Goal: Transaction & Acquisition: Purchase product/service

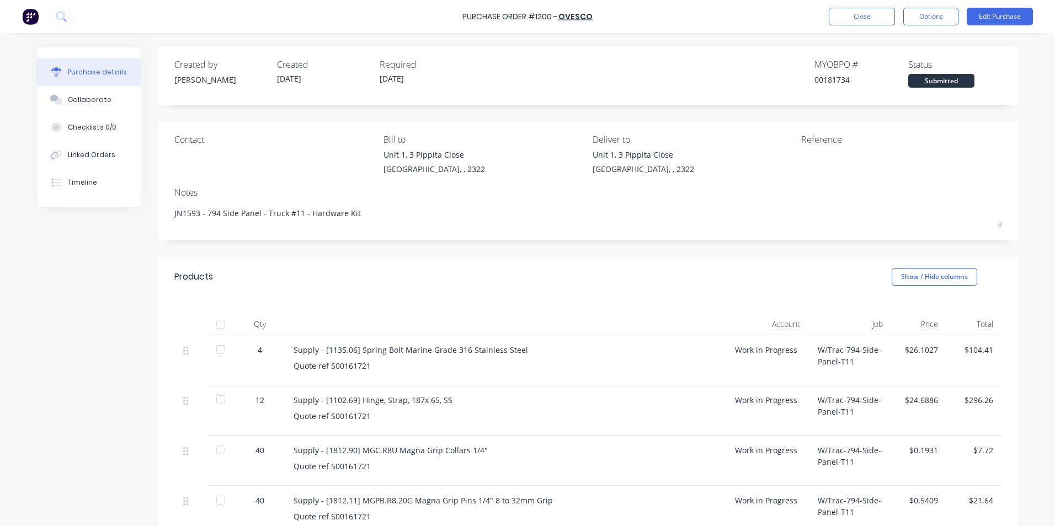
scroll to position [110, 0]
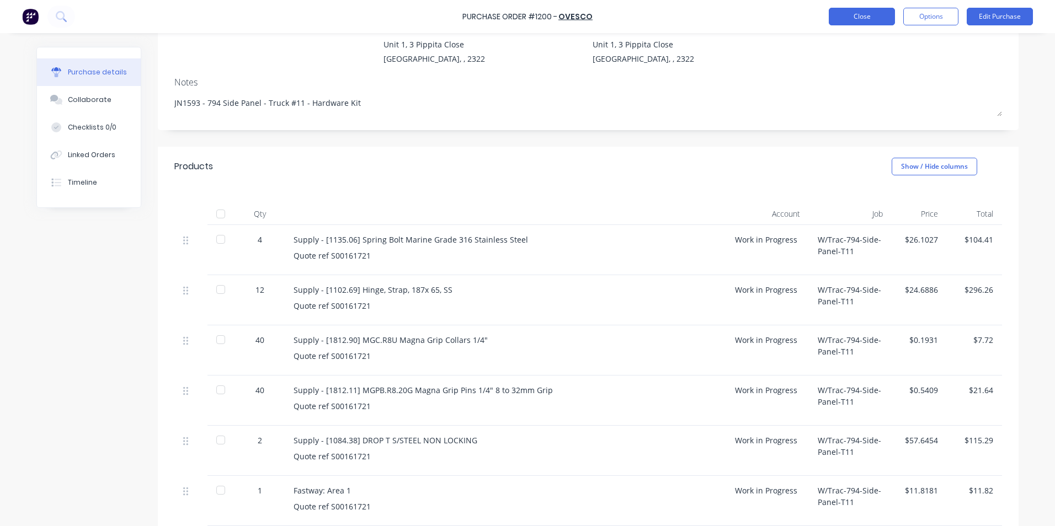
click at [860, 19] on button "Close" at bounding box center [862, 17] width 66 height 18
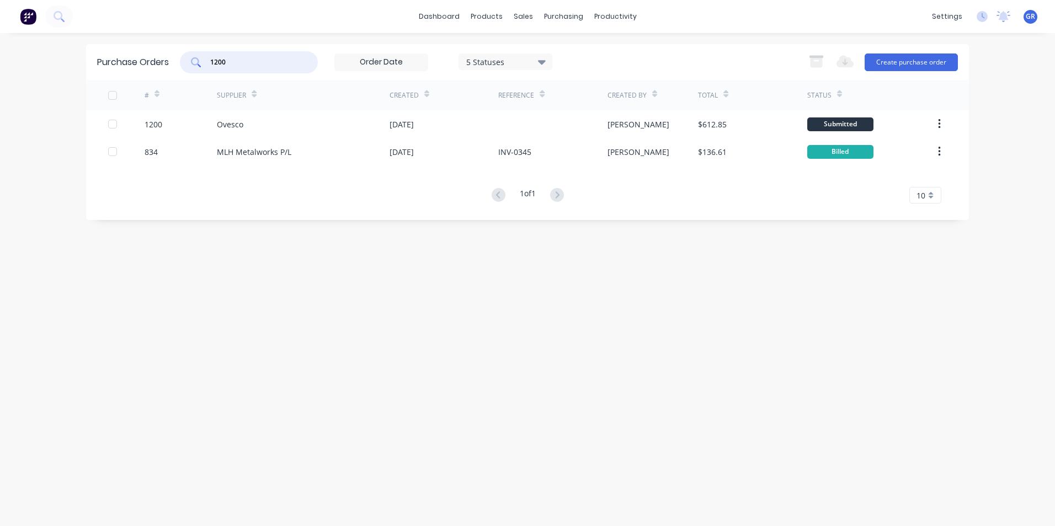
drag, startPoint x: 246, startPoint y: 60, endPoint x: 199, endPoint y: 61, distance: 47.5
click at [199, 61] on div "1200" at bounding box center [249, 62] width 138 height 22
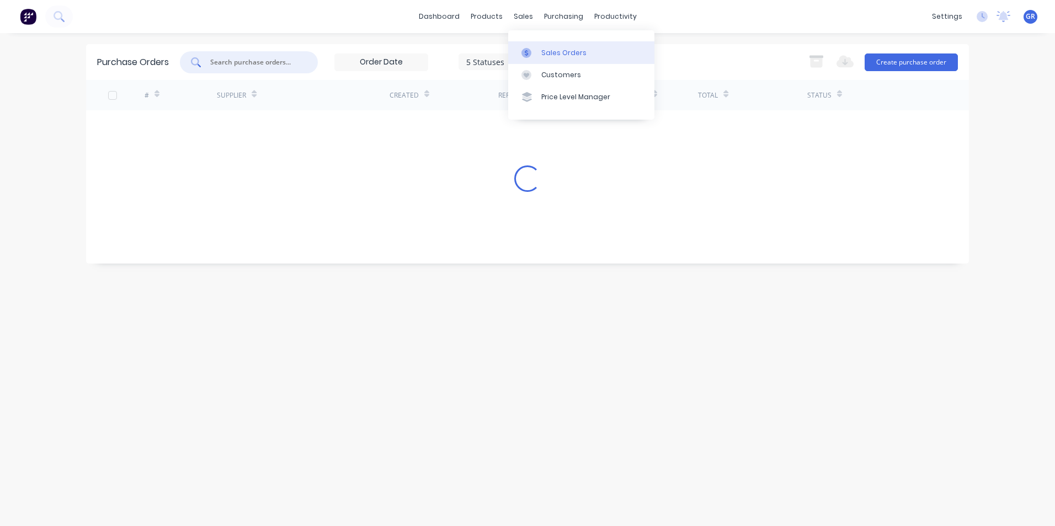
click at [560, 49] on div "Sales Orders" at bounding box center [563, 53] width 45 height 10
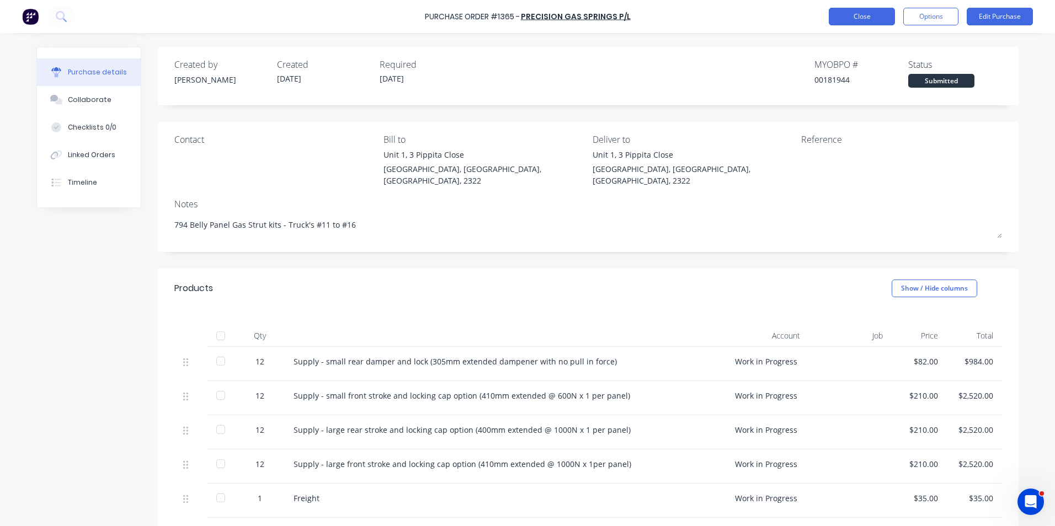
click at [859, 17] on button "Close" at bounding box center [862, 17] width 66 height 18
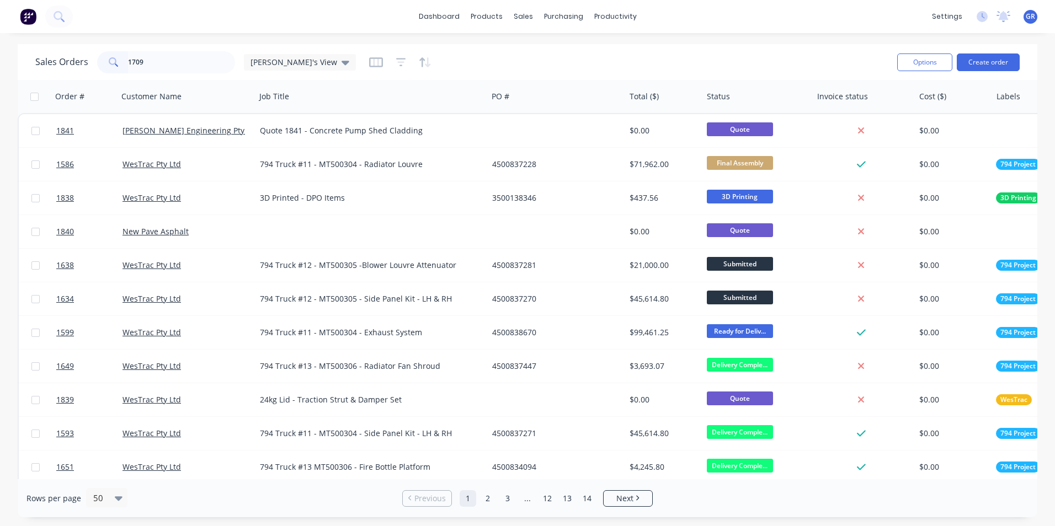
type input "1709"
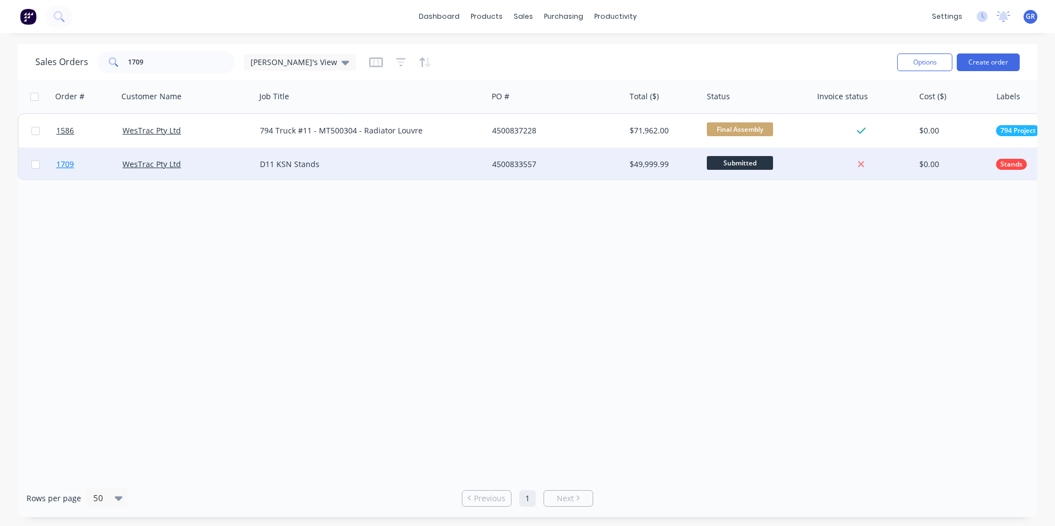
click at [65, 165] on span "1709" at bounding box center [65, 164] width 18 height 11
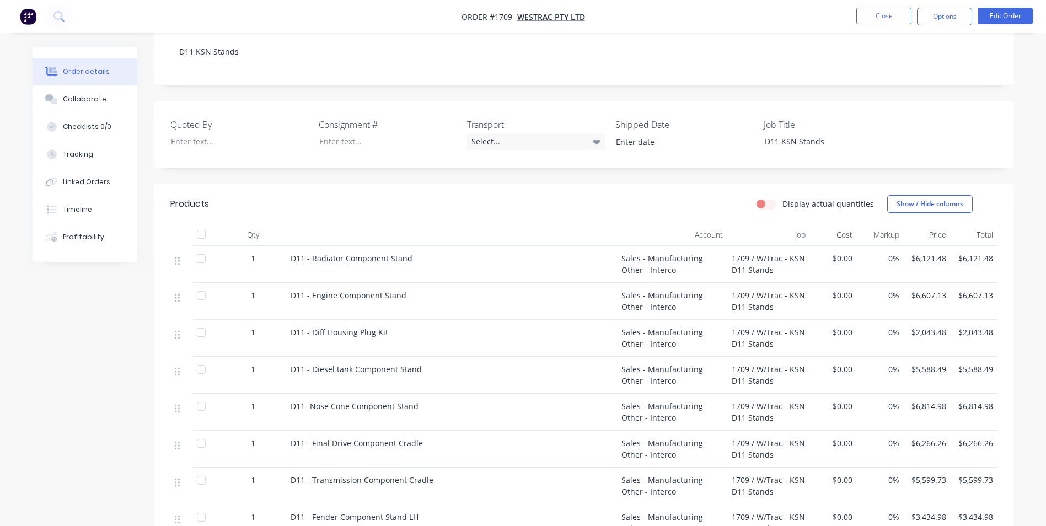
scroll to position [276, 0]
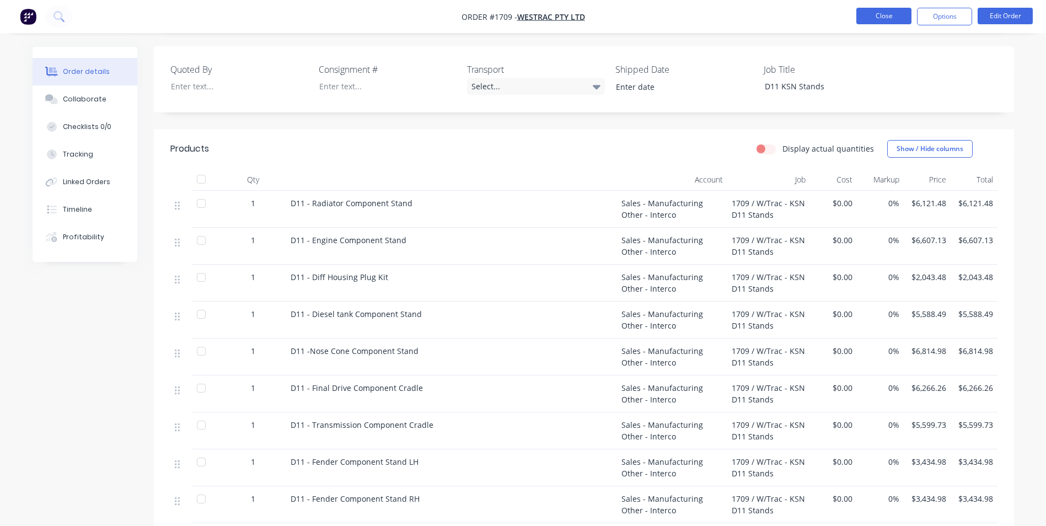
click at [889, 19] on button "Close" at bounding box center [884, 16] width 55 height 17
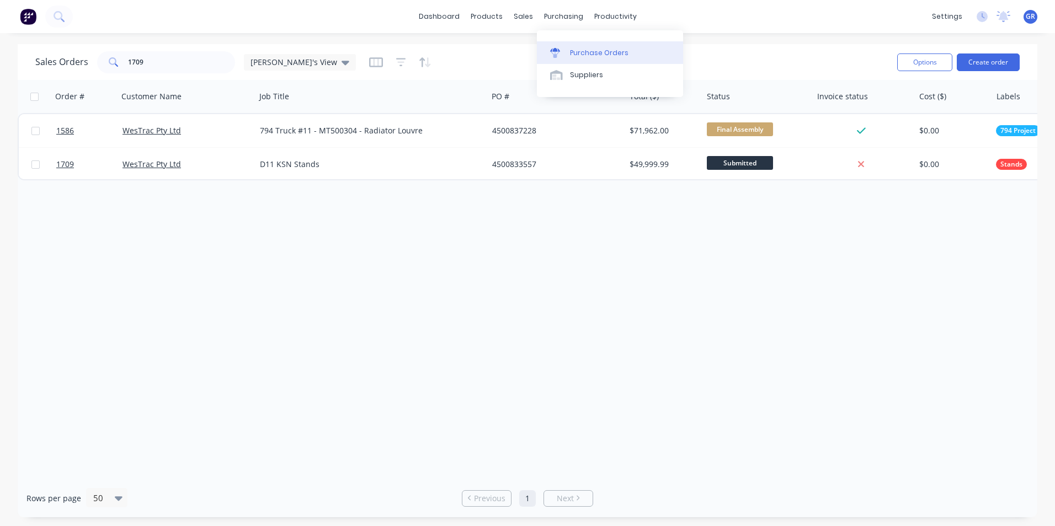
click at [585, 52] on div "Purchase Orders" at bounding box center [599, 53] width 58 height 10
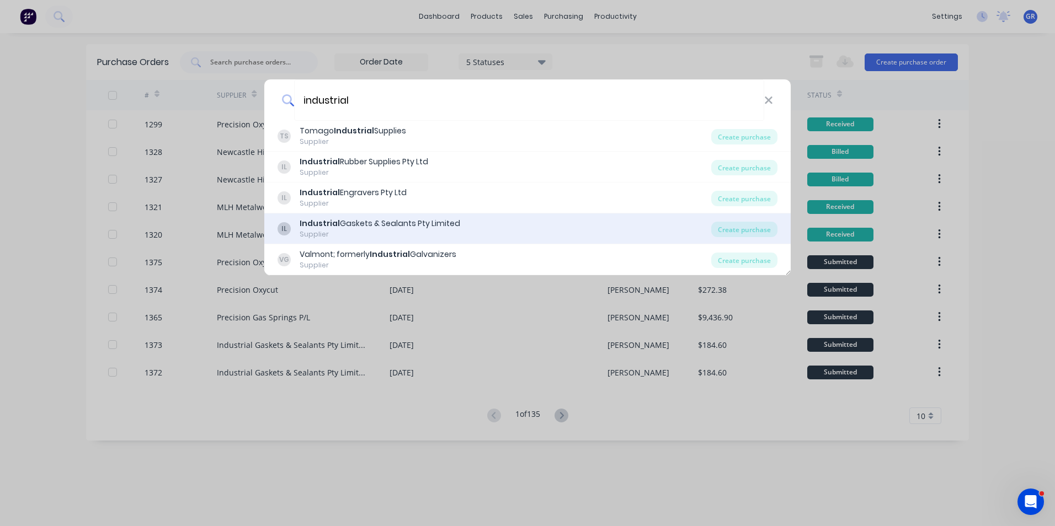
type input "industrial"
click at [402, 225] on div "Industrial Gaskets & Sealants Pty Limited" at bounding box center [380, 224] width 161 height 12
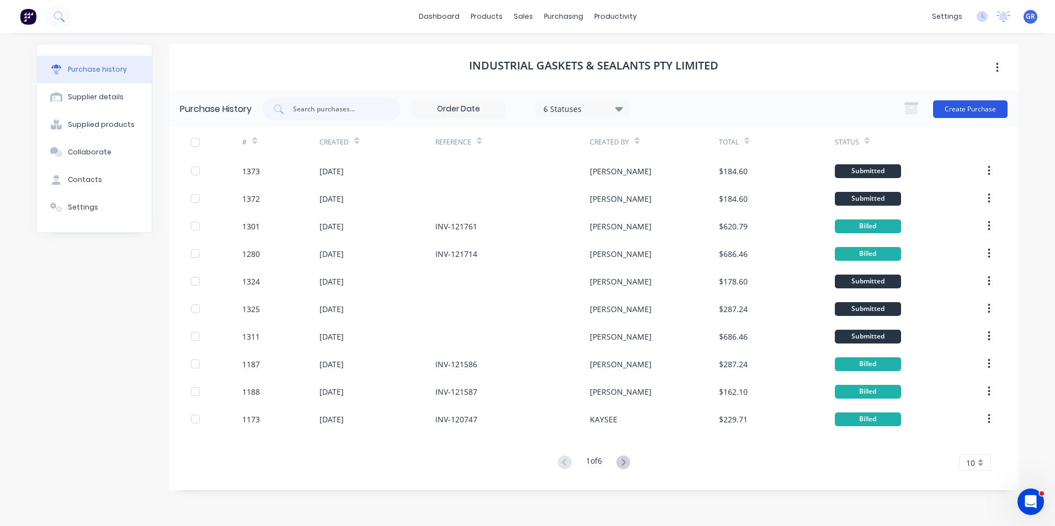
click at [979, 111] on button "Create Purchase" at bounding box center [970, 109] width 74 height 18
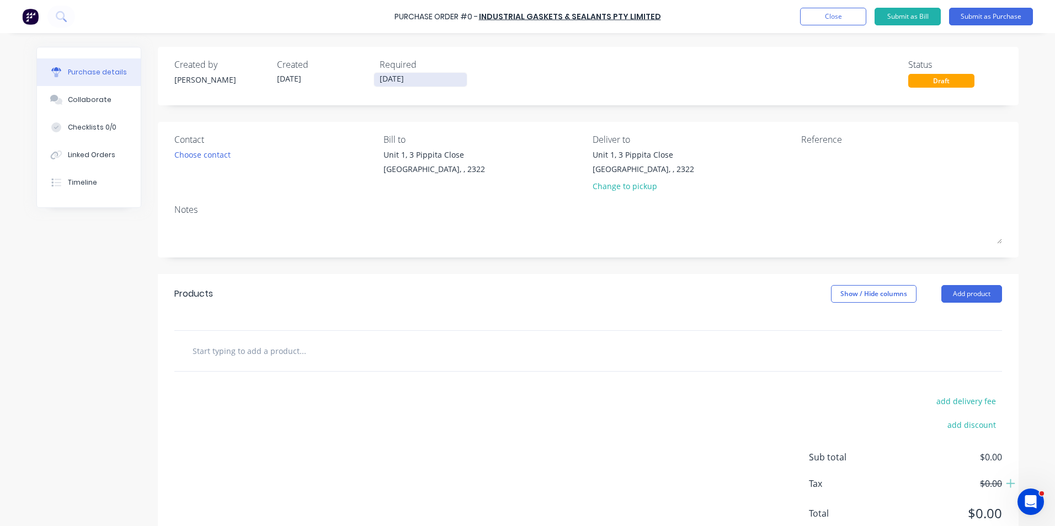
click at [402, 79] on input "02/09/25" at bounding box center [420, 80] width 93 height 14
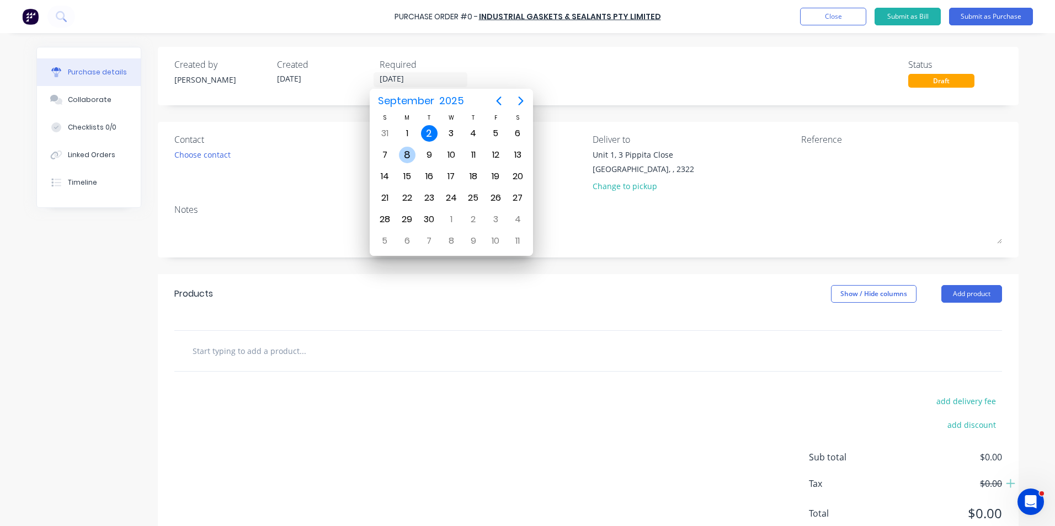
click at [408, 154] on div "8" at bounding box center [407, 155] width 17 height 17
type input "08/09/25"
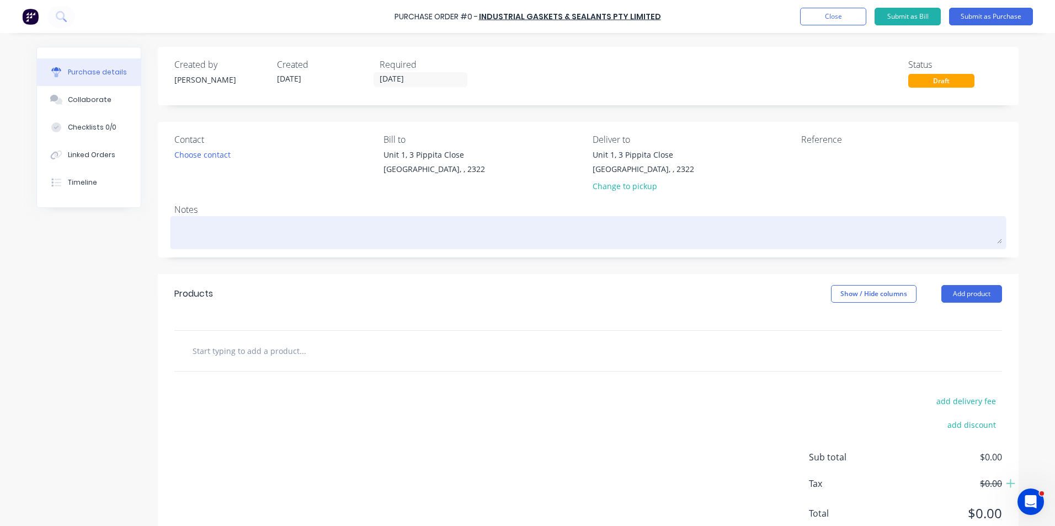
click at [229, 228] on textarea at bounding box center [587, 231] width 827 height 25
type textarea "x"
type textarea "J"
type textarea "x"
type textarea "JN"
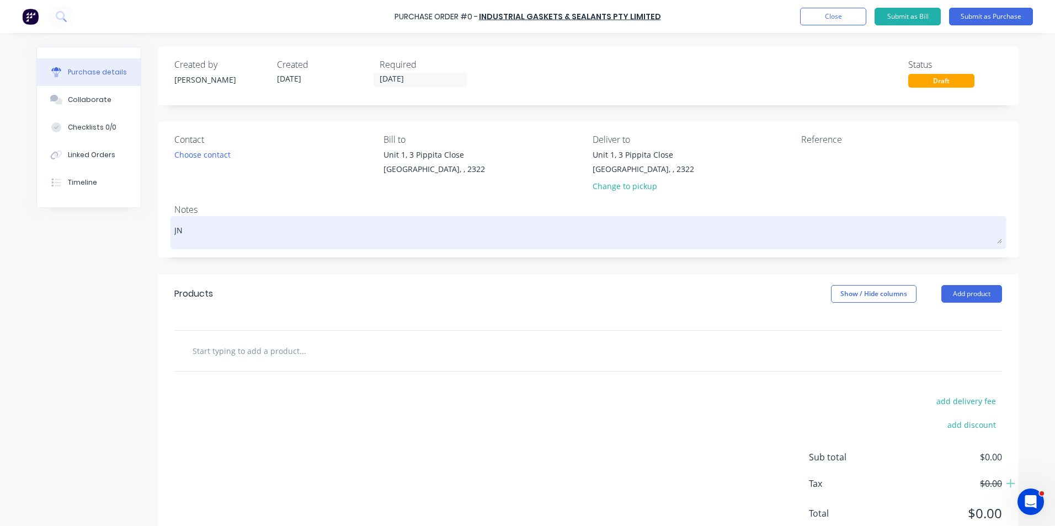
type textarea "x"
type textarea "JN1"
type textarea "x"
type textarea "JN17"
type textarea "x"
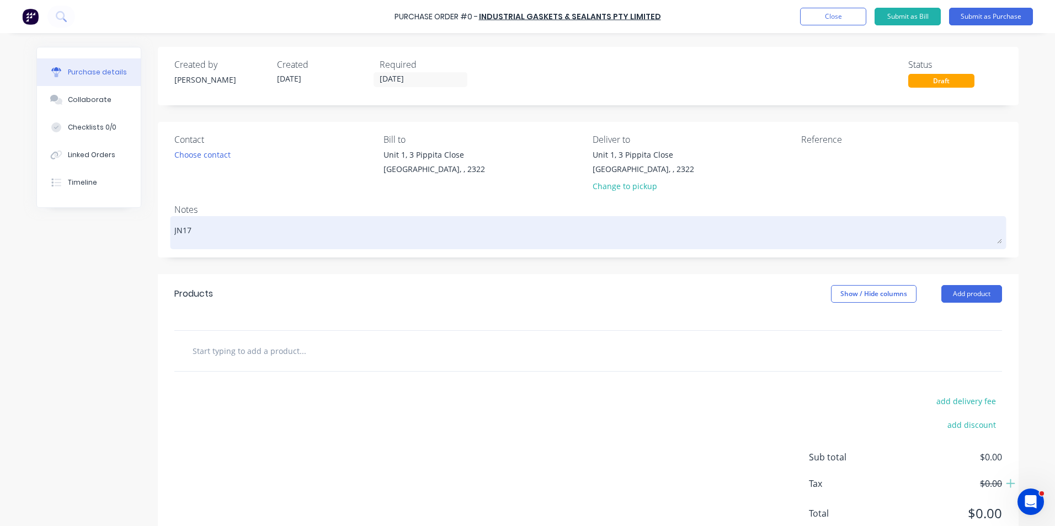
type textarea "JN170"
type textarea "x"
type textarea "JN1709"
type textarea "x"
type textarea "JN1709"
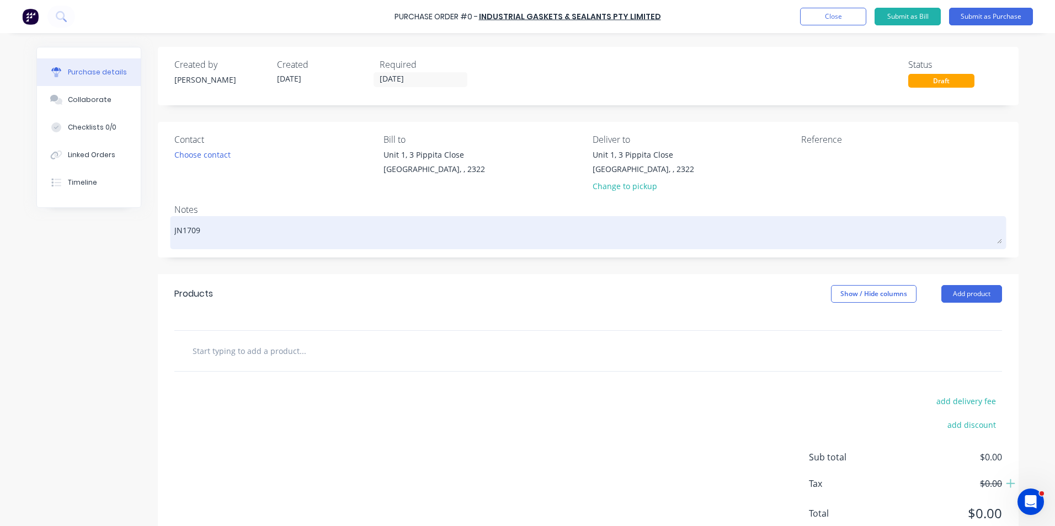
type textarea "x"
type textarea "JN1709 -"
type textarea "x"
type textarea "JN1709 -"
type textarea "x"
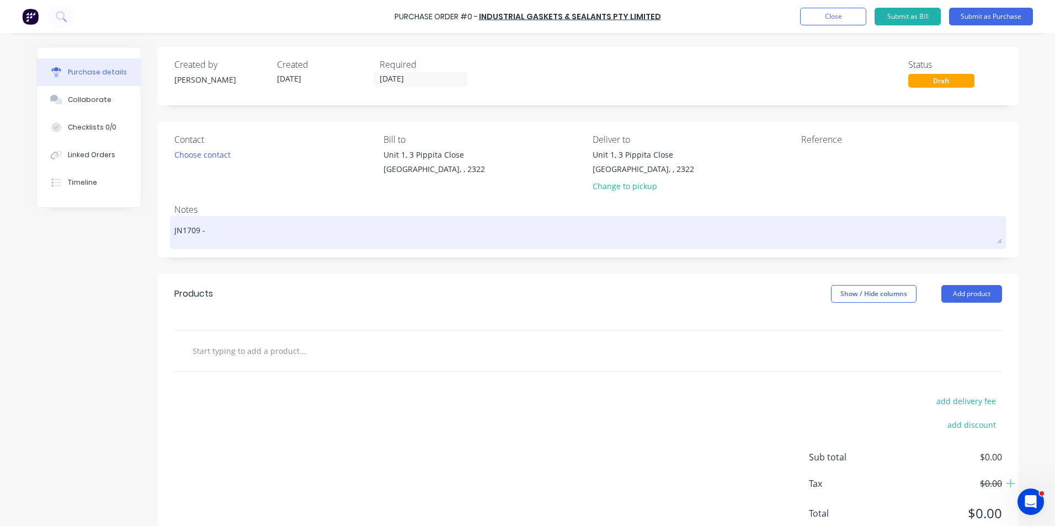
type textarea "JN1709 - D"
type textarea "x"
type textarea "JN1709 - D1"
type textarea "x"
type textarea "JN1709 - D11"
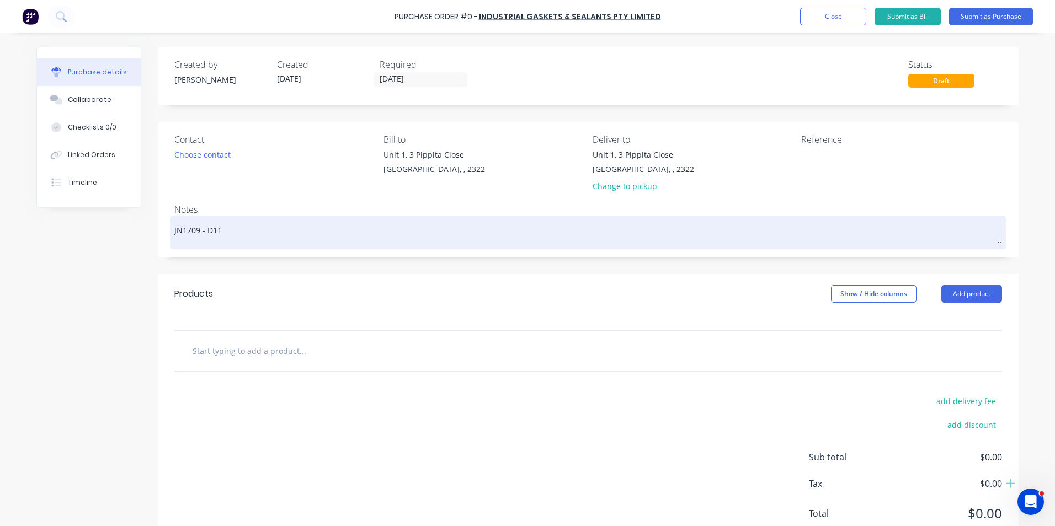
type textarea "x"
type textarea "JN1709 - D11"
type textarea "x"
type textarea "JN1709 - D11 K"
type textarea "x"
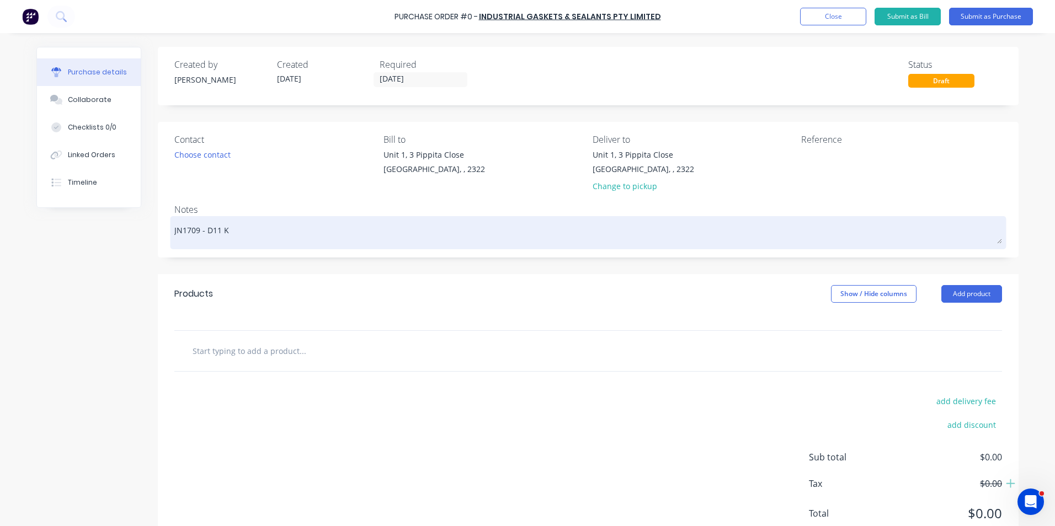
type textarea "JN1709 - D11 KS"
type textarea "x"
type textarea "JN1709 - D11 KSN"
type textarea "x"
type textarea "JN1709 - D11 KSN"
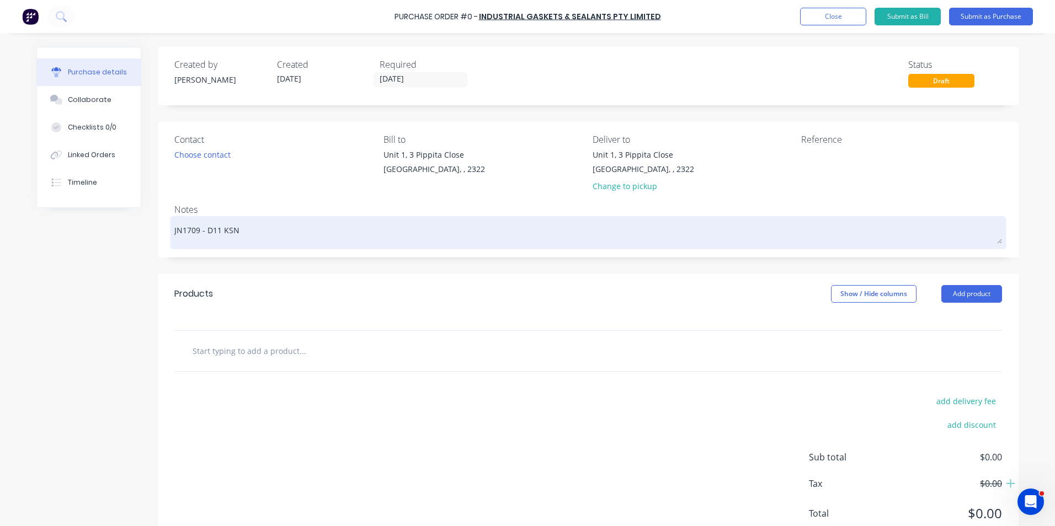
type textarea "x"
type textarea "JN1709 - D11 KSN S"
type textarea "x"
type textarea "JN1709 - D11 KSN"
type textarea "x"
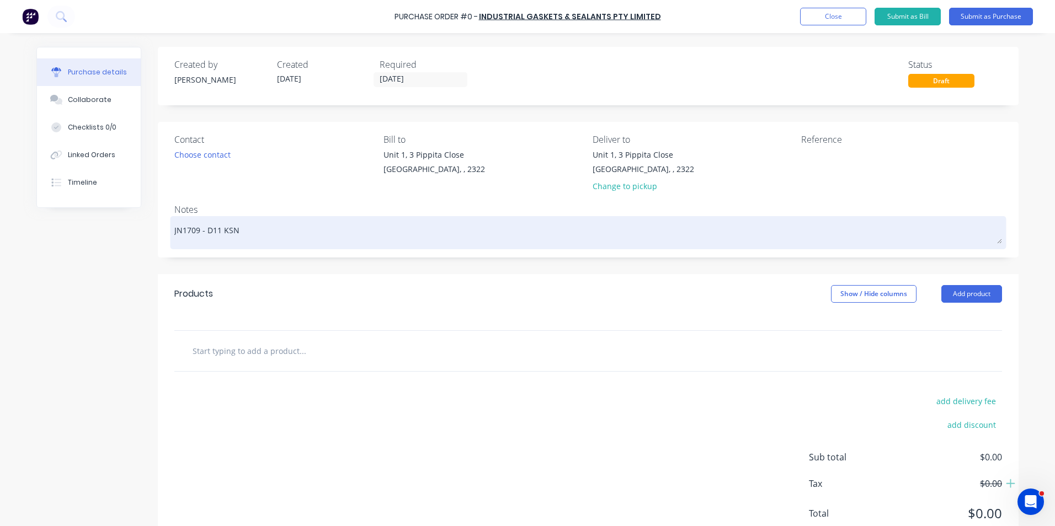
type textarea "JN1709 - D11 KSN F"
type textarea "x"
type textarea "JN1709 - D11 KSN Fi"
type textarea "x"
type textarea "JN1709 - D11 KSN Fin"
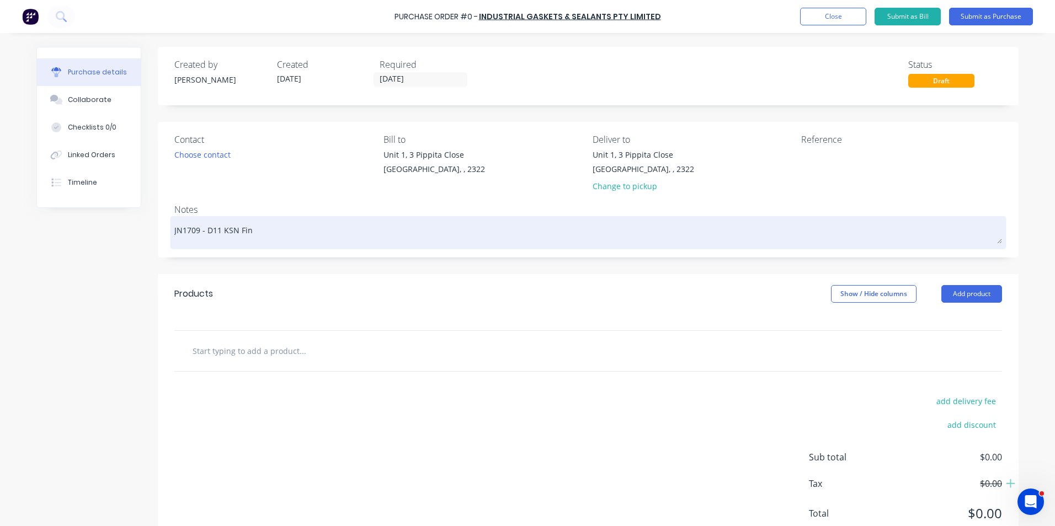
type textarea "x"
type textarea "JN1709 - D11 KSN Fina"
type textarea "x"
type textarea "JN1709 - D11 KSN Final"
type textarea "x"
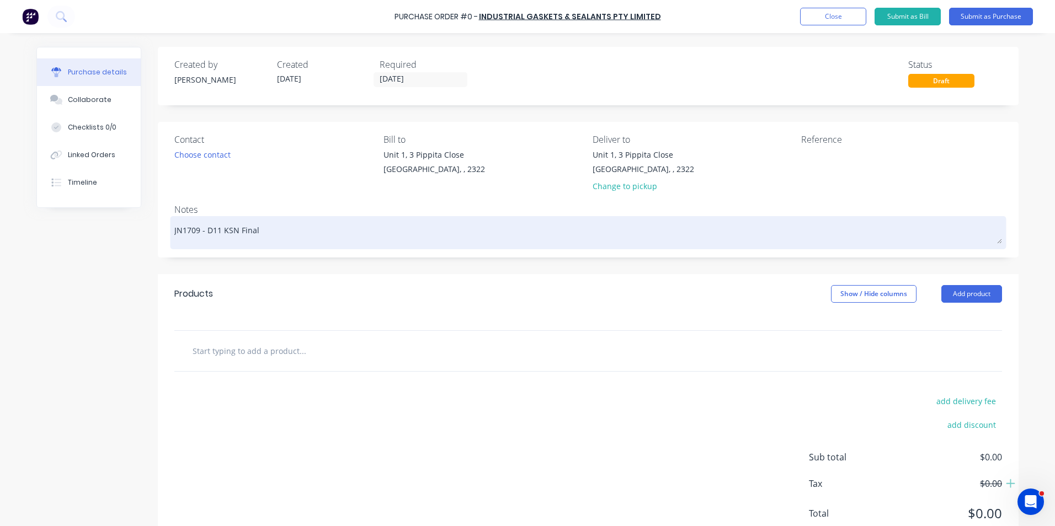
type textarea "JN1709 - D11 KSN Final"
type textarea "x"
type textarea "JN1709 - D11 KSN Final D"
type textarea "x"
type textarea "JN1709 - D11 KSN Final Dr"
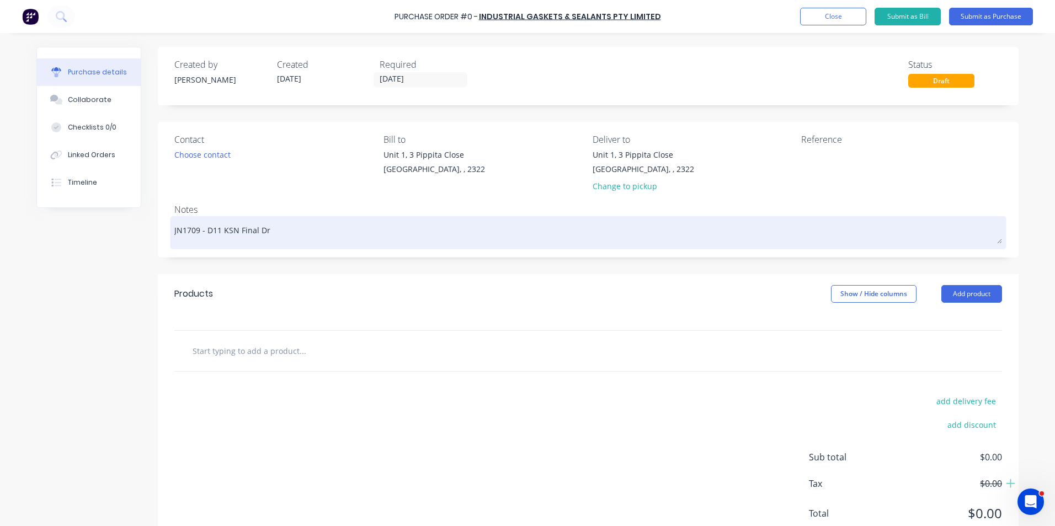
type textarea "x"
type textarea "JN1709 - D11 KSN Final Dri"
type textarea "x"
type textarea "JN1709 - D11 KSN Final Driv"
type textarea "x"
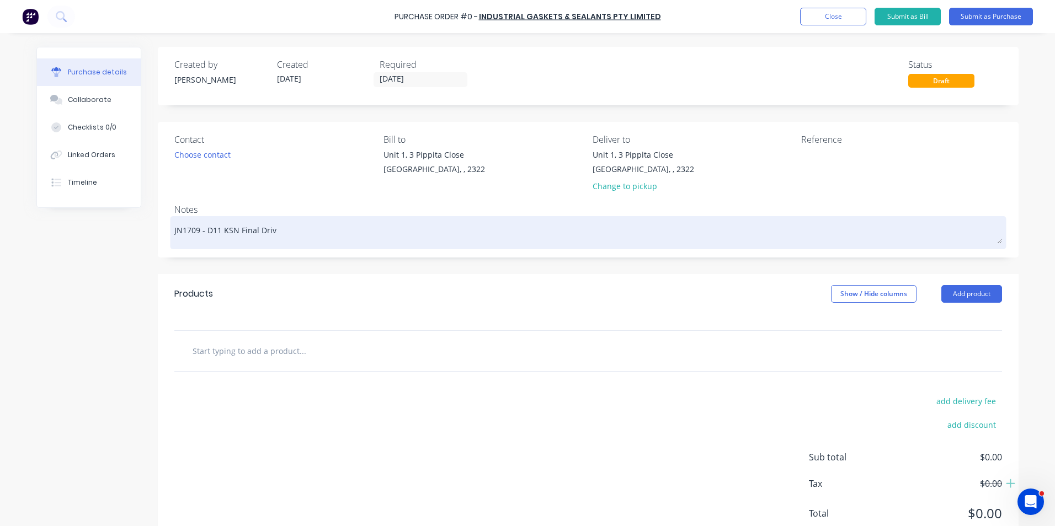
type textarea "JN1709 - D11 KSN Final Drive"
type textarea "x"
type textarea "JN1709 - D11 KSN Final Drive"
type textarea "x"
type textarea "JN1709 - D11 KSN Final Drive S"
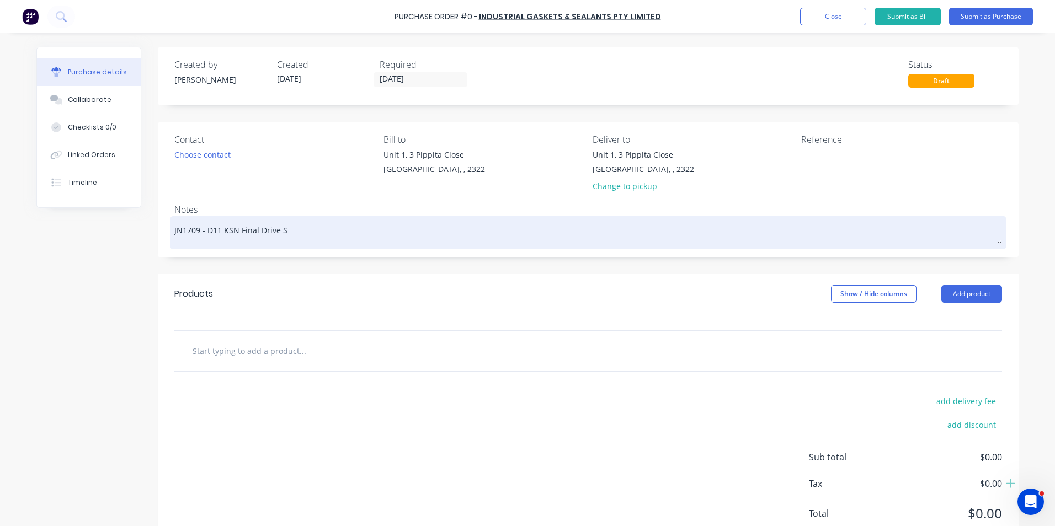
type textarea "x"
type textarea "JN1709 - D11 KSN Final Drive St"
type textarea "x"
type textarea "JN1709 - D11 KSN Final Drive Sta"
type textarea "x"
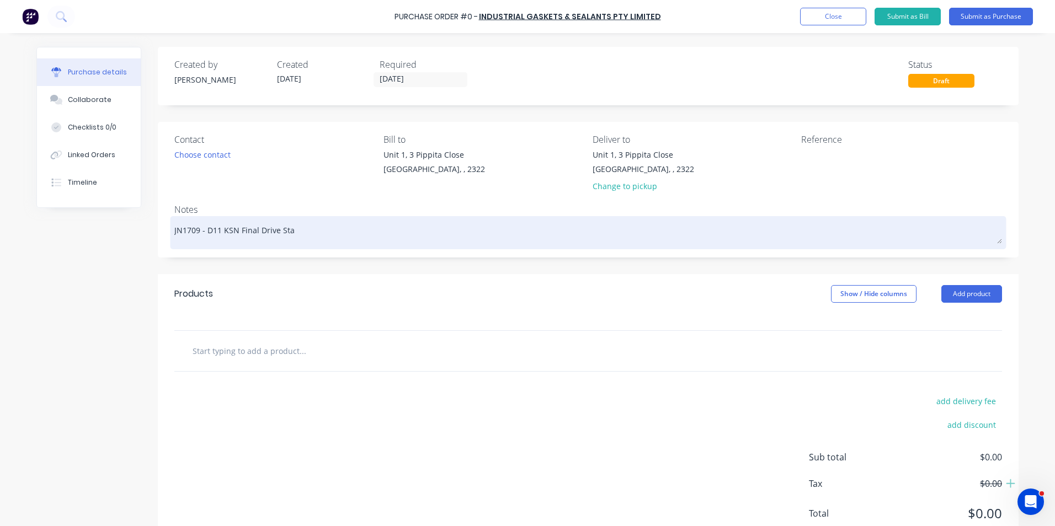
type textarea "JN1709 - D11 KSN Final Drive Stan"
type textarea "x"
type textarea "JN1709 - D11 KSN Final Drive Stand"
type textarea "x"
type textarea "JN1709 - D11 KSN Final Drive Stand"
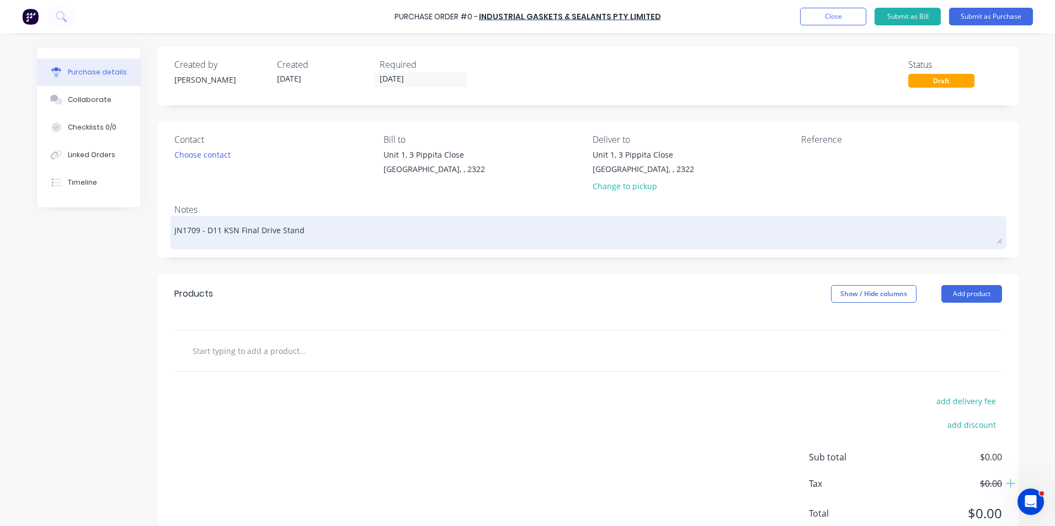
type textarea "x"
type textarea "JN1709 - D11 KSN Final Drive Stand -"
type textarea "x"
type textarea "JN1709 - D11 KSN Final Drive Stand -"
type textarea "x"
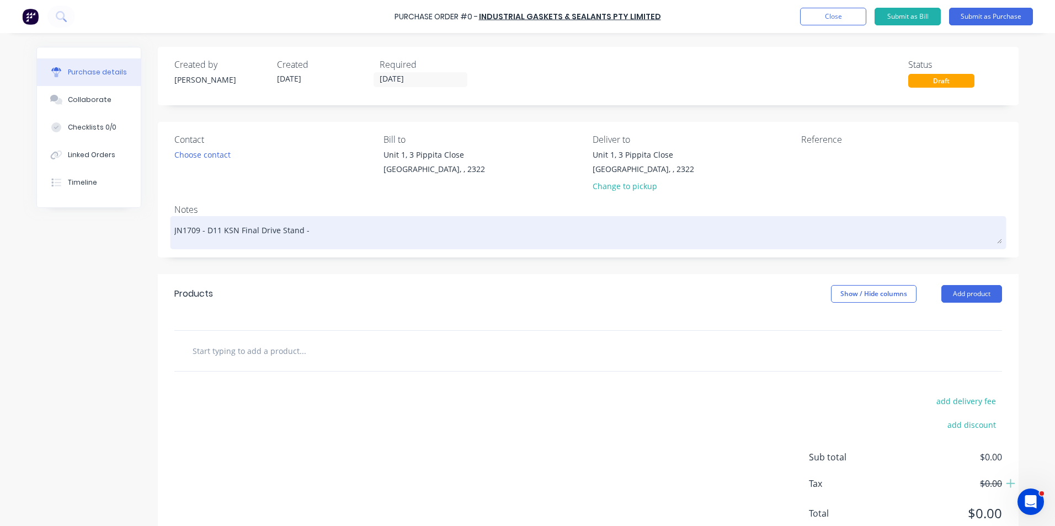
type textarea "JN1709 - D11 KSN Final Drive Stand - R"
type textarea "x"
type textarea "JN1709 - D11 KSN Final Drive Stand - Ru"
type textarea "x"
type textarea "JN1709 - D11 KSN Final Drive Stand - Rub"
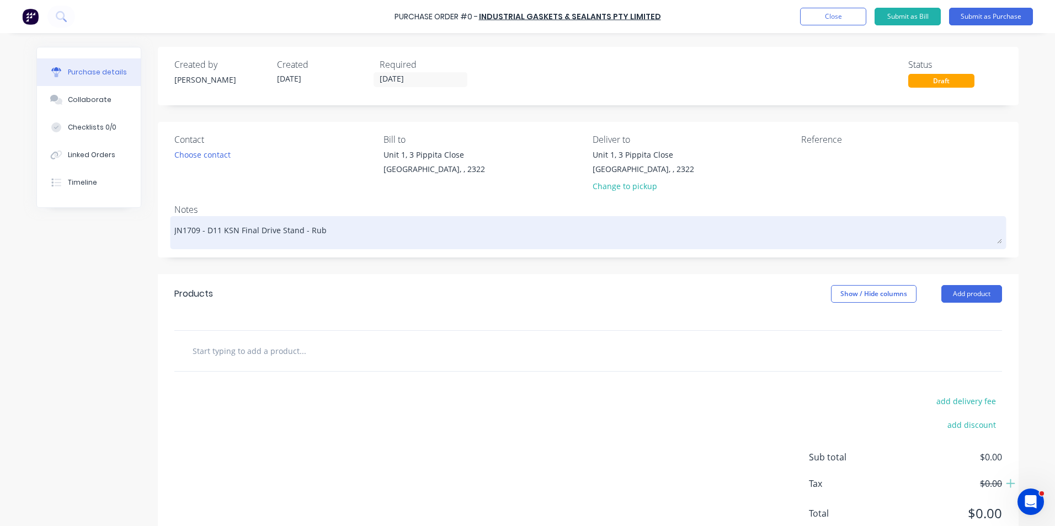
type textarea "x"
type textarea "JN1709 - D11 KSN Final Drive Stand - Rubb"
type textarea "x"
type textarea "JN1709 - D11 KSN Final Drive Stand - Rubbe"
type textarea "x"
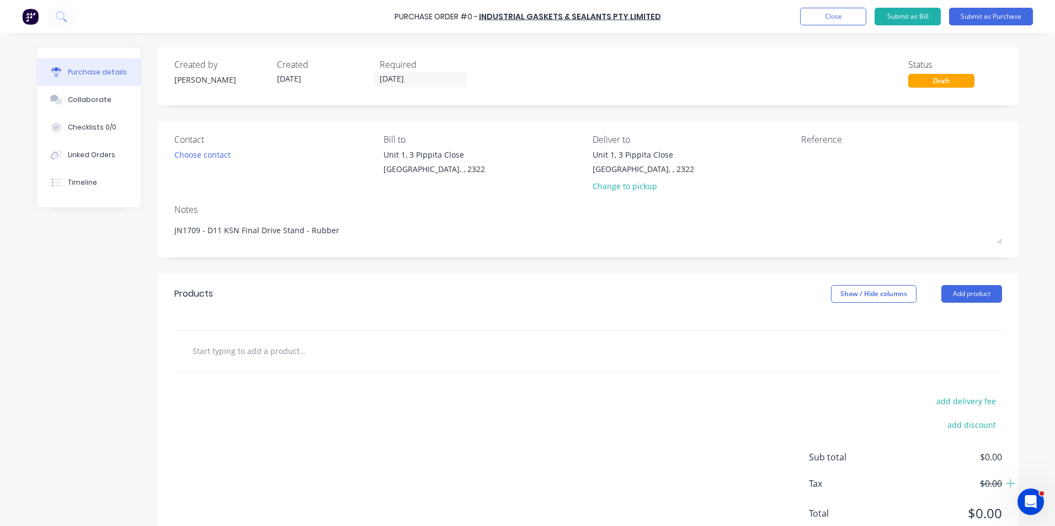
type textarea "JN1709 - D11 KSN Final Drive Stand - Rubber"
type textarea "x"
type textarea "JN1709 - D11 KSN Final Drive Stand - Rubber"
click at [233, 351] on input "text" at bounding box center [302, 351] width 221 height 22
type textarea "x"
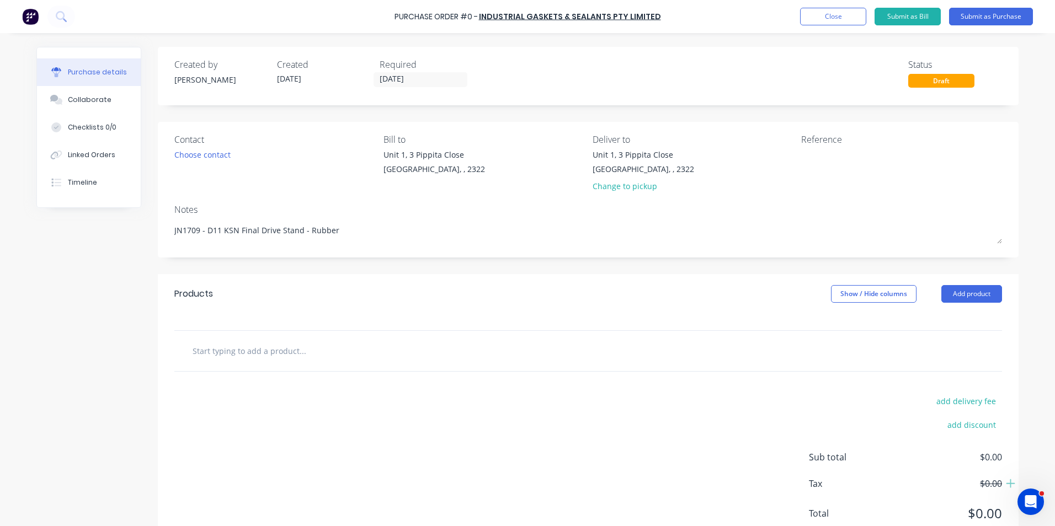
type input "S"
type textarea "x"
type input "Su"
type textarea "x"
type input "Sup"
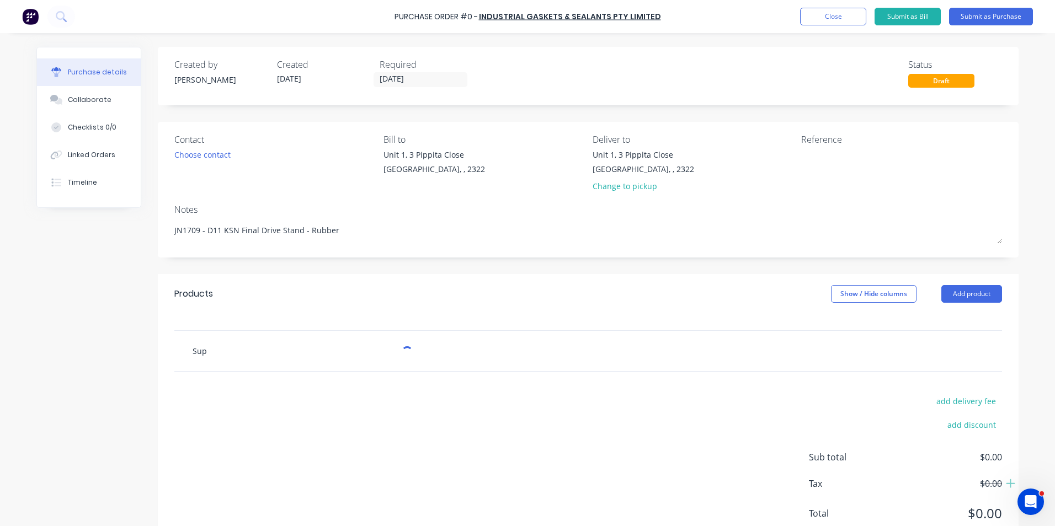
type textarea "x"
type input "Supp"
type textarea "x"
type input "Suppl"
type textarea "x"
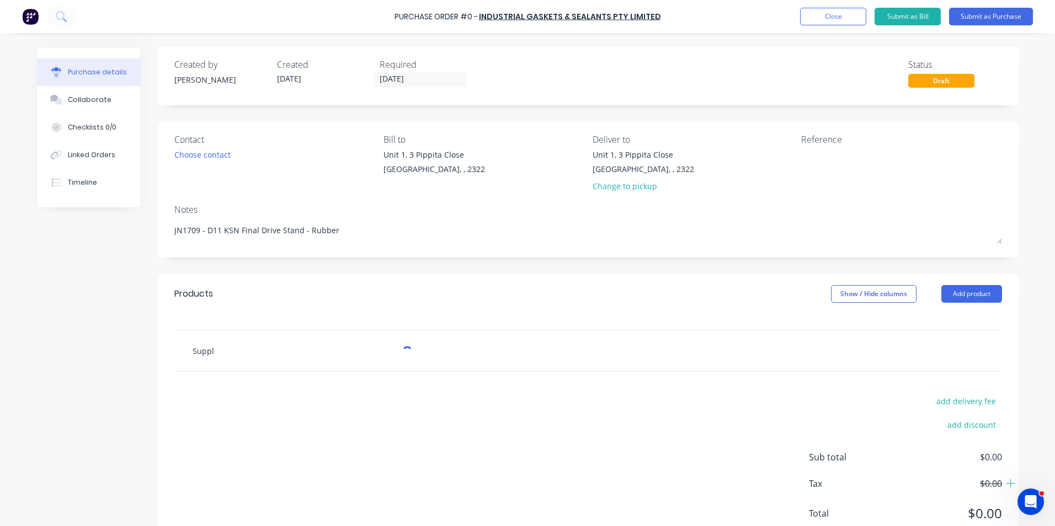
type input "Supply"
type textarea "x"
type input "Supply"
type textarea "x"
type input "Supply -"
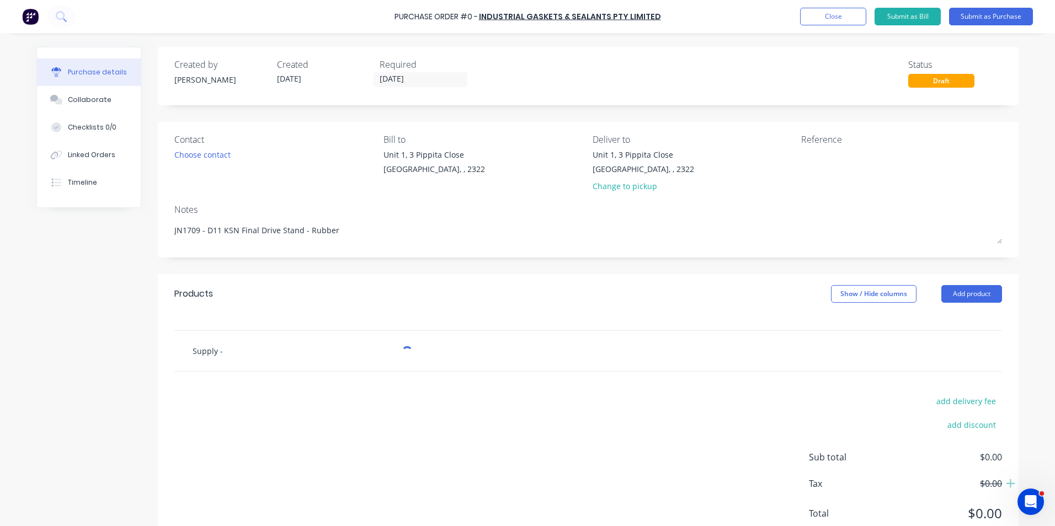
type textarea "x"
type input "Supply -"
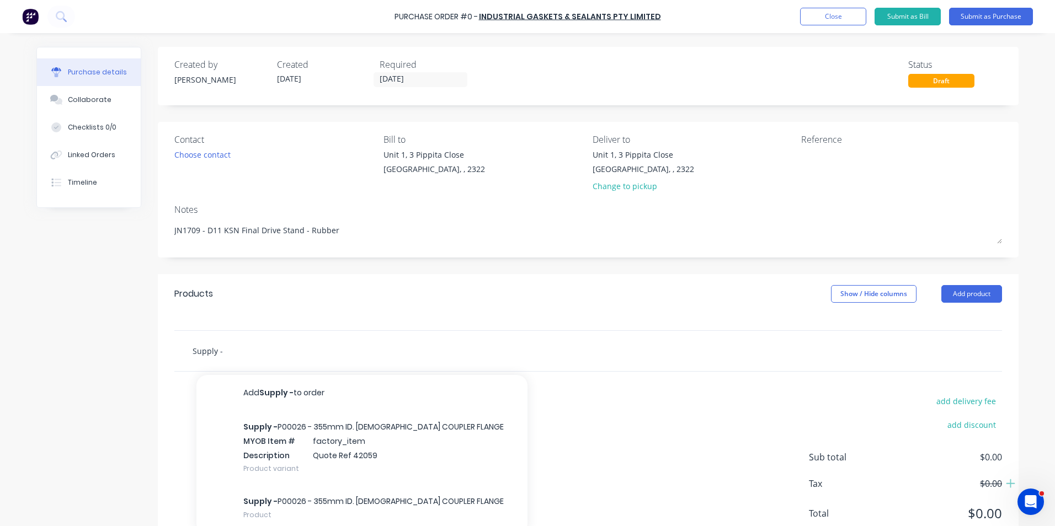
type textarea "x"
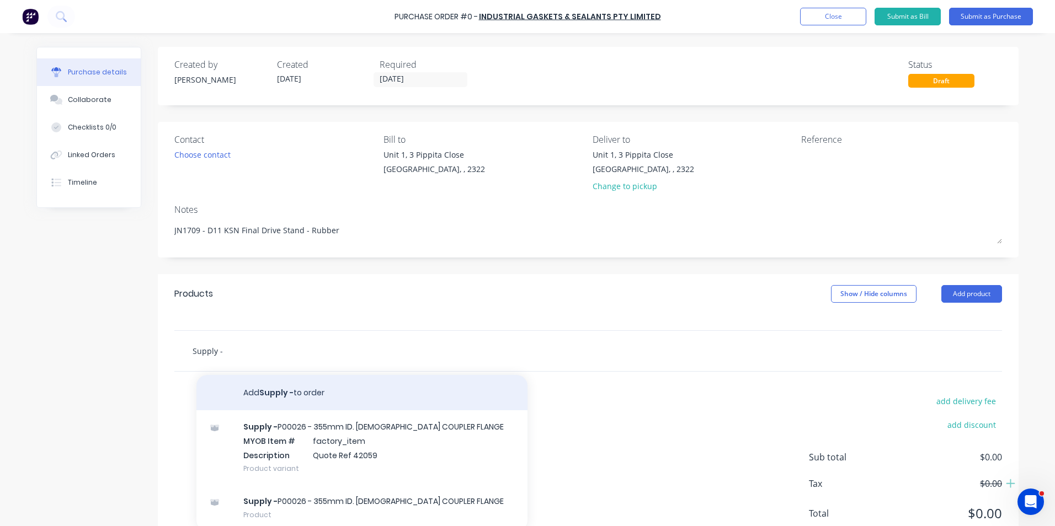
type input "Supply -"
click at [279, 396] on button "Add Supply - to order" at bounding box center [361, 392] width 331 height 35
type textarea "x"
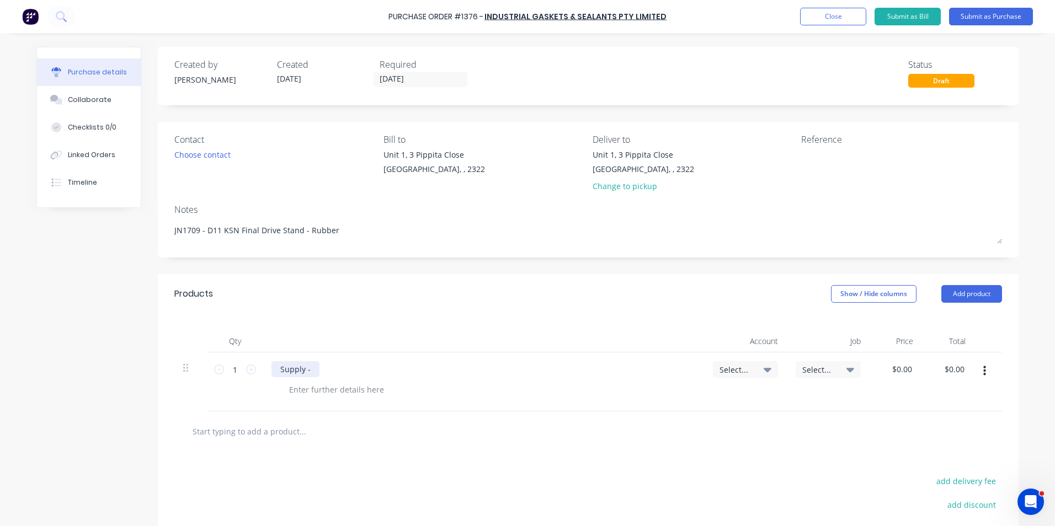
type textarea "x"
click at [309, 368] on div "Supply -" at bounding box center [295, 369] width 48 height 16
drag, startPoint x: 469, startPoint y: 370, endPoint x: 475, endPoint y: 368, distance: 6.3
click at [469, 370] on div "Supply - 411015-1000-02 - 6mm Rubber as per quote" at bounding box center [377, 369] width 213 height 16
click at [247, 368] on icon at bounding box center [251, 370] width 10 height 10
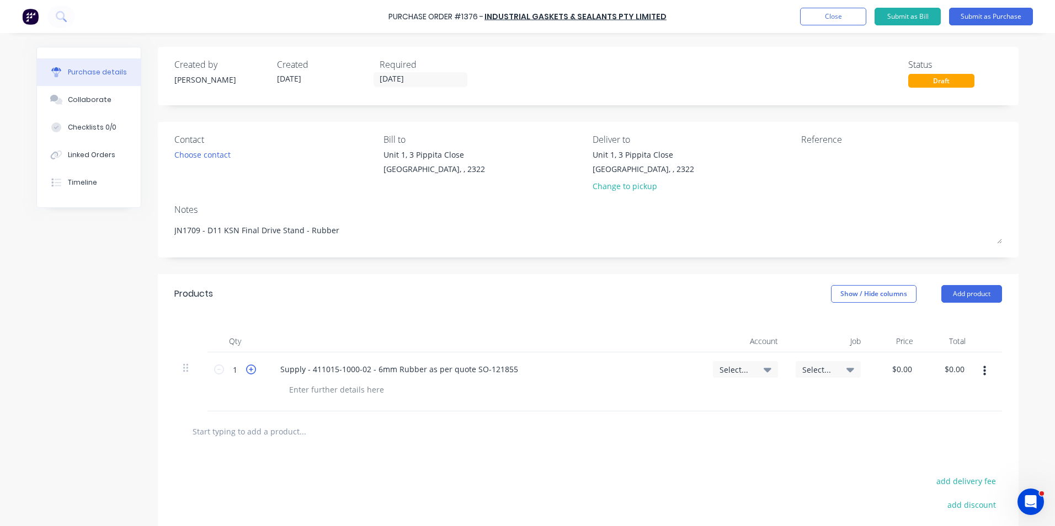
type textarea "x"
type input "2"
click at [737, 368] on span "Select..." at bounding box center [735, 370] width 33 height 12
type textarea "x"
click at [665, 405] on input at bounding box center [709, 403] width 113 height 22
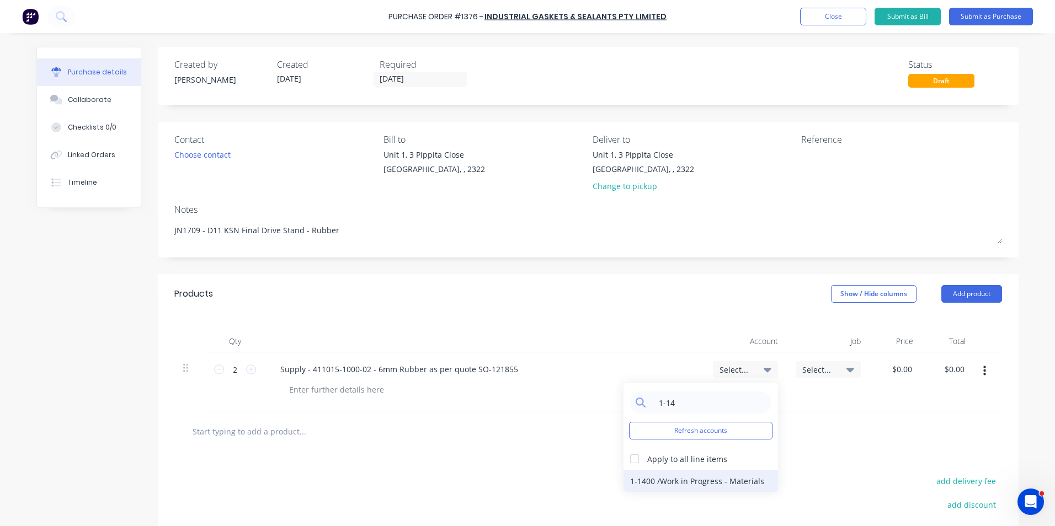
type input "1-14"
drag, startPoint x: 683, startPoint y: 480, endPoint x: 736, endPoint y: 471, distance: 54.2
click at [683, 480] on div "1-1400 / Work in Progress - Materials" at bounding box center [700, 481] width 154 height 22
click at [822, 370] on span "Select..." at bounding box center [818, 370] width 33 height 12
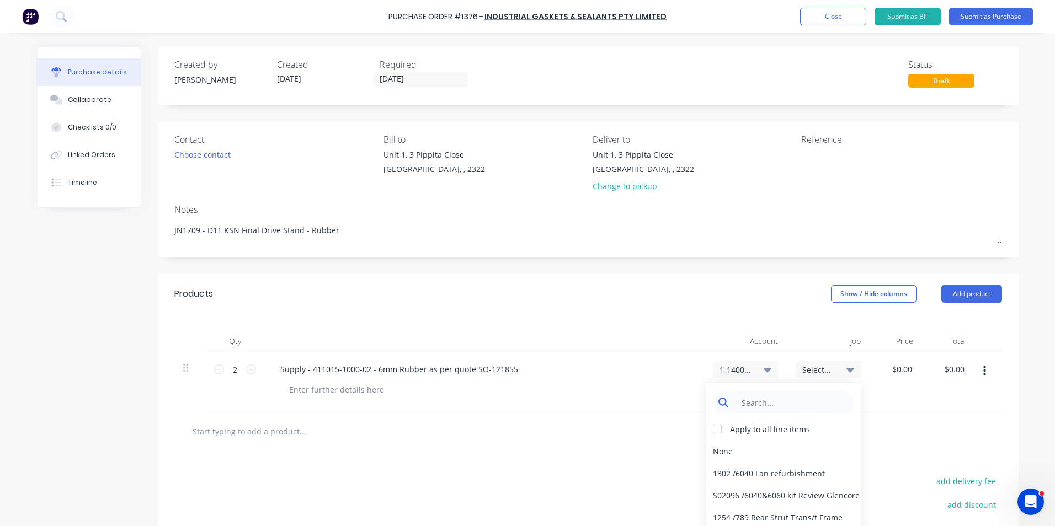
type textarea "x"
click at [777, 405] on input at bounding box center [791, 403] width 113 height 22
type input "1709"
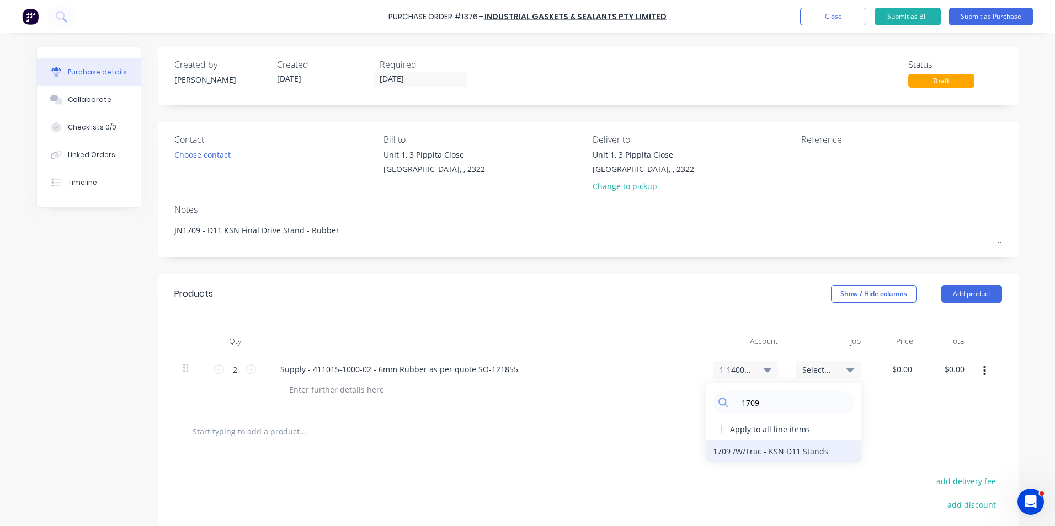
click at [722, 447] on div "1709 / W/Trac - KSN D11 Stands" at bounding box center [783, 451] width 154 height 22
type textarea "x"
type input "0.0000"
click at [907, 367] on input "0.0000" at bounding box center [899, 369] width 30 height 16
click at [900, 369] on input "0.0000" at bounding box center [899, 369] width 30 height 16
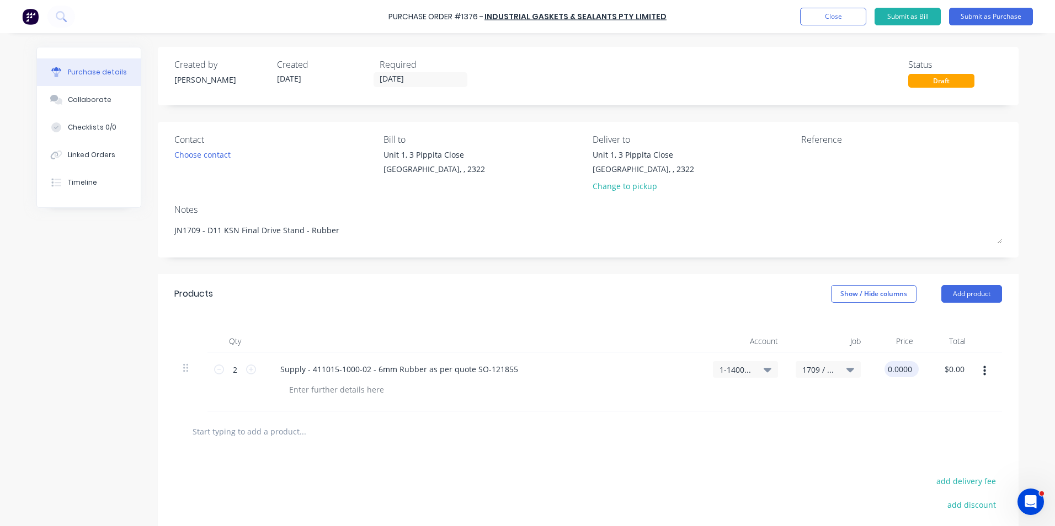
type textarea "x"
click at [900, 369] on input "0.0000" at bounding box center [899, 369] width 30 height 16
type input "21.10"
type textarea "x"
type input "$21.10"
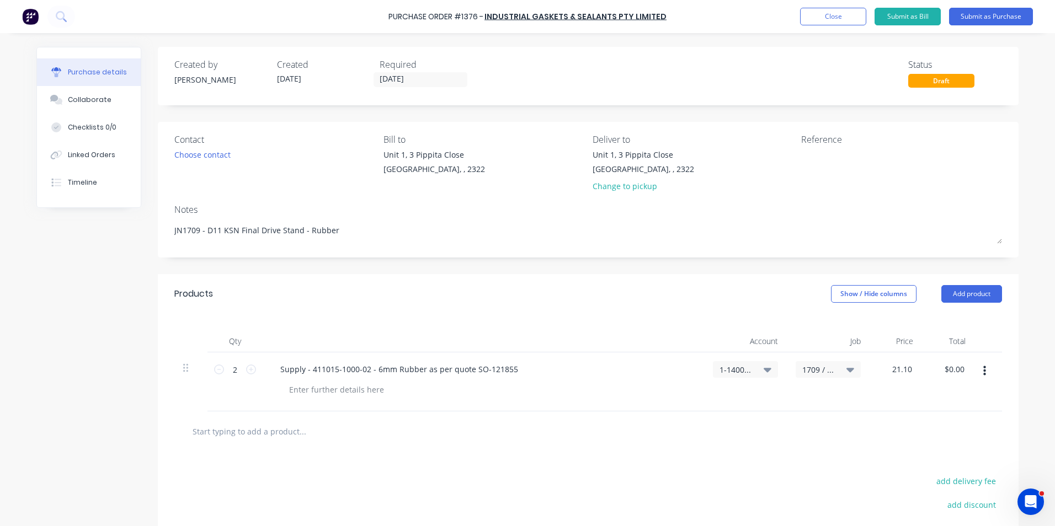
type input "$42.20"
click at [902, 392] on div "$21.10 21.10" at bounding box center [895, 381] width 52 height 59
click at [975, 16] on button "Submit as Purchase" at bounding box center [991, 17] width 84 height 18
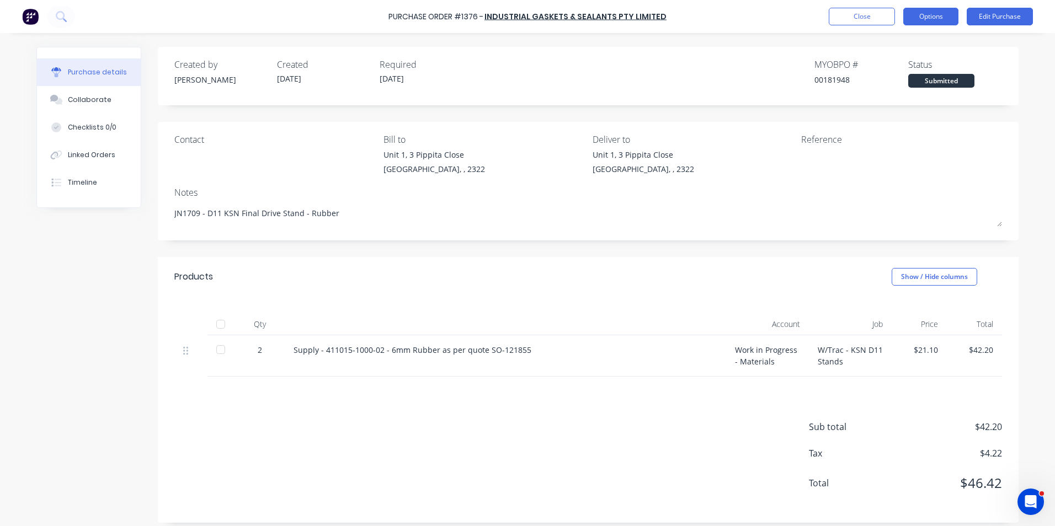
click at [934, 15] on button "Options" at bounding box center [930, 17] width 55 height 18
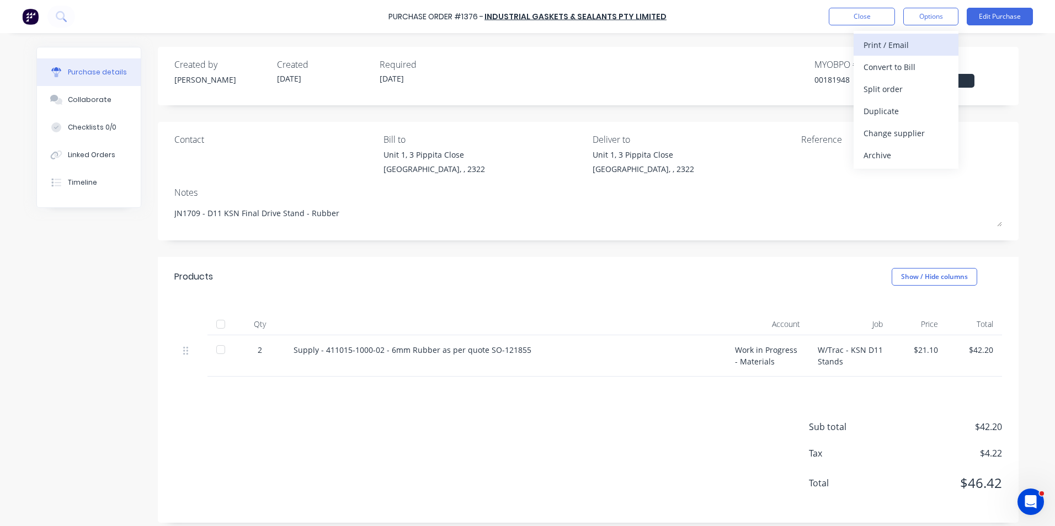
click at [888, 43] on div "Print / Email" at bounding box center [905, 45] width 85 height 16
click at [889, 65] on div "With pricing" at bounding box center [905, 67] width 85 height 16
type textarea "x"
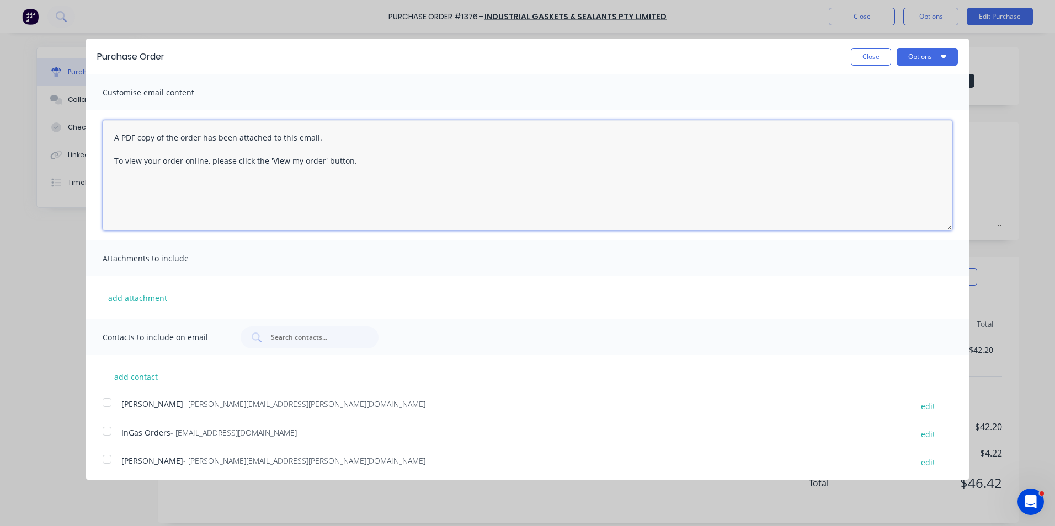
drag, startPoint x: 378, startPoint y: 153, endPoint x: 116, endPoint y: 124, distance: 263.6
click at [116, 124] on textarea "A PDF copy of the order has been attached to this email. To view your order onl…" at bounding box center [527, 175] width 849 height 110
drag, startPoint x: 301, startPoint y: 161, endPoint x: 106, endPoint y: 133, distance: 197.2
click at [106, 133] on textarea "A PDF copy of the order has been attached to this email. To view your order onl…" at bounding box center [527, 175] width 849 height 110
type textarea "Hi Sales, PO att"
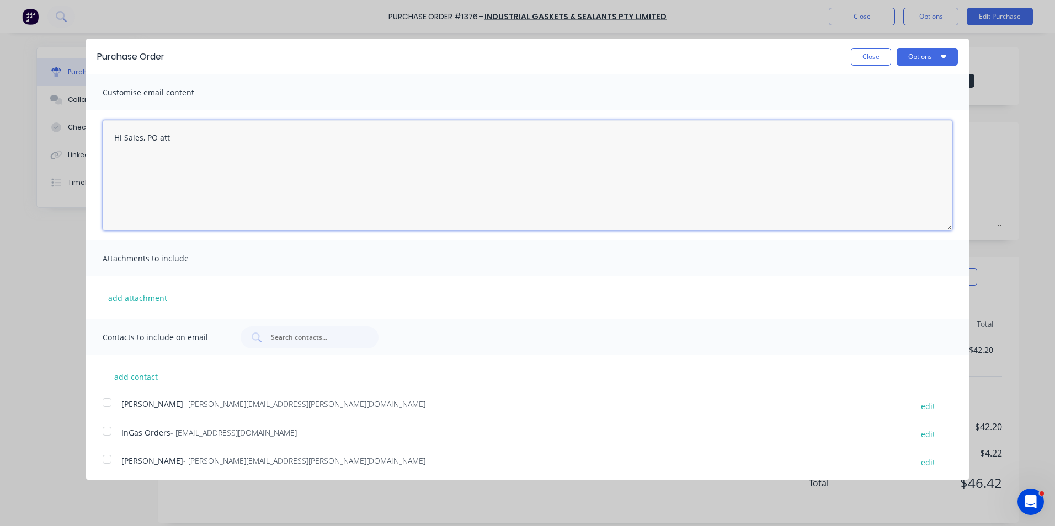
type textarea "x"
type textarea "Hi Sales, PO attached as quoted, please proceed any issues, let me know Regards…"
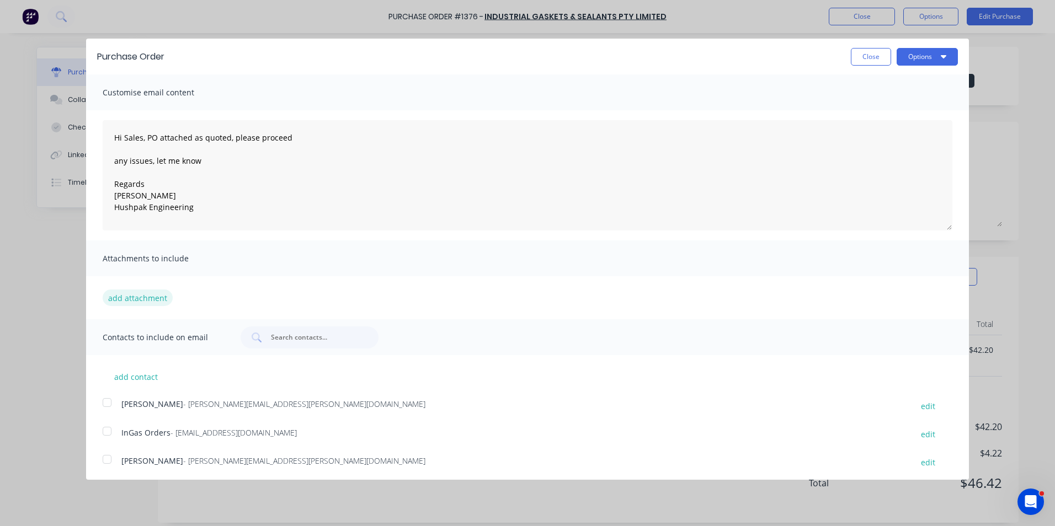
click at [141, 299] on button "add attachment" at bounding box center [138, 298] width 70 height 17
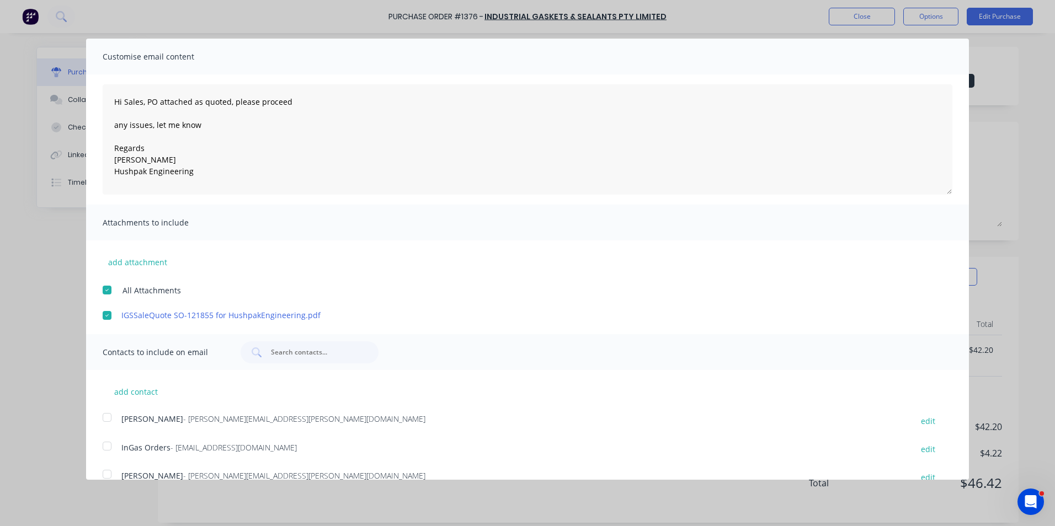
scroll to position [83, 0]
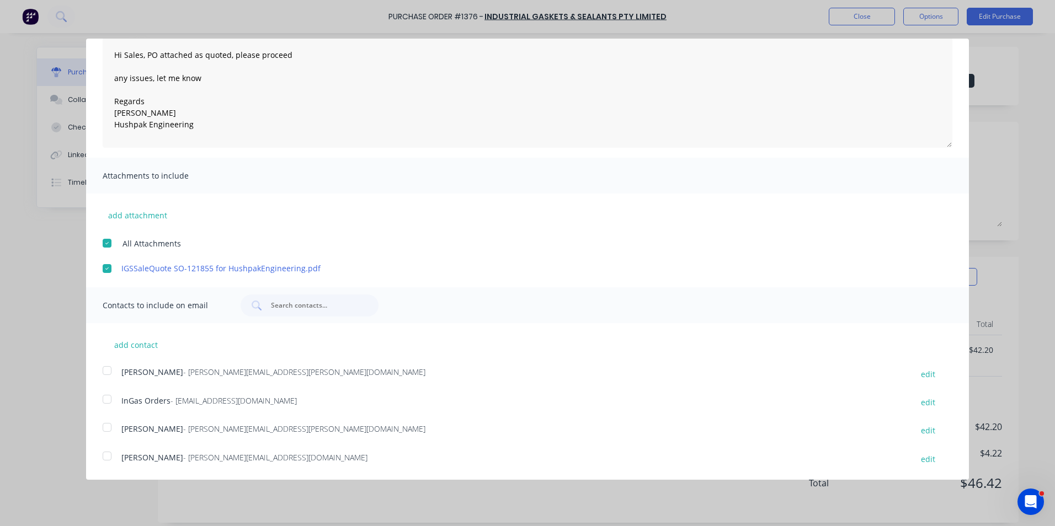
click at [106, 369] on div at bounding box center [107, 371] width 22 height 22
click at [107, 396] on div at bounding box center [107, 399] width 22 height 22
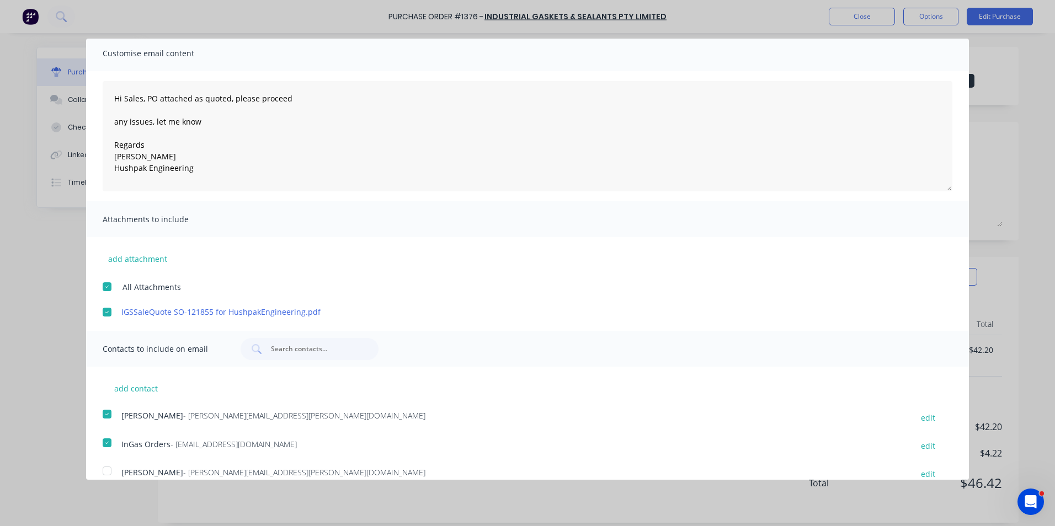
scroll to position [0, 0]
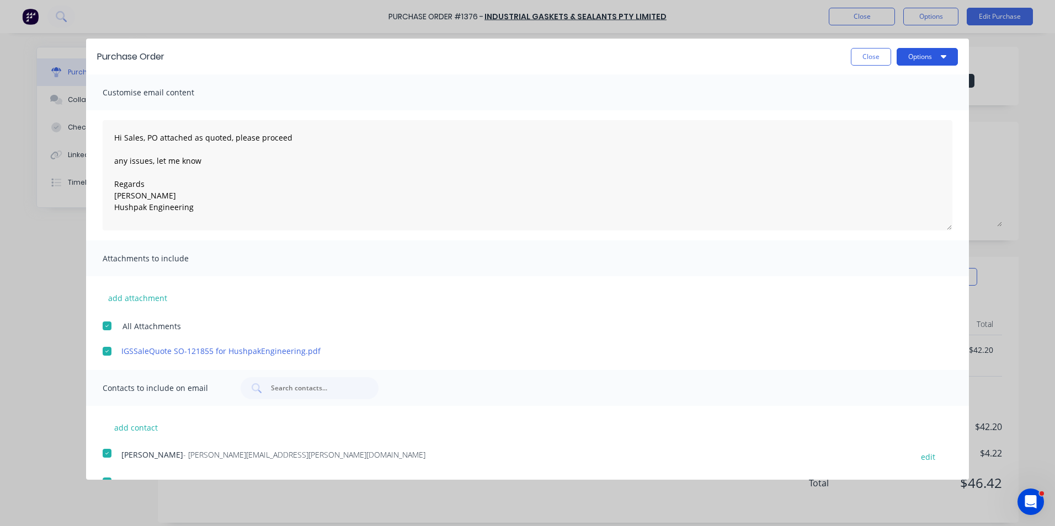
click at [900, 63] on button "Options" at bounding box center [926, 57] width 61 height 18
click at [864, 109] on div "Email" at bounding box center [905, 107] width 85 height 16
type textarea "x"
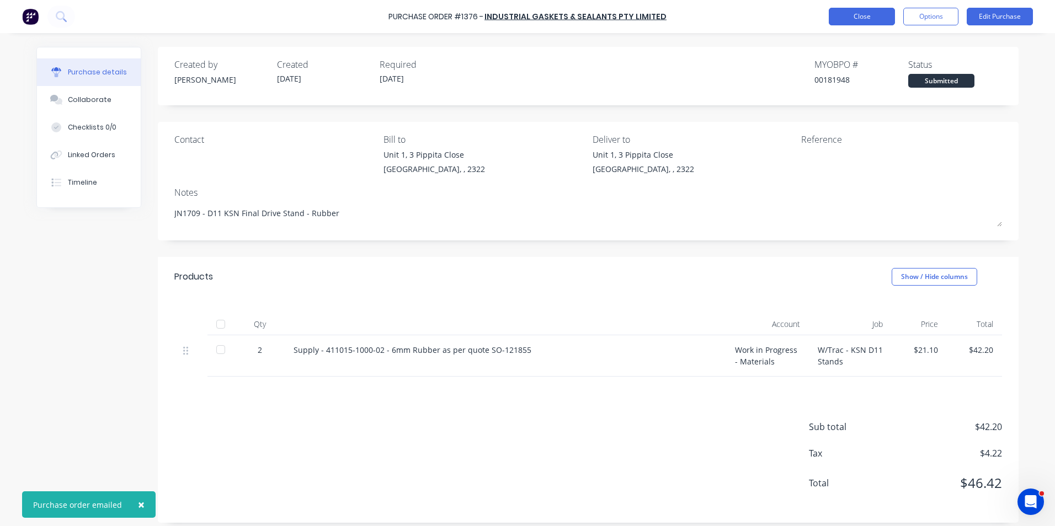
click at [863, 14] on button "Close" at bounding box center [862, 17] width 66 height 18
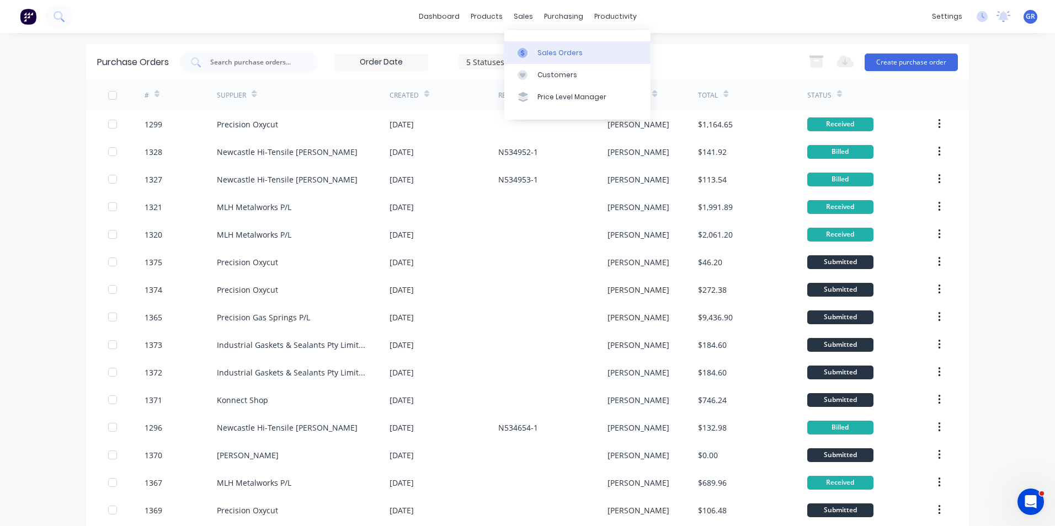
click at [555, 54] on div "Sales Orders" at bounding box center [559, 53] width 45 height 10
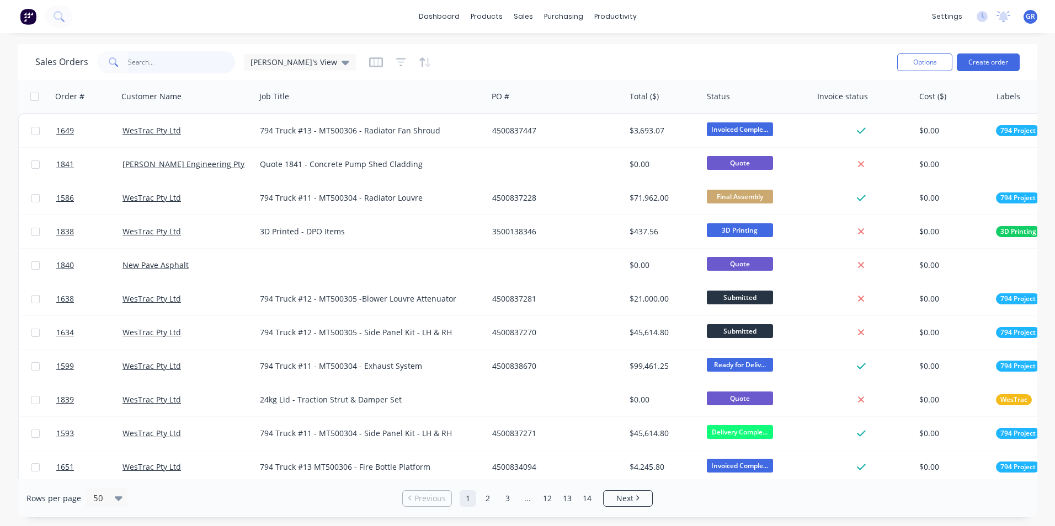
click at [153, 63] on input "text" at bounding box center [182, 62] width 108 height 22
type input "1709"
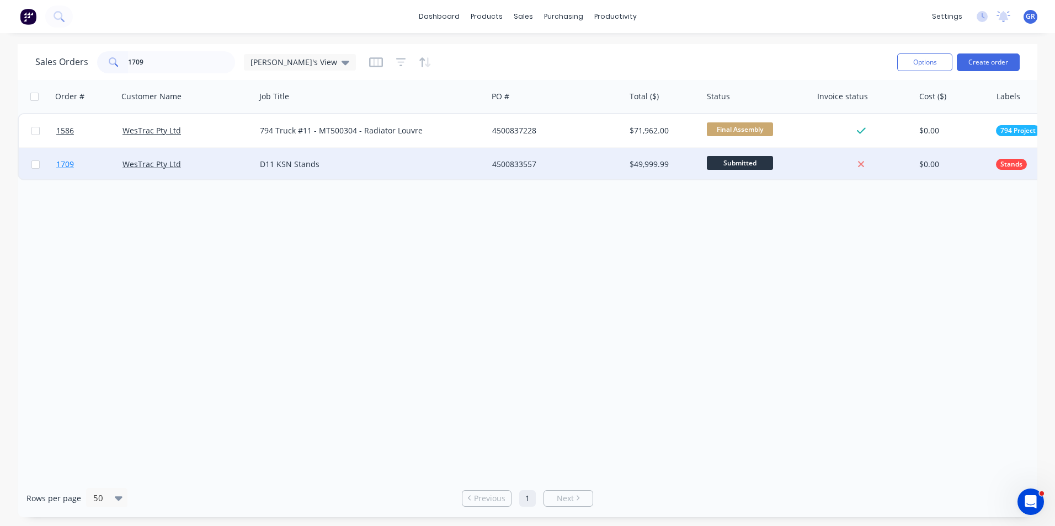
click at [61, 163] on span "1709" at bounding box center [65, 164] width 18 height 11
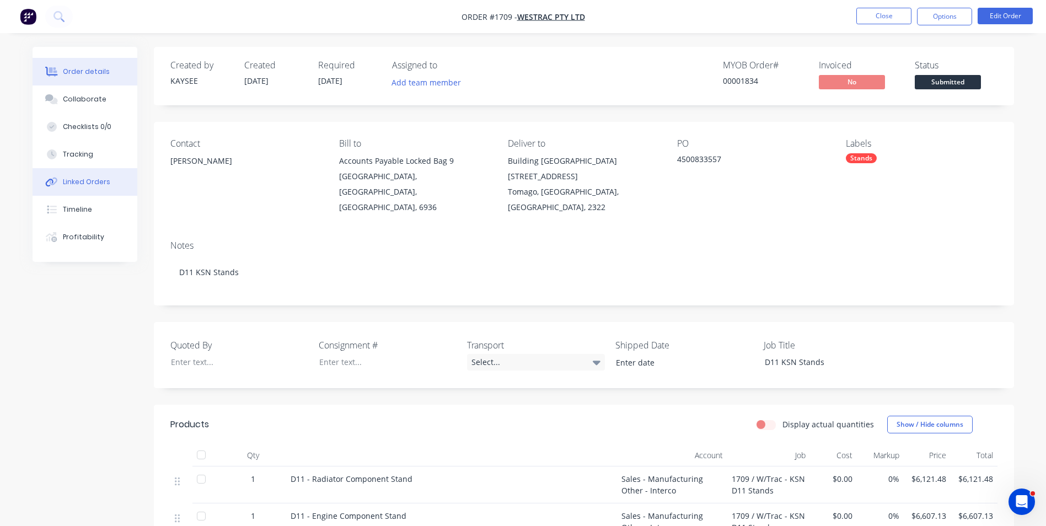
click at [85, 182] on div "Linked Orders" at bounding box center [86, 182] width 47 height 10
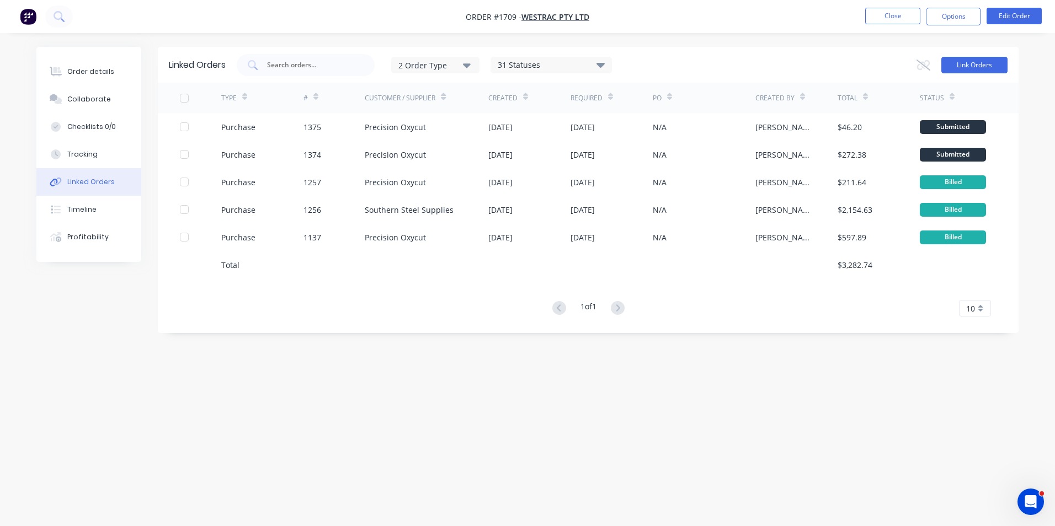
click at [975, 64] on button "Link Orders" at bounding box center [974, 65] width 66 height 17
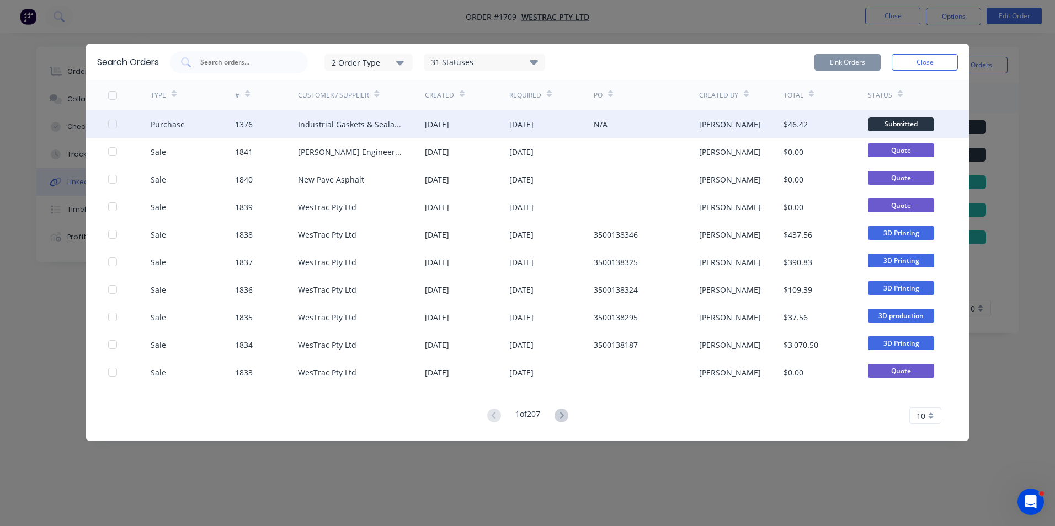
click at [111, 125] on div at bounding box center [112, 124] width 22 height 22
click at [851, 60] on button "Link Orders" at bounding box center [847, 62] width 66 height 17
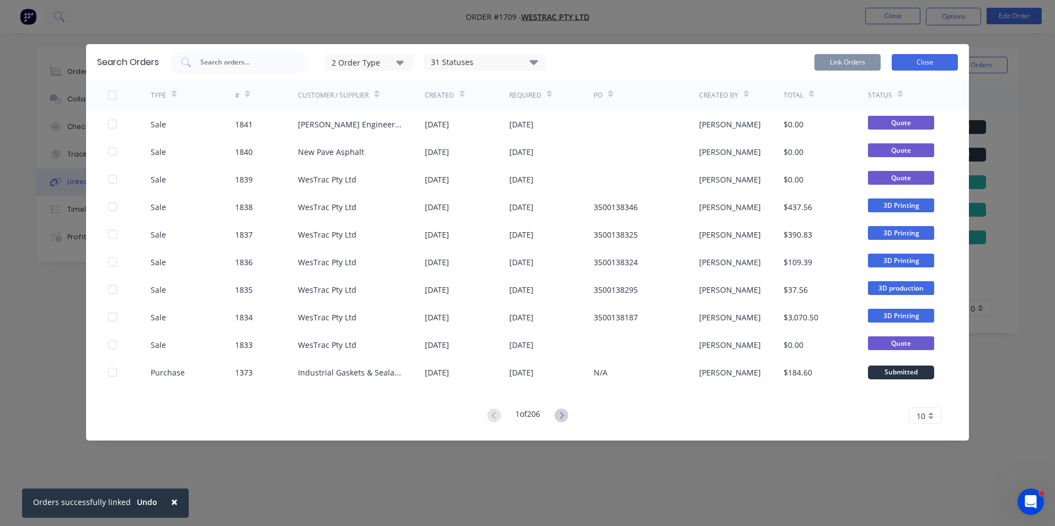
click at [917, 62] on button "Close" at bounding box center [924, 62] width 66 height 17
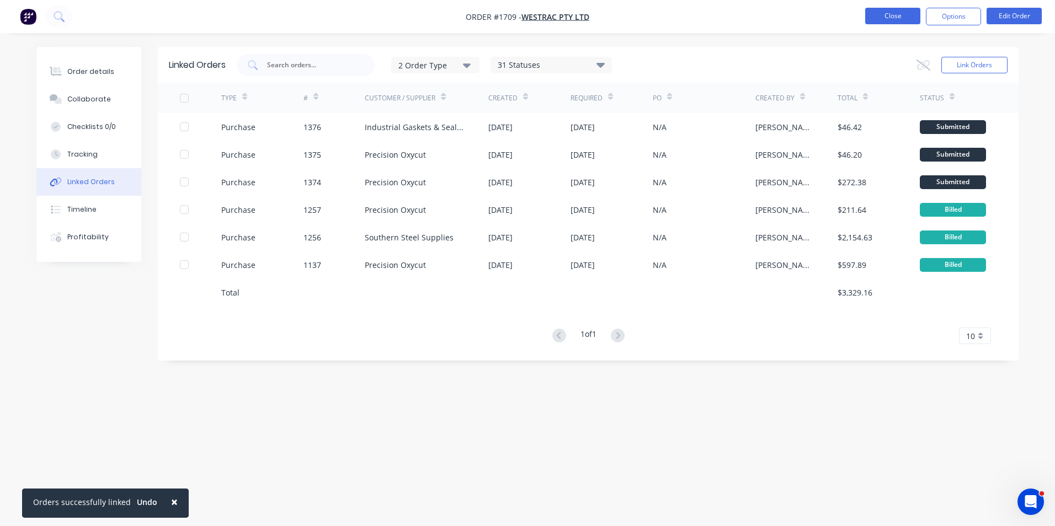
click at [885, 18] on button "Close" at bounding box center [892, 16] width 55 height 17
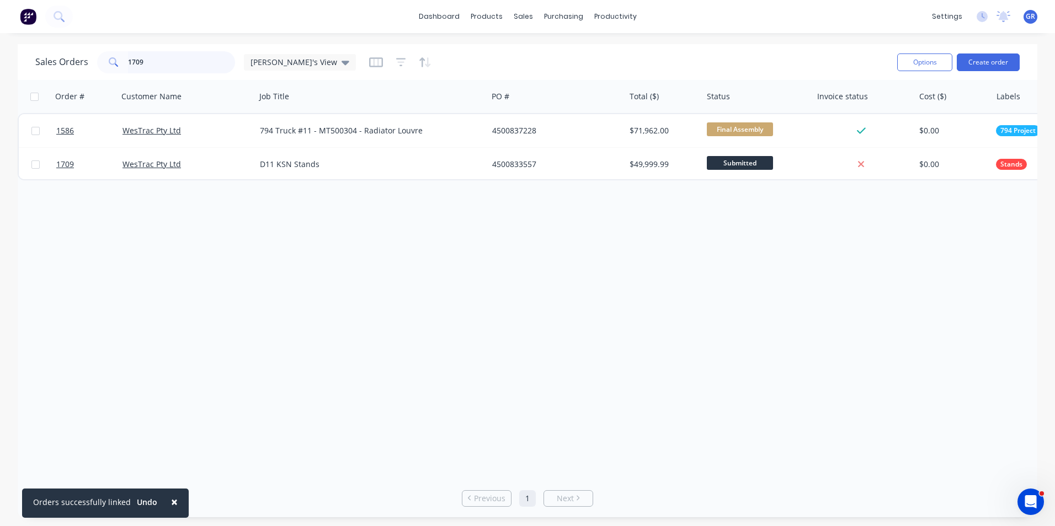
click at [104, 61] on div "1709" at bounding box center [166, 62] width 138 height 22
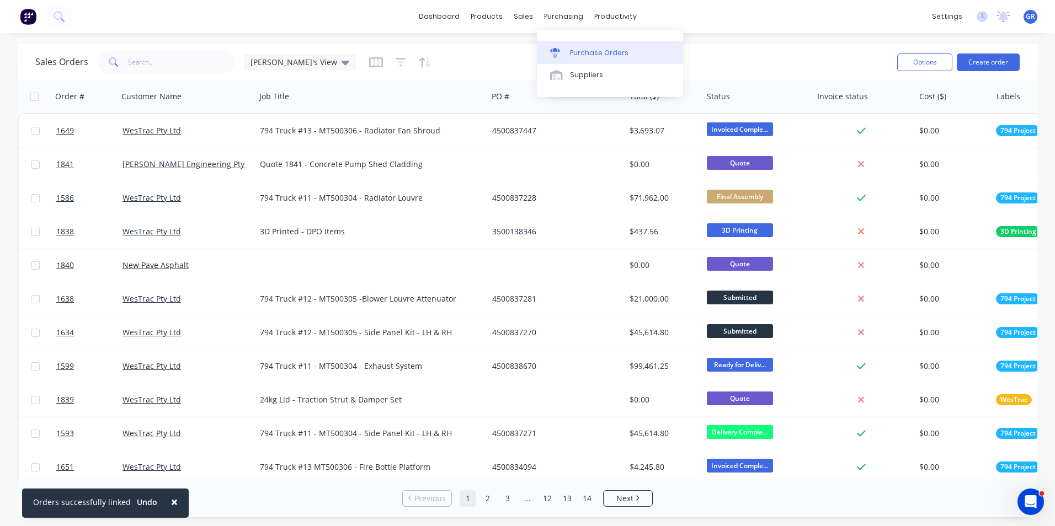
click at [601, 54] on div "Purchase Orders" at bounding box center [599, 53] width 58 height 10
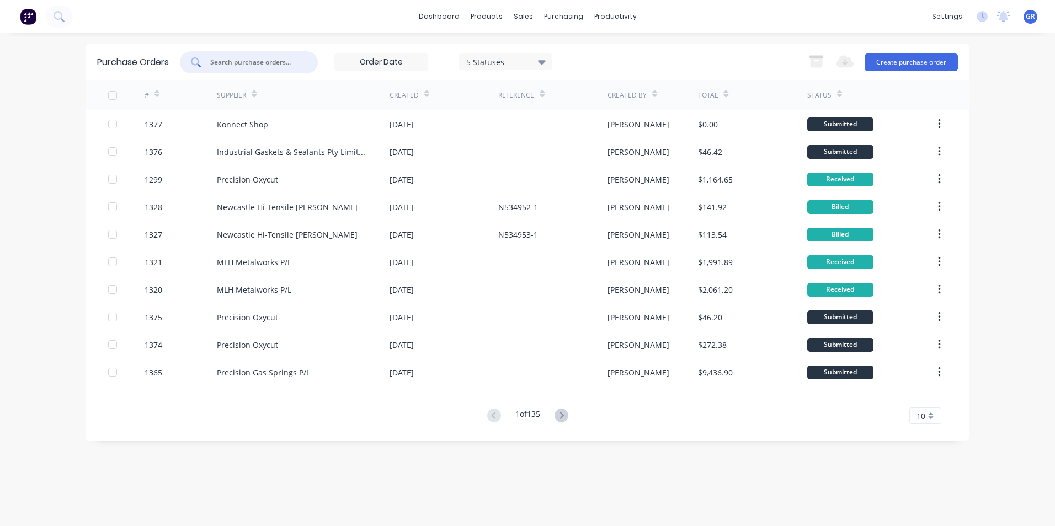
click at [248, 59] on input "text" at bounding box center [255, 62] width 92 height 11
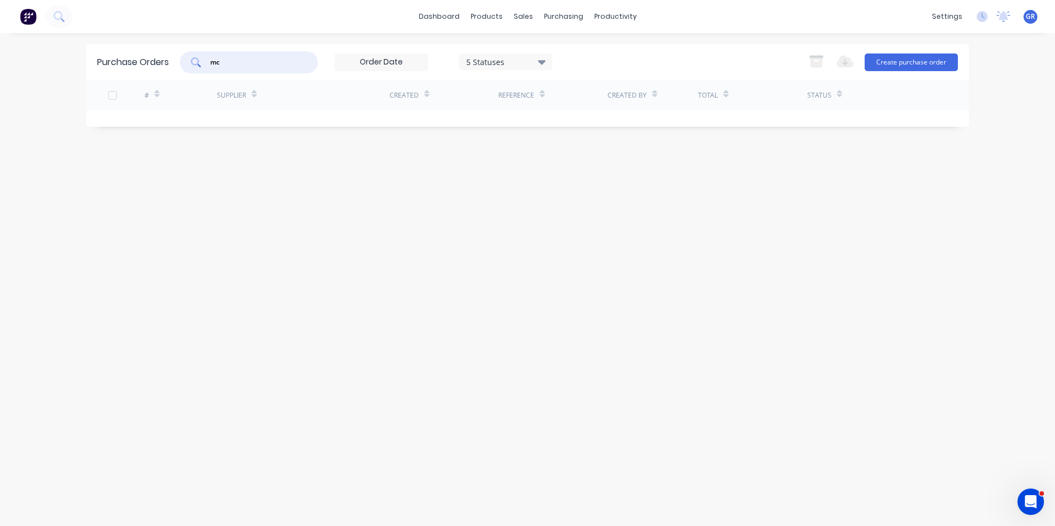
type input "mcn"
drag, startPoint x: 226, startPoint y: 64, endPoint x: 211, endPoint y: 63, distance: 14.9
click at [211, 63] on input "mcn" at bounding box center [255, 62] width 92 height 11
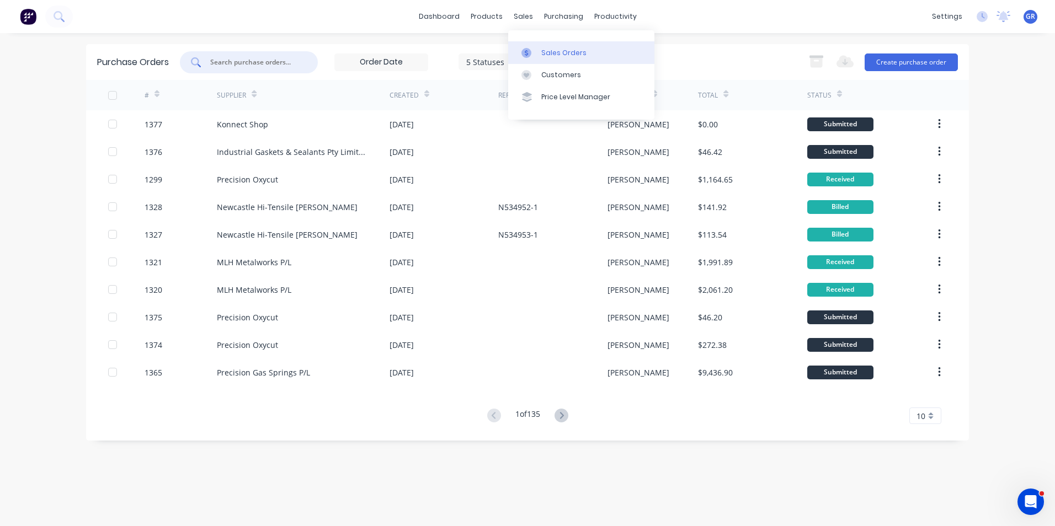
click at [558, 49] on div "Sales Orders" at bounding box center [563, 53] width 45 height 10
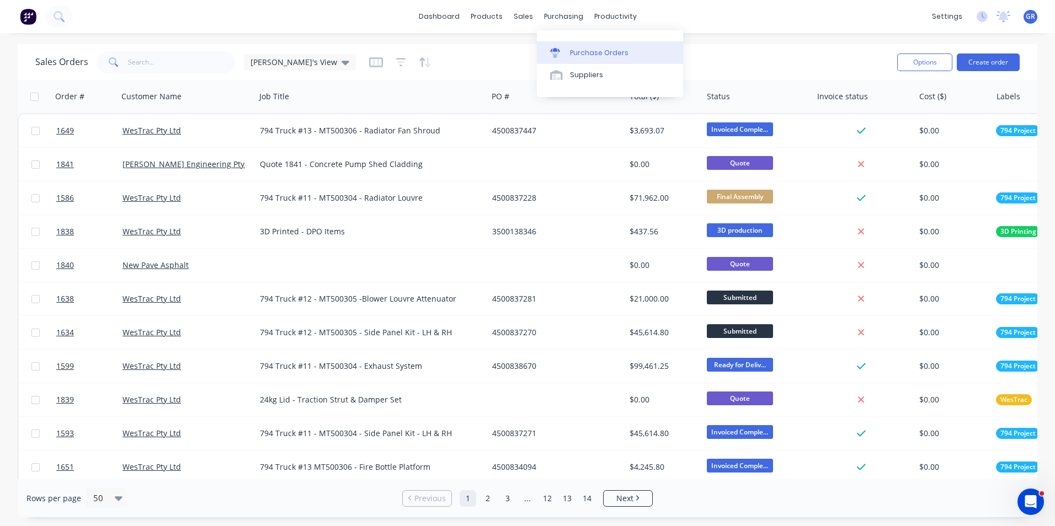
click at [601, 52] on div "Purchase Orders" at bounding box center [599, 53] width 58 height 10
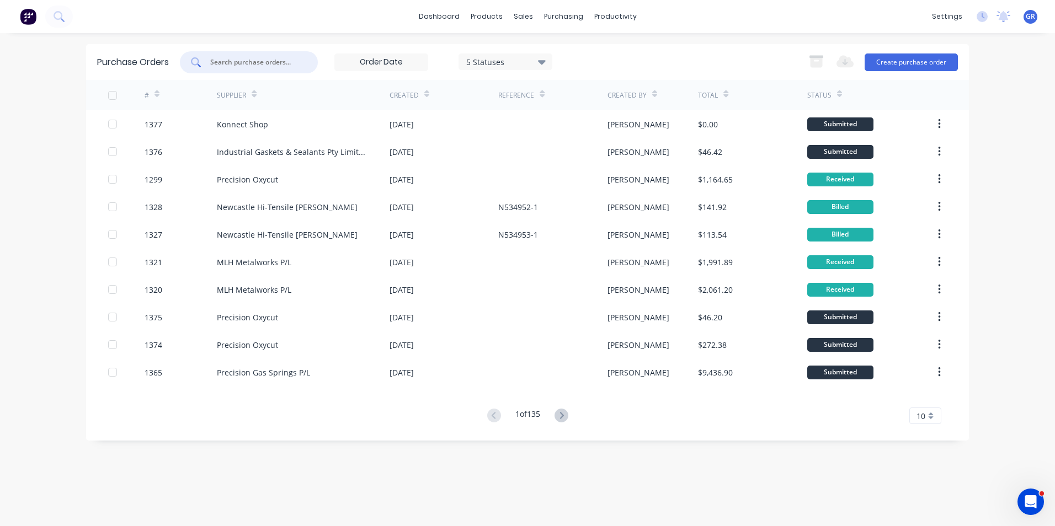
click at [258, 64] on input "text" at bounding box center [255, 62] width 92 height 11
click at [897, 65] on button "Create purchase order" at bounding box center [910, 63] width 93 height 18
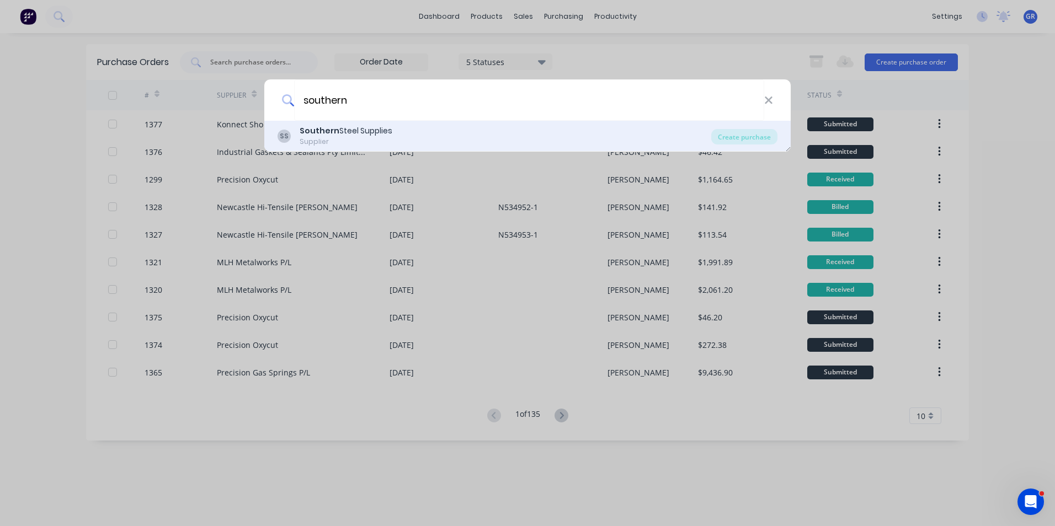
type input "southern"
click at [356, 124] on div "SS Southern Steel Supplies Supplier Create purchase" at bounding box center [527, 136] width 526 height 31
click at [339, 135] on div "Southern Steel Supplies" at bounding box center [346, 131] width 93 height 12
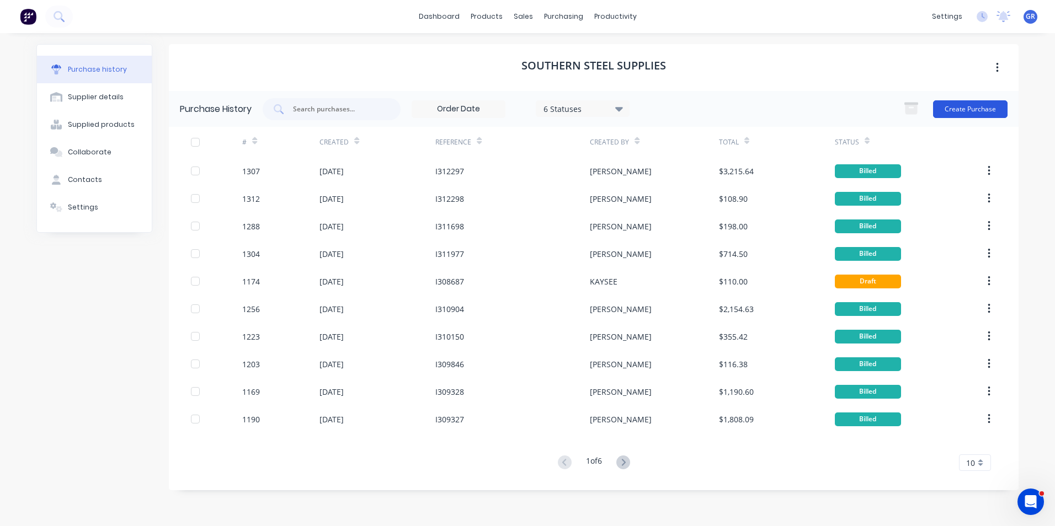
click at [993, 105] on button "Create Purchase" at bounding box center [970, 109] width 74 height 18
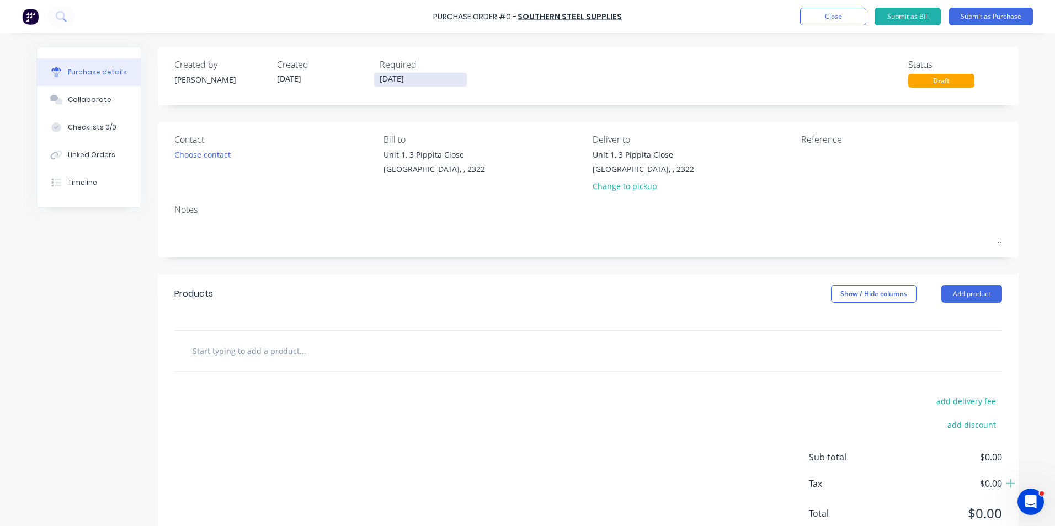
click at [404, 77] on input "02/09/25" at bounding box center [420, 80] width 93 height 14
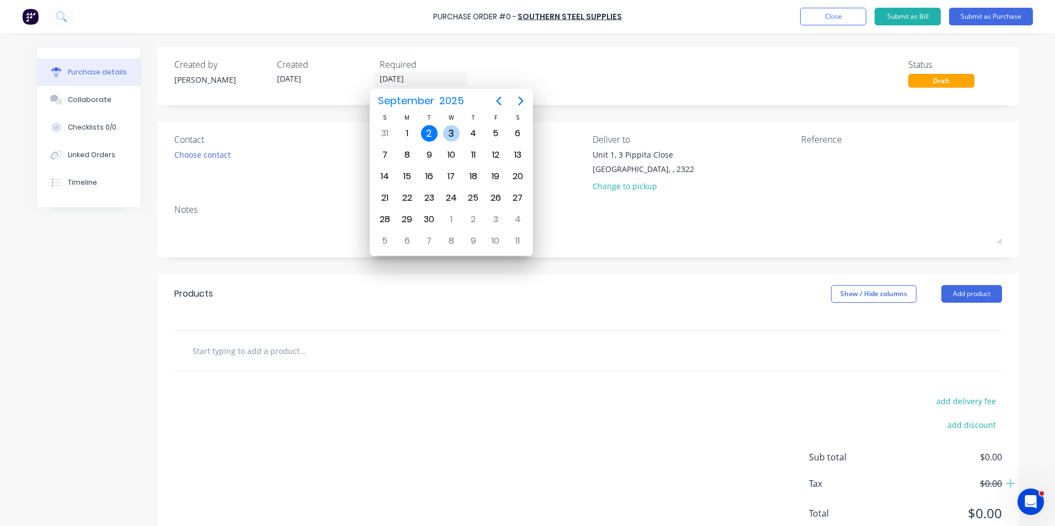
click at [450, 130] on div "3" at bounding box center [451, 133] width 17 height 17
type input "03/09/25"
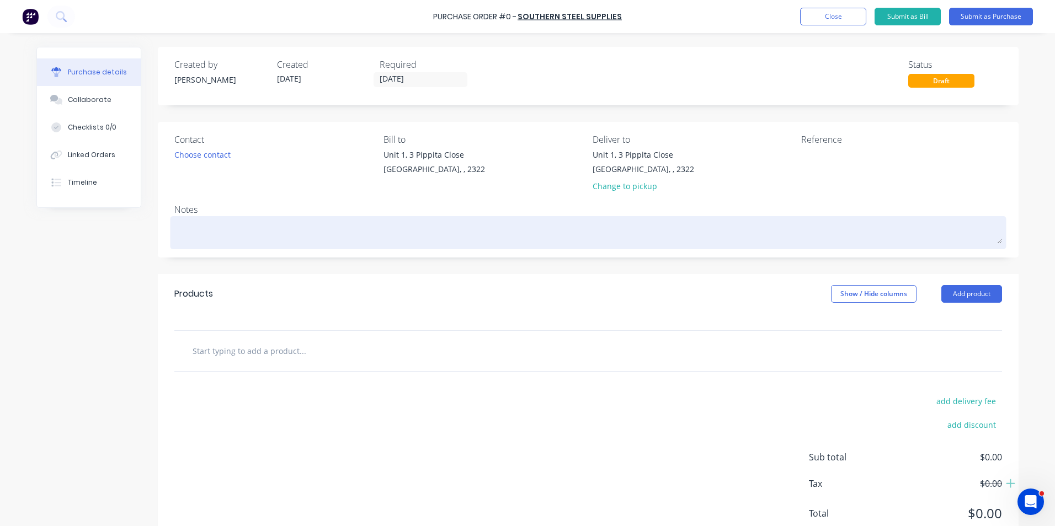
click at [220, 223] on textarea at bounding box center [587, 231] width 827 height 25
type textarea "x"
type textarea "J"
type textarea "x"
type textarea "JN"
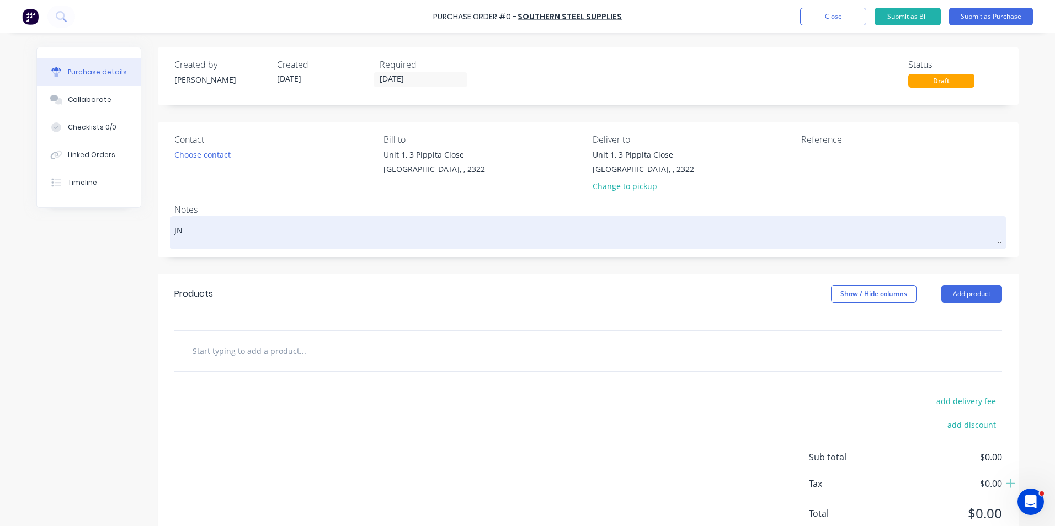
type textarea "x"
type textarea "JN1"
type textarea "x"
type textarea "JN17"
type textarea "x"
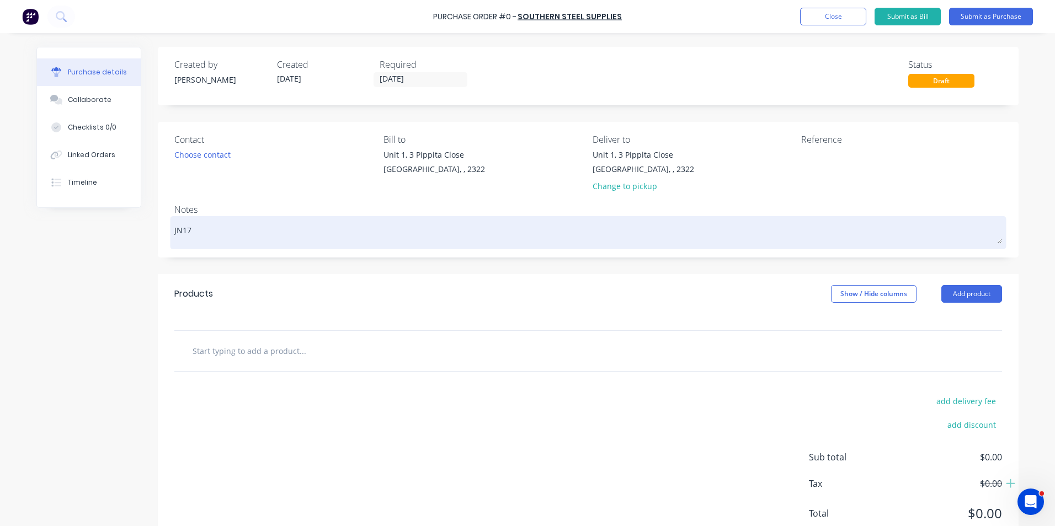
type textarea "JN170"
type textarea "x"
type textarea "JN1709"
type textarea "x"
type textarea "JN1709"
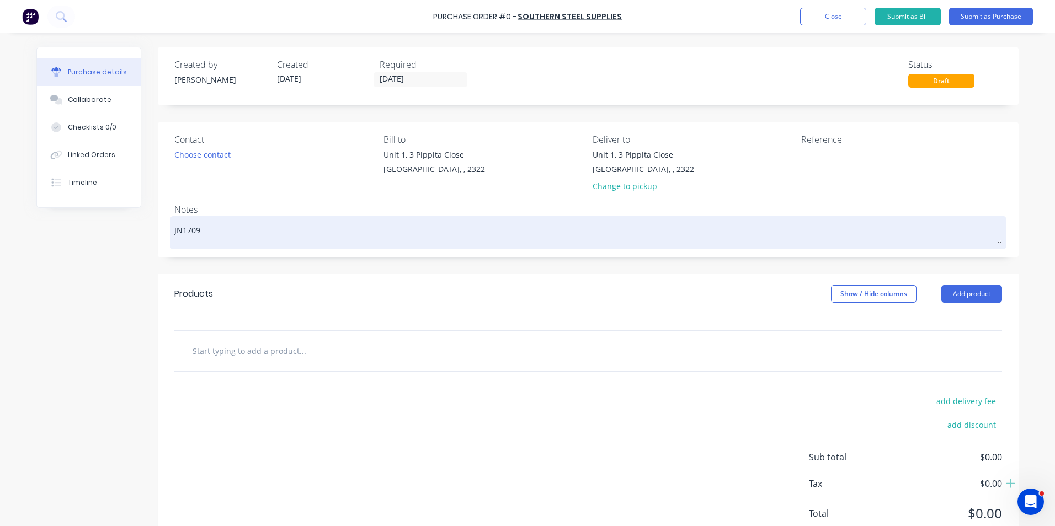
type textarea "x"
type textarea "JN1709 -"
type textarea "x"
type textarea "JN1709 -"
type textarea "x"
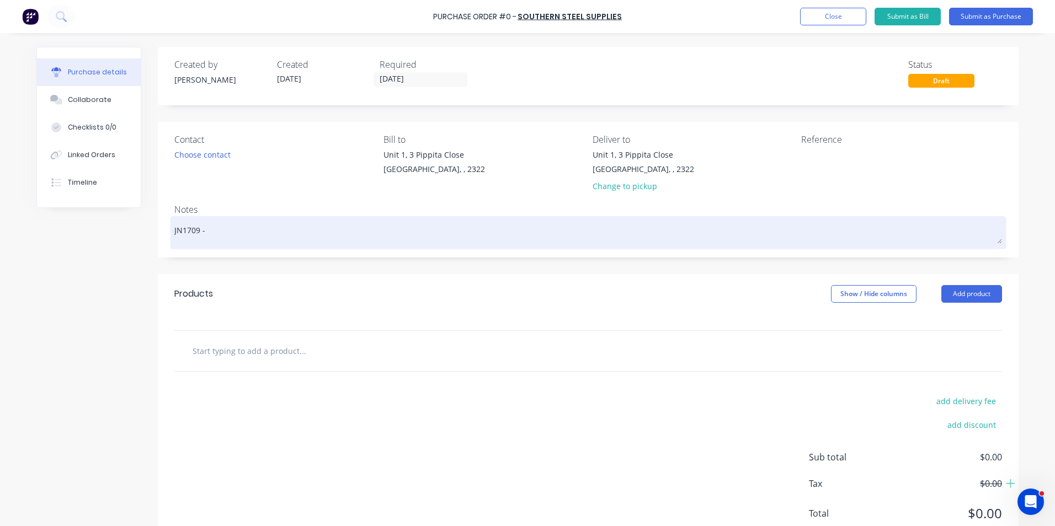
type textarea "JN1709 - D"
type textarea "x"
type textarea "JN1709 - D1"
type textarea "x"
type textarea "JN1709 - D11"
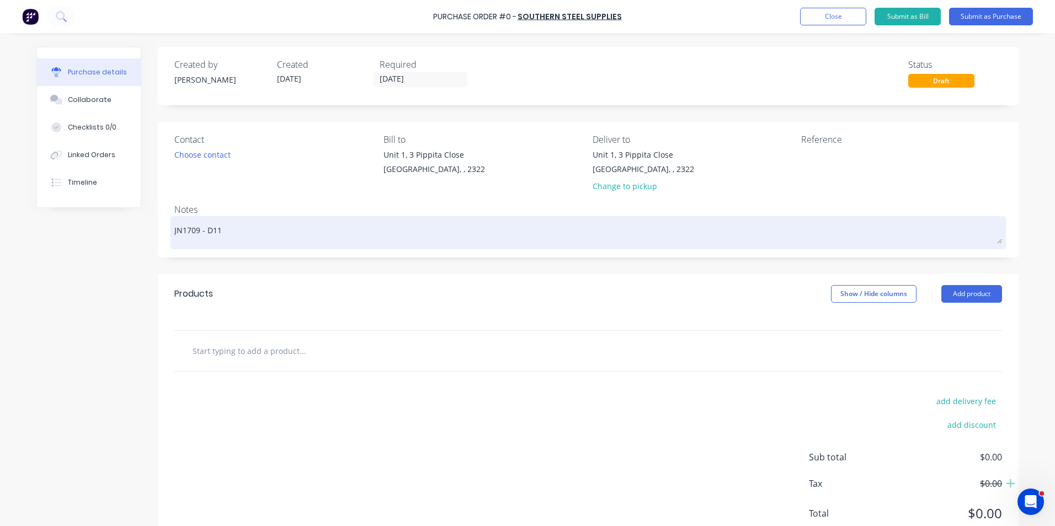
type textarea "x"
type textarea "JN1709 - D11"
type textarea "x"
type textarea "JN1709 - D11 K"
type textarea "x"
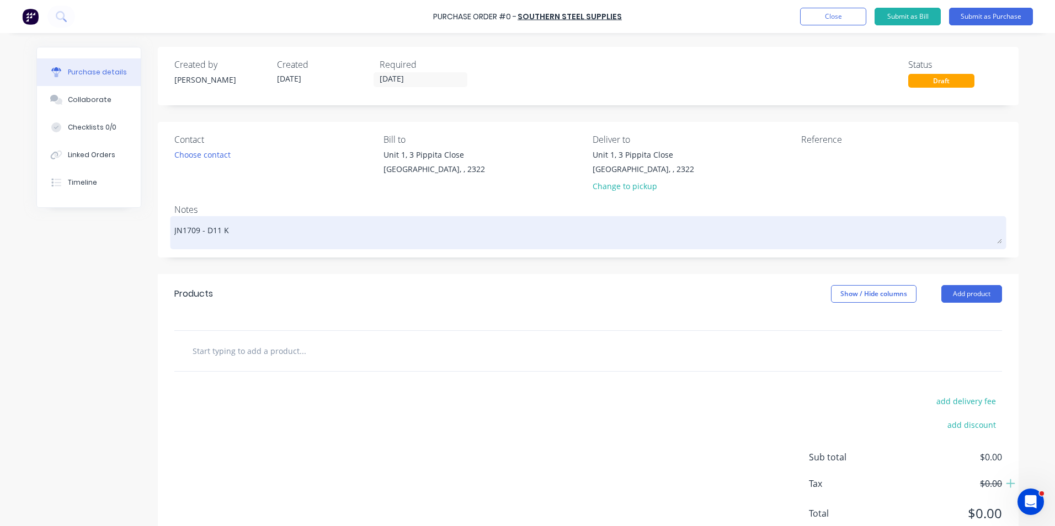
type textarea "JN1709 - D11 KS"
type textarea "x"
type textarea "JN1709 - D11 KSN"
type textarea "x"
type textarea "JN1709 - D11 KSN"
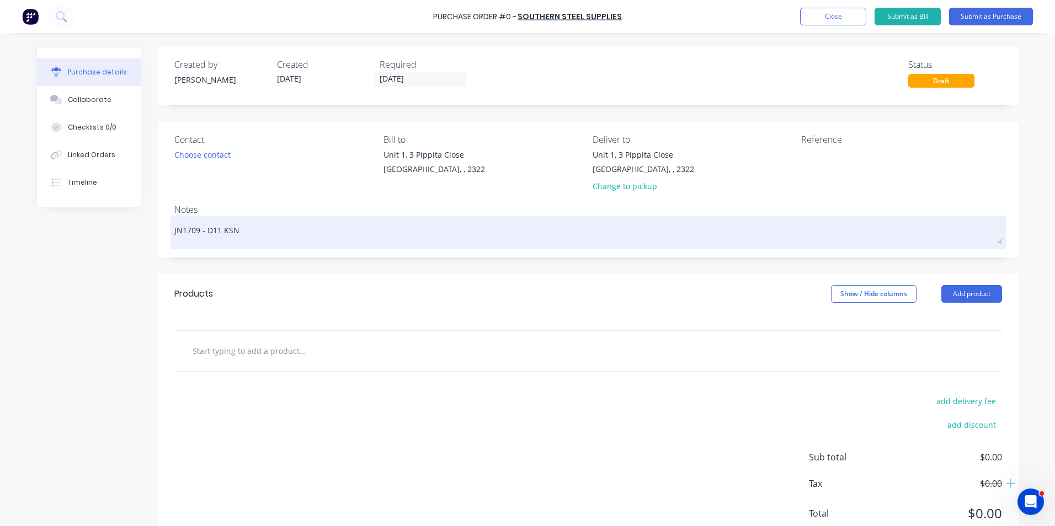
type textarea "x"
type textarea "JN1709 - D11 KSN S"
type textarea "x"
type textarea "JN1709 - D11 KSN St"
type textarea "x"
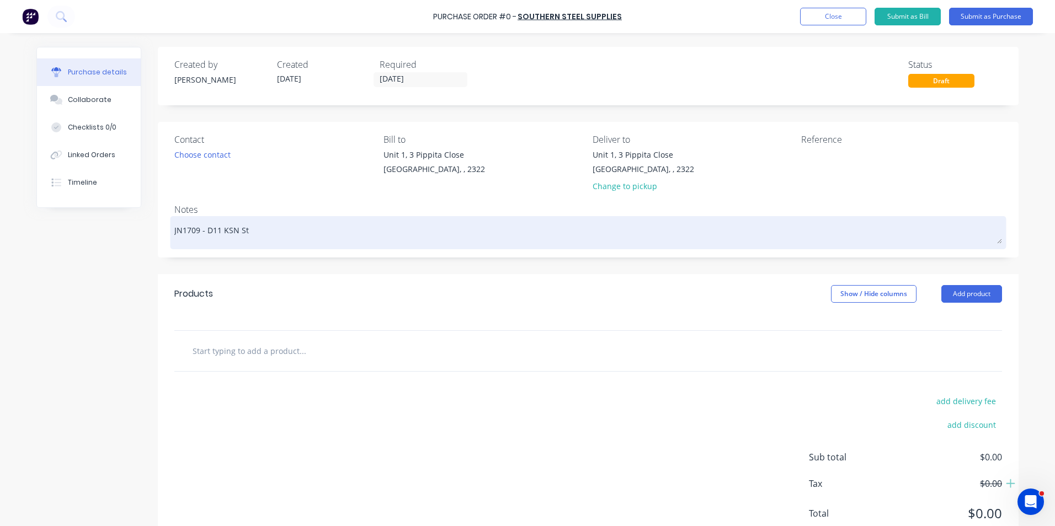
type textarea "JN1709 - D11 KSN Sta"
type textarea "x"
type textarea "JN1709 - D11 KSN Stan"
type textarea "x"
type textarea "JN1709 - D11 KSN Stand"
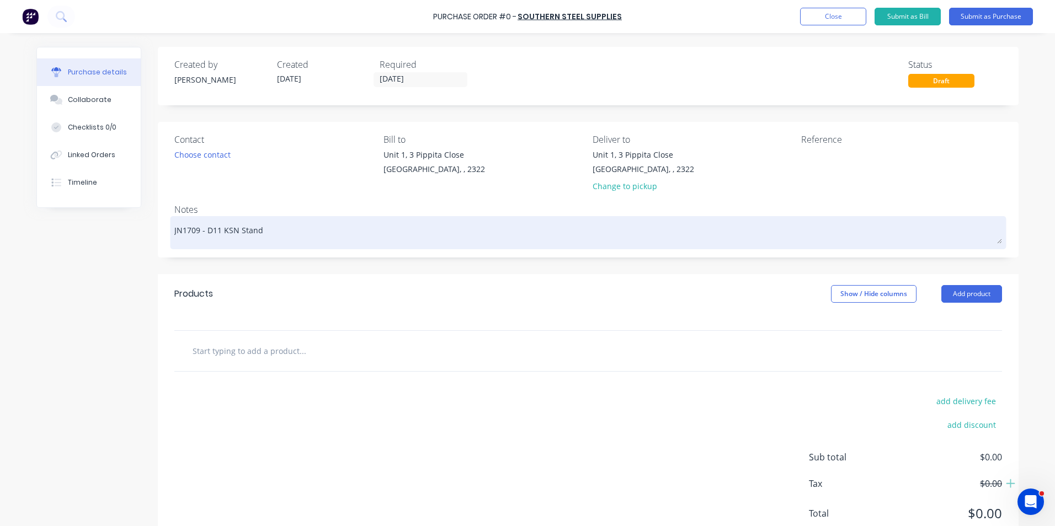
type textarea "x"
type textarea "JN1709 - D11 KSN Stands"
type textarea "x"
type textarea "JN1709 - D11 KSN Stands"
type textarea "x"
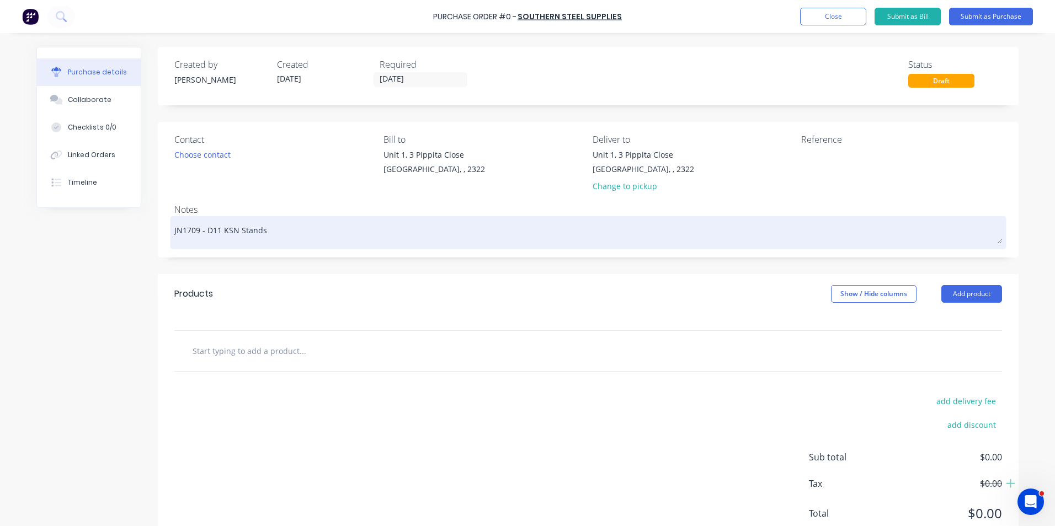
type textarea "JN1709 - D11 KSN Stands -"
type textarea "x"
type textarea "JN1709 - D11 KSN Stands -"
type textarea "x"
type textarea "JN1709 - D11 KSN Stands - S"
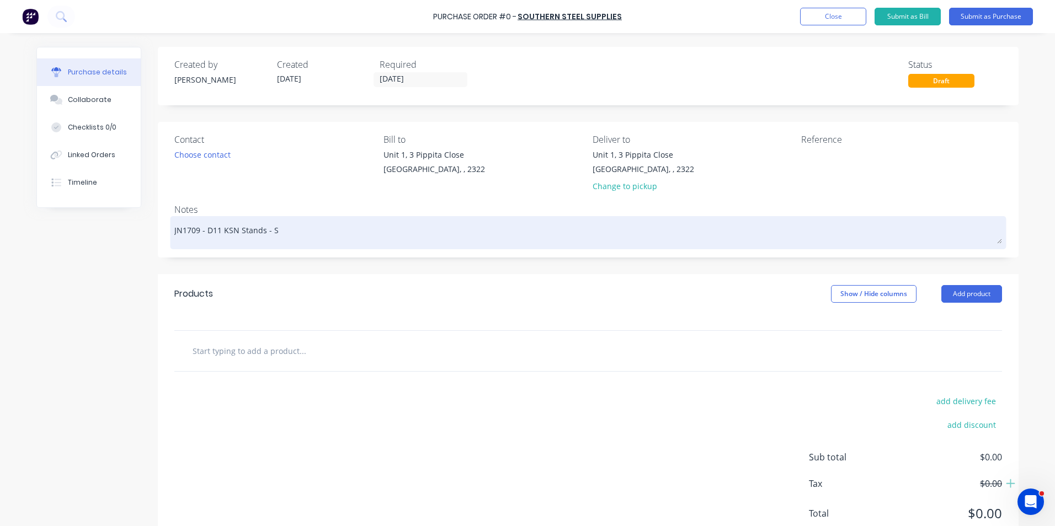
type textarea "x"
type textarea "JN1709 - D11 KSN Stands - St"
type textarea "x"
type textarea "JN1709 - D11 KSN Stands - Str"
type textarea "x"
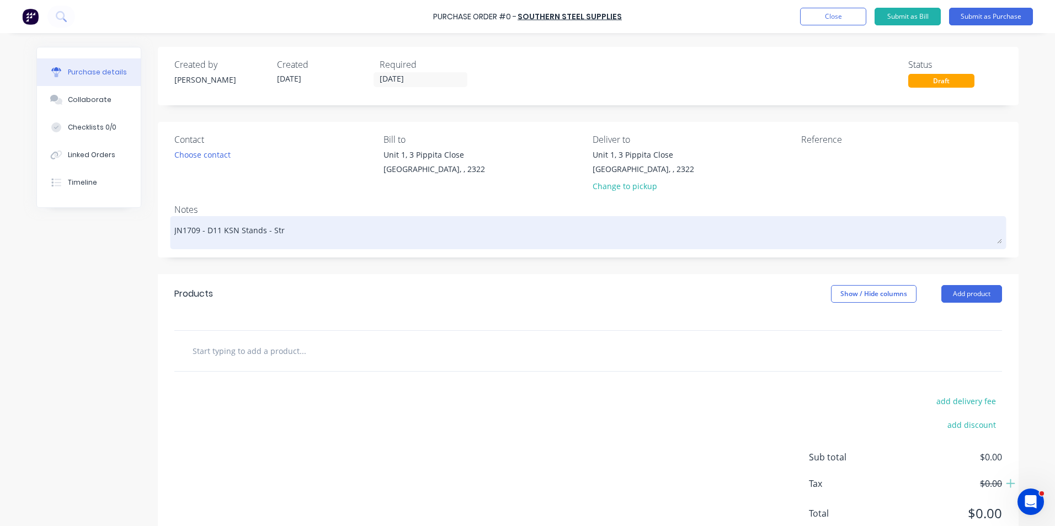
type textarea "JN1709 - D11 KSN Stands - Stru"
type textarea "x"
type textarea "JN1709 - D11 KSN Stands - Struc"
type textarea "x"
type textarea "JN1709 - D11 KSN Stands - Struct"
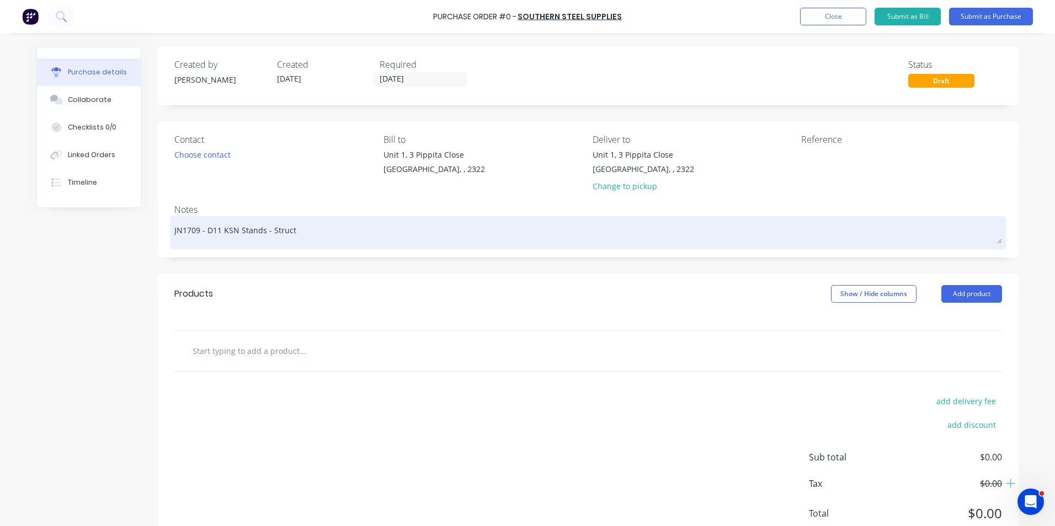
type textarea "x"
type textarea "JN1709 - D11 KSN Stands - Structu"
type textarea "x"
type textarea "JN1709 - D11 KSN Stands - Structur"
type textarea "x"
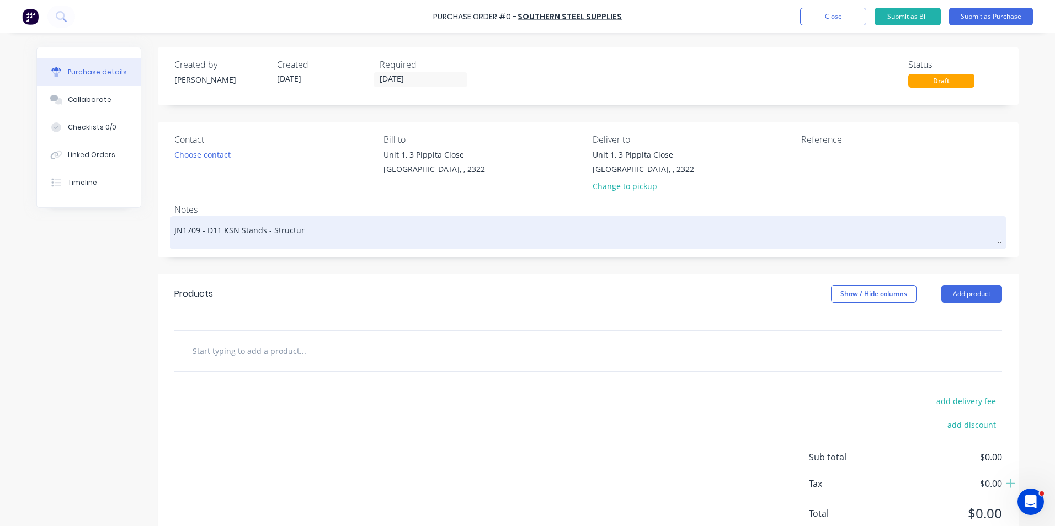
type textarea "JN1709 - D11 KSN Stands - Structura"
type textarea "x"
type textarea "JN1709 - D11 KSN Stands - Structural"
type textarea "x"
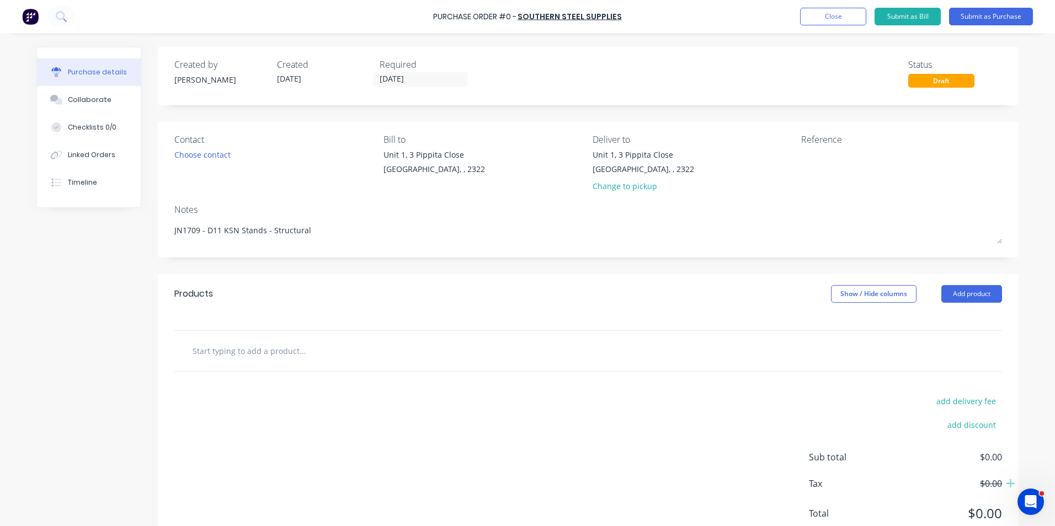
type textarea "JN1709 - D11 KSN Stands - Structural"
type textarea "x"
type textarea "JN1709 - D11 KSN Stands - Structural"
click at [256, 354] on input "text" at bounding box center [302, 351] width 221 height 22
type textarea "x"
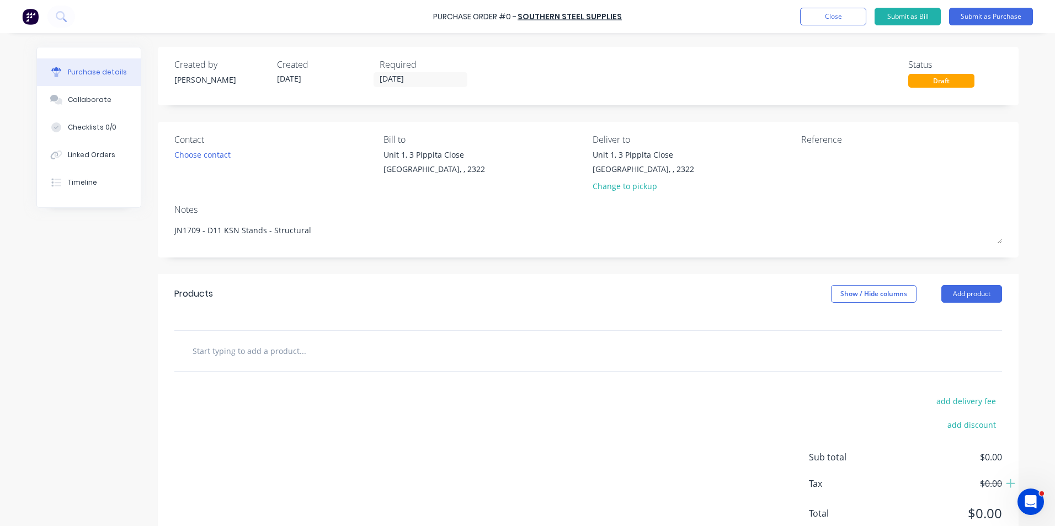
type input "S"
type textarea "x"
type input "Su"
type textarea "x"
type input "Sup"
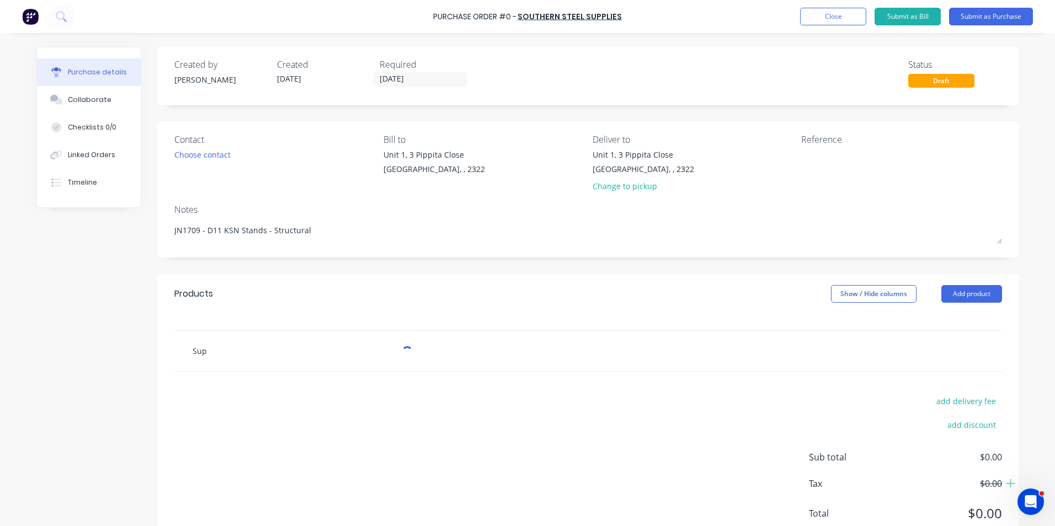
type textarea "x"
type input "Supp"
type textarea "x"
type input "Suppl"
type textarea "x"
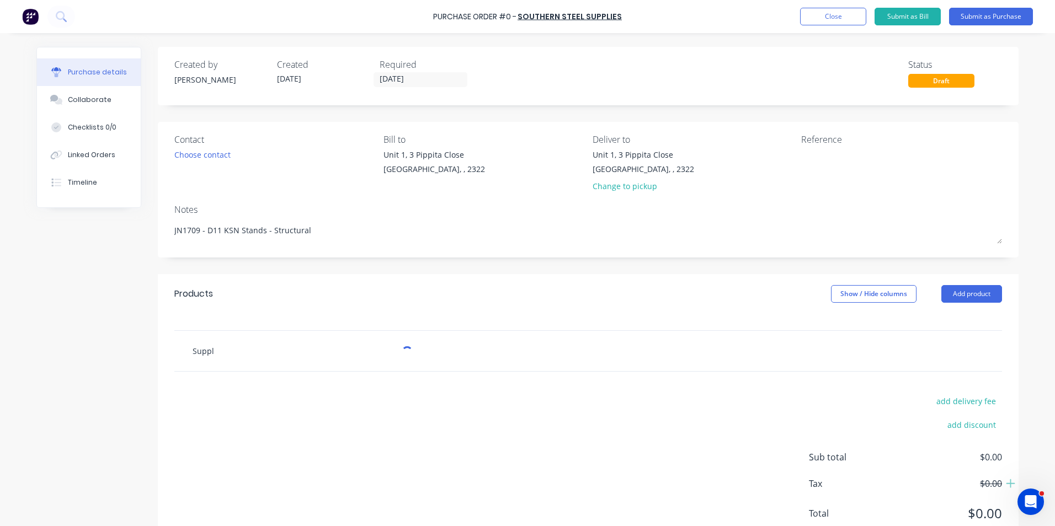
type input "Supply"
type textarea "x"
type input "Supply"
type textarea "x"
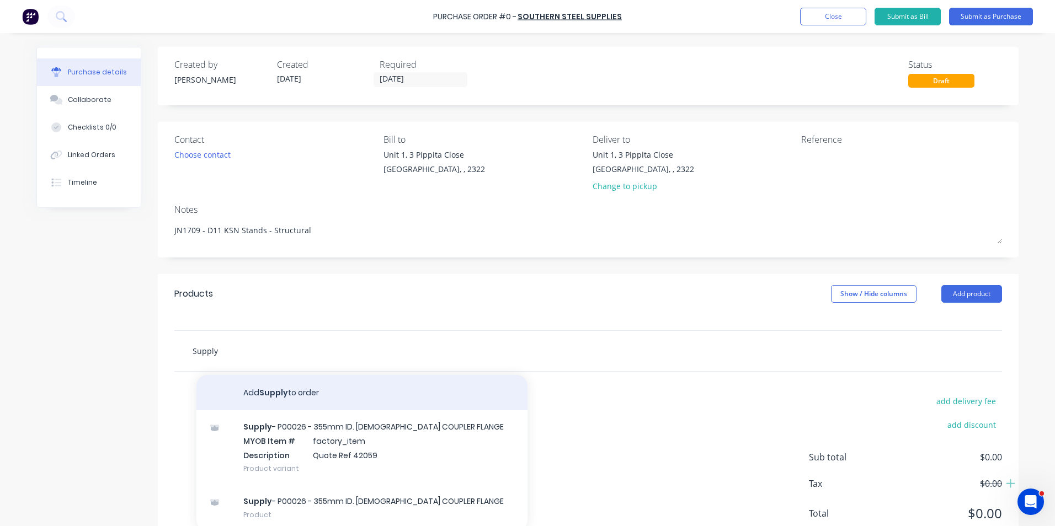
type input "Supply"
click at [276, 388] on button "Add Supply to order" at bounding box center [361, 392] width 331 height 35
type textarea "x"
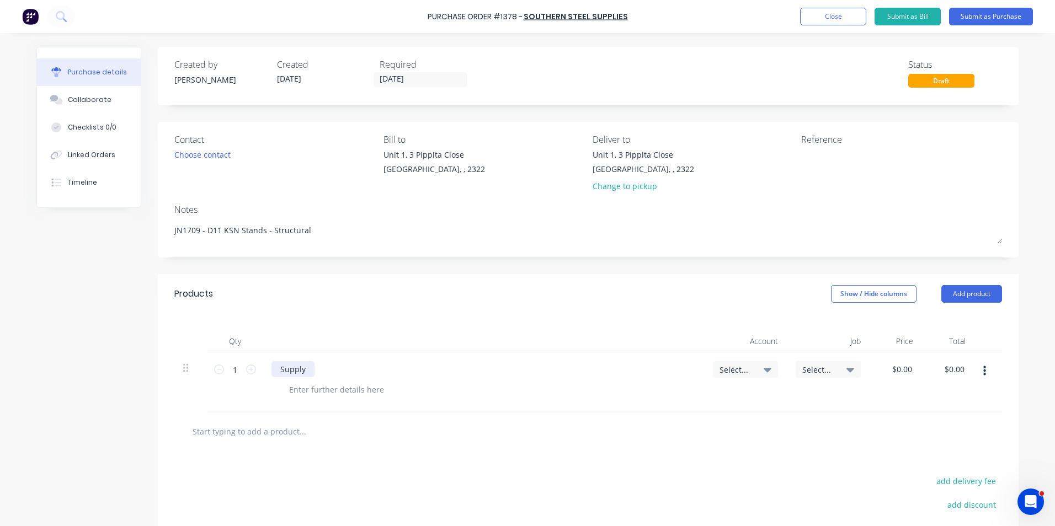
type textarea "x"
click at [306, 369] on div "Supply" at bounding box center [292, 369] width 43 height 16
click at [730, 370] on span "Select..." at bounding box center [735, 370] width 33 height 12
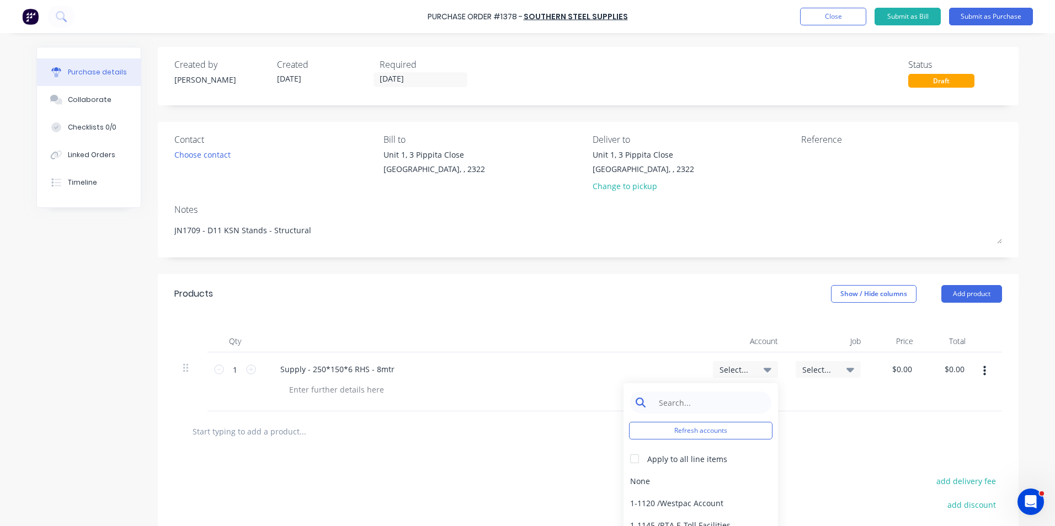
type textarea "x"
click at [680, 403] on input at bounding box center [709, 403] width 113 height 22
type input "1-14"
click at [730, 480] on div "1-1400 / Work in Progress - Materials" at bounding box center [700, 481] width 154 height 22
click at [818, 372] on span "Select..." at bounding box center [818, 370] width 33 height 12
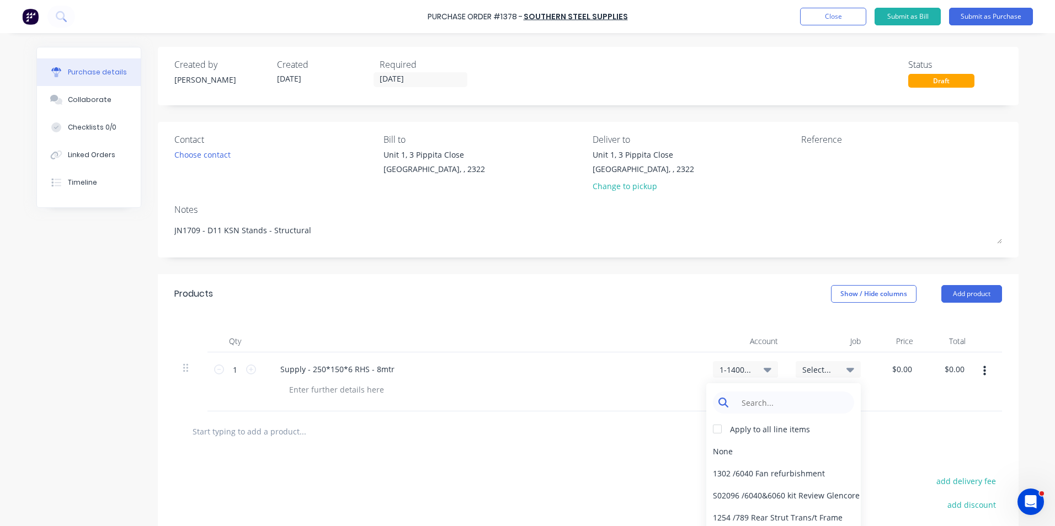
type textarea "x"
click at [788, 405] on input at bounding box center [791, 403] width 113 height 22
type input "626.56"
click at [813, 366] on span "Select..." at bounding box center [818, 370] width 33 height 12
type textarea "x"
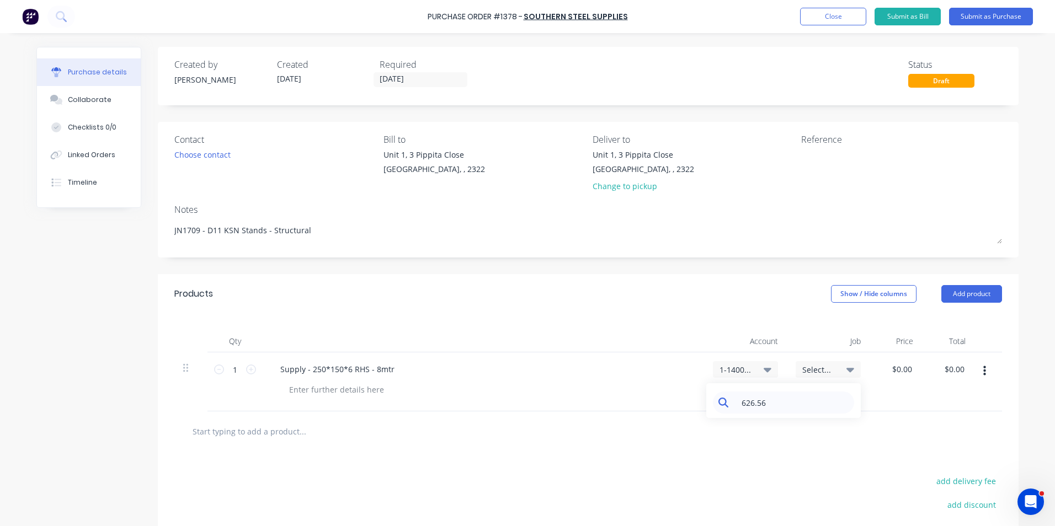
drag, startPoint x: 771, startPoint y: 402, endPoint x: 717, endPoint y: 407, distance: 54.3
click at [717, 407] on div "626.56" at bounding box center [783, 403] width 141 height 22
type input "1709"
click at [729, 452] on div "1709 / W/Trac - KSN D11 Stands" at bounding box center [783, 451] width 154 height 22
type textarea "x"
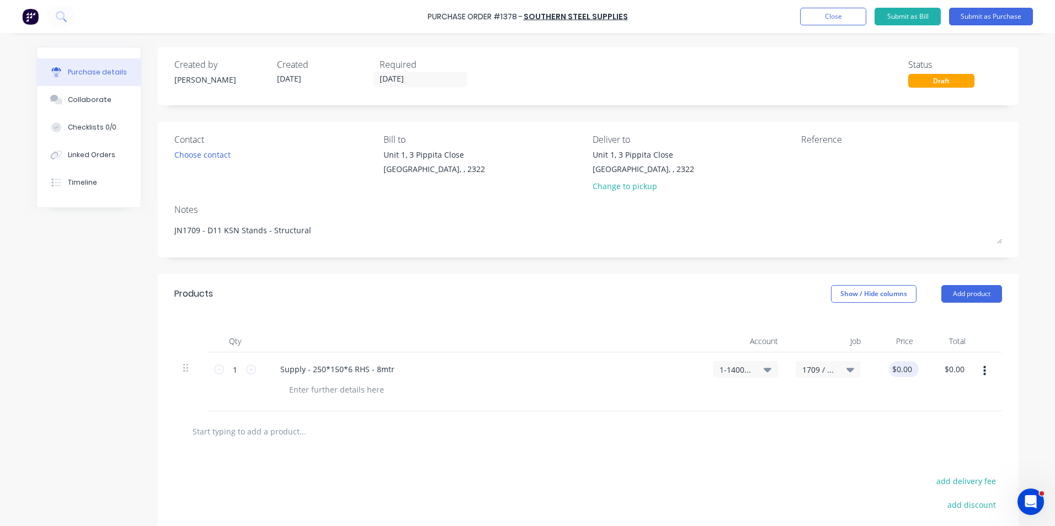
type input "0.0000"
click at [901, 368] on input "0.0000" at bounding box center [901, 369] width 25 height 16
click at [901, 368] on input "0.0000" at bounding box center [899, 369] width 30 height 16
type textarea "x"
click at [901, 368] on input "0.0000" at bounding box center [899, 369] width 30 height 16
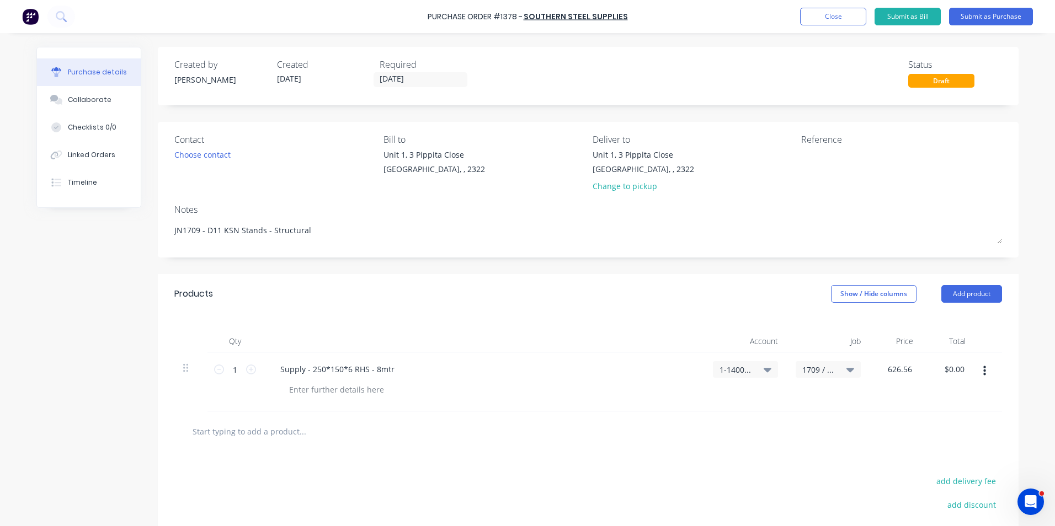
type input "626.56"
type textarea "x"
type input "$626.56"
click at [899, 388] on div "$626.56 $626.56" at bounding box center [895, 381] width 52 height 59
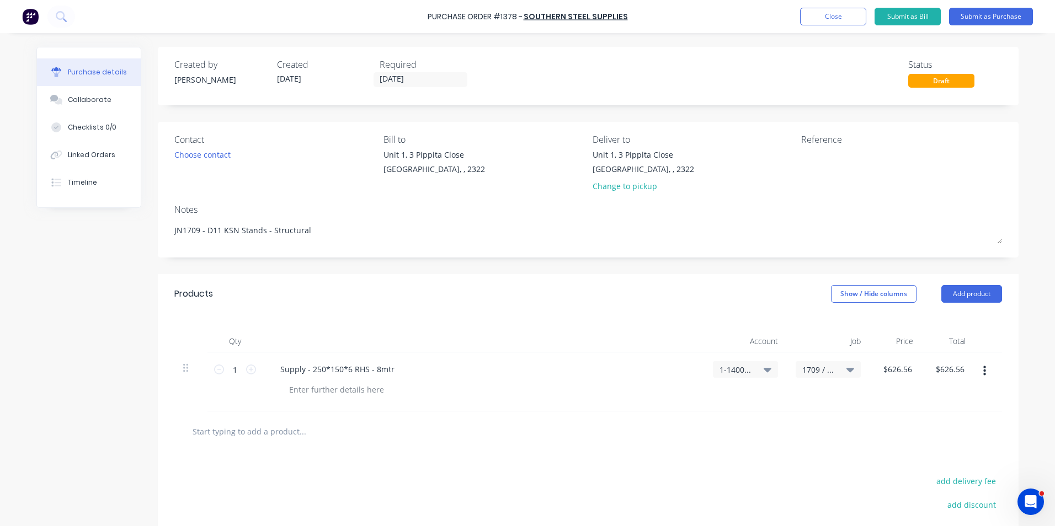
click at [983, 371] on icon "button" at bounding box center [984, 371] width 3 height 10
click at [930, 419] on button "Duplicate" at bounding box center [951, 423] width 94 height 22
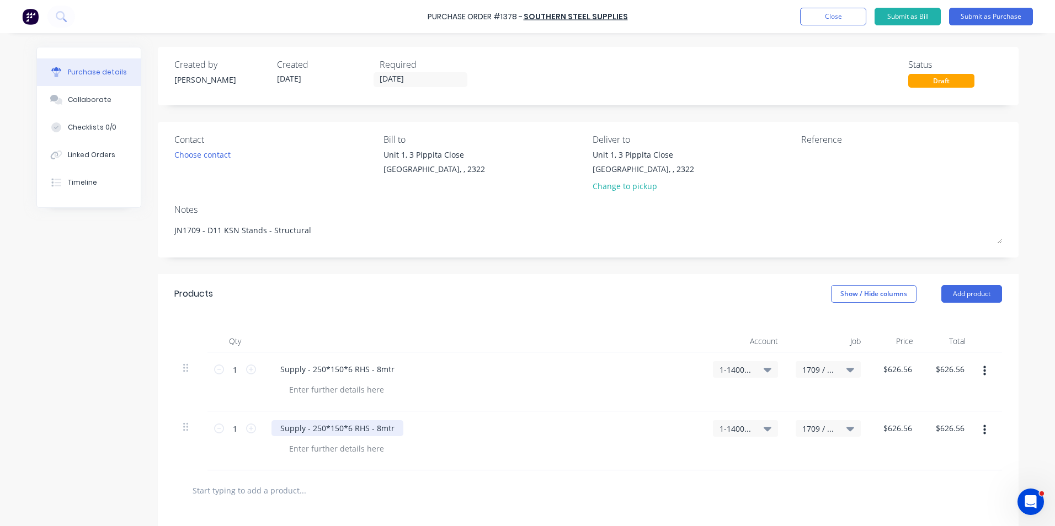
type textarea "x"
drag, startPoint x: 345, startPoint y: 429, endPoint x: 306, endPoint y: 427, distance: 39.2
click at [306, 427] on div "Supply - 250*150*6 RHS - 8mtr" at bounding box center [337, 428] width 132 height 16
type textarea "x"
type input "626.56"
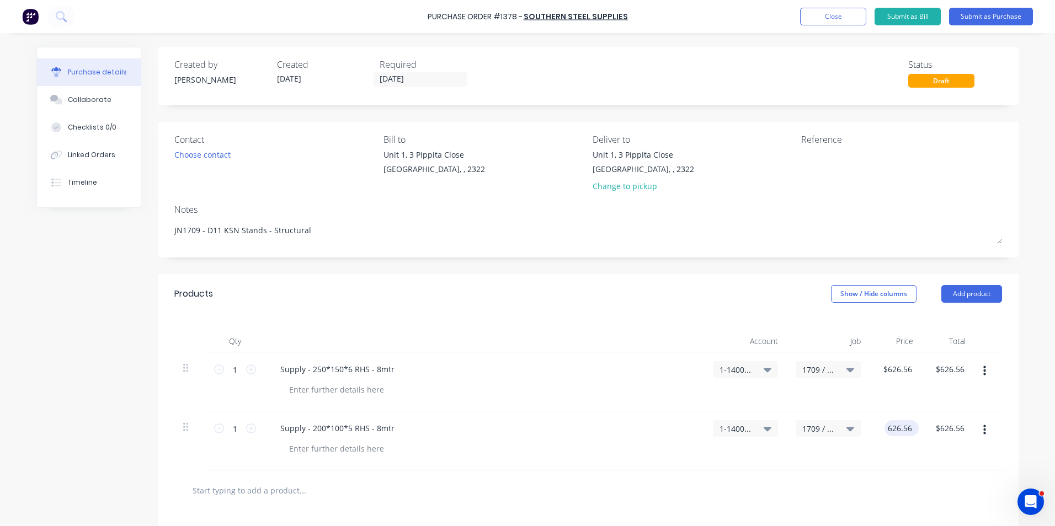
click at [899, 430] on input "626.56" at bounding box center [899, 428] width 30 height 16
type textarea "x"
click at [899, 430] on input "626.56" at bounding box center [899, 428] width 30 height 16
type input "388.96"
type textarea "x"
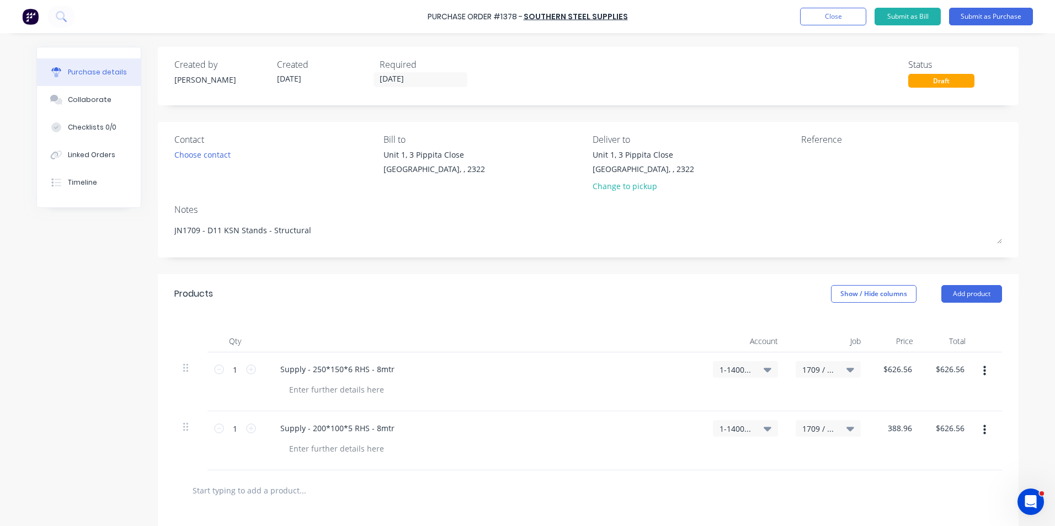
type input "$388.96"
click at [983, 430] on icon "button" at bounding box center [984, 430] width 3 height 10
click at [948, 478] on button "Duplicate" at bounding box center [951, 482] width 94 height 22
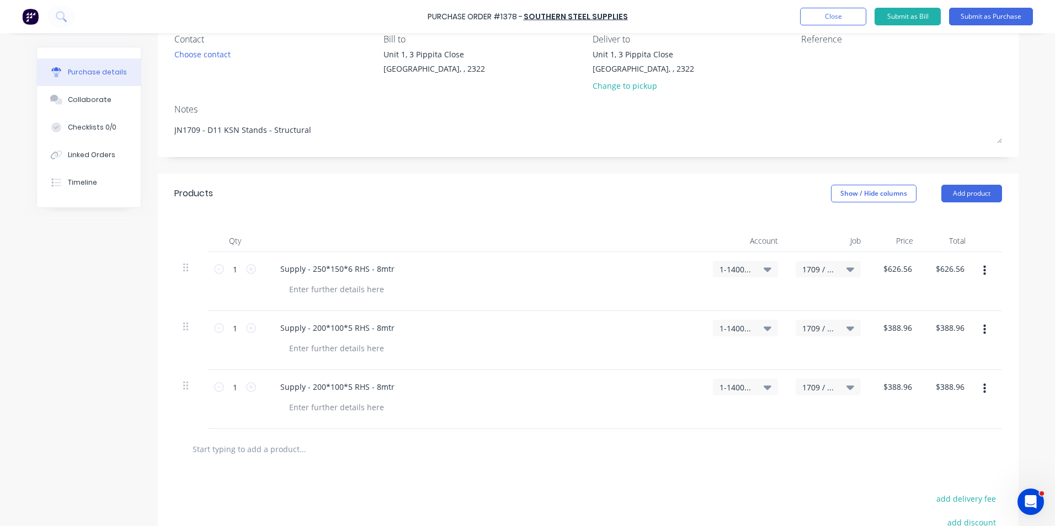
scroll to position [110, 0]
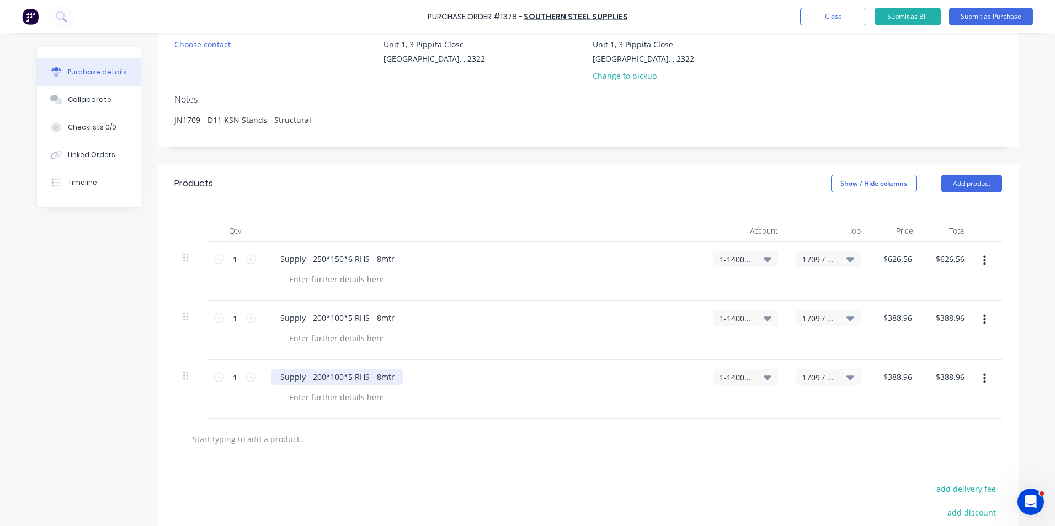
type textarea "x"
drag, startPoint x: 346, startPoint y: 378, endPoint x: 308, endPoint y: 378, distance: 38.1
click at [308, 378] on div "Supply - 200*100*5 RHS - 8mtr" at bounding box center [337, 377] width 132 height 16
type textarea "x"
type input "388.96"
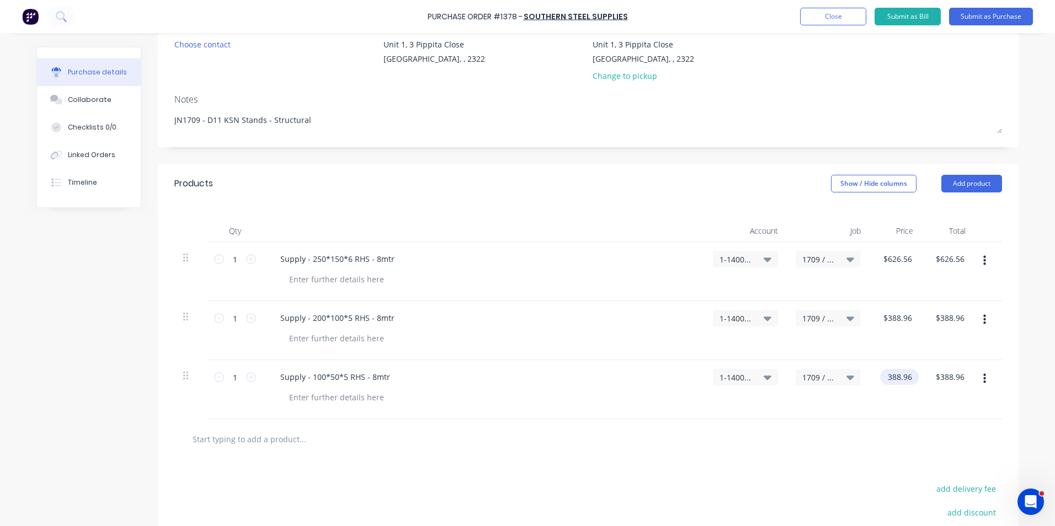
click at [894, 375] on input "388.96" at bounding box center [897, 377] width 34 height 16
type textarea "x"
click at [894, 375] on input "388.96" at bounding box center [899, 377] width 30 height 16
type input "181.28"
type textarea "x"
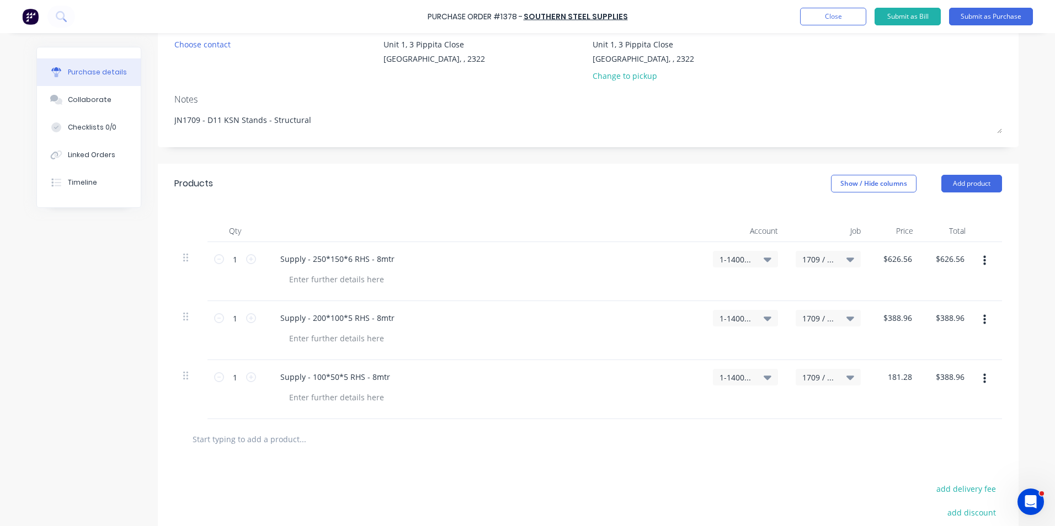
type input "$181.28"
click at [922, 420] on div at bounding box center [587, 439] width 827 height 40
click at [982, 379] on button "button" at bounding box center [984, 379] width 26 height 20
click at [952, 430] on button "Duplicate" at bounding box center [951, 430] width 94 height 22
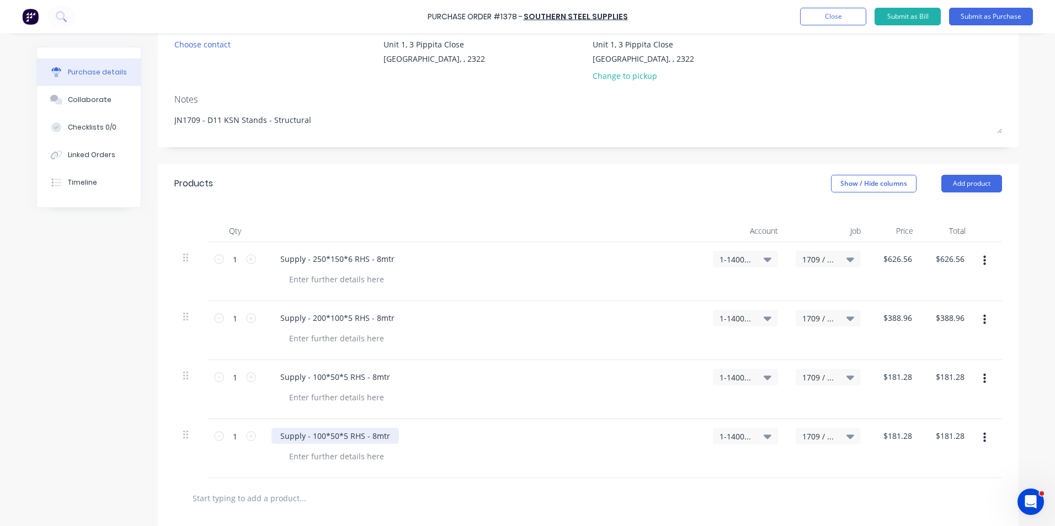
type textarea "x"
drag, startPoint x: 384, startPoint y: 440, endPoint x: 239, endPoint y: 440, distance: 144.5
click at [239, 440] on div "1 1 Supply - 100*50*5 RHS - 8mtr 1-1400 / Work in Progress - Materials 1709 / W…" at bounding box center [587, 448] width 827 height 59
type textarea "x"
type input "181.28"
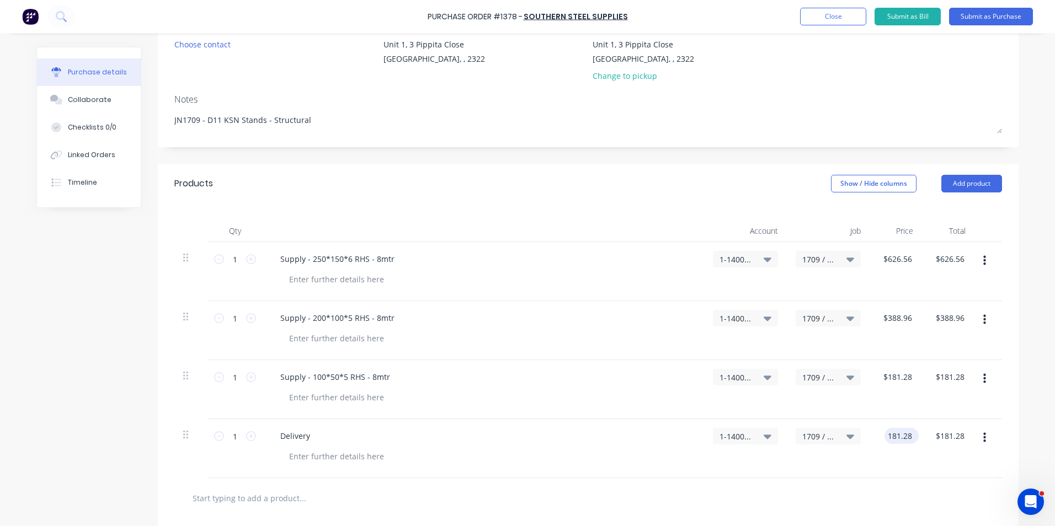
click at [888, 435] on input "181.28" at bounding box center [899, 436] width 30 height 16
type textarea "x"
click at [888, 435] on input "181.28" at bounding box center [899, 436] width 30 height 16
type input "65"
type textarea "x"
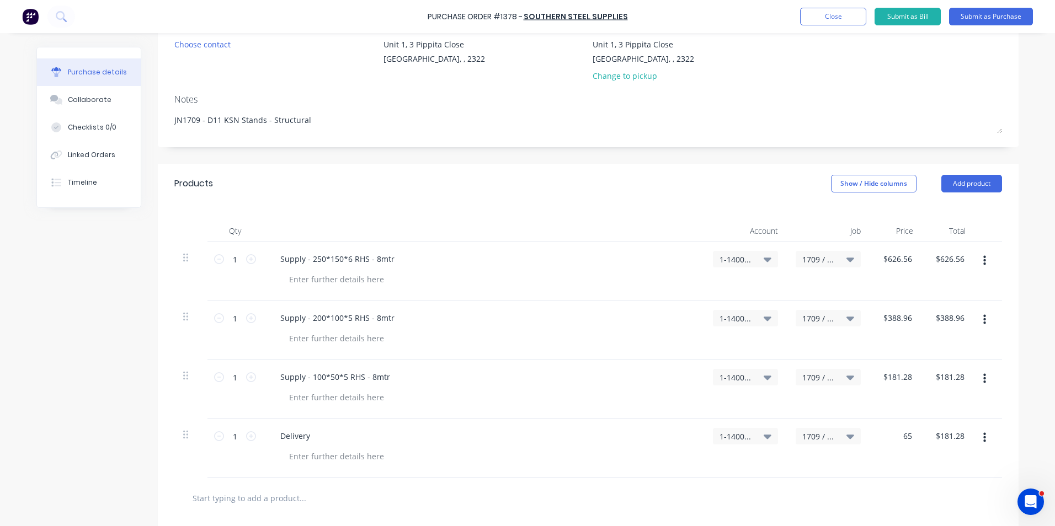
type input "$65.00"
click at [903, 455] on div "$65.00 65" at bounding box center [895, 448] width 52 height 59
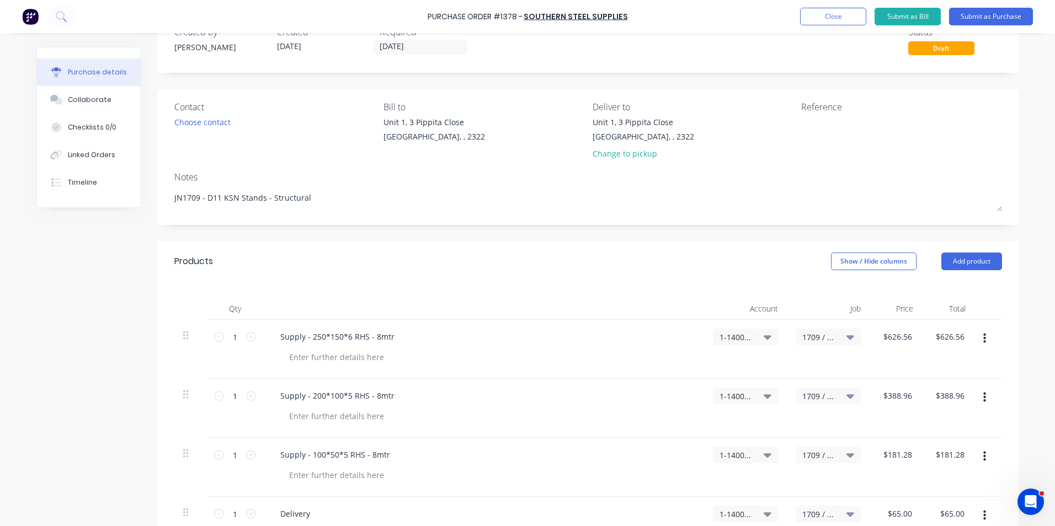
scroll to position [0, 0]
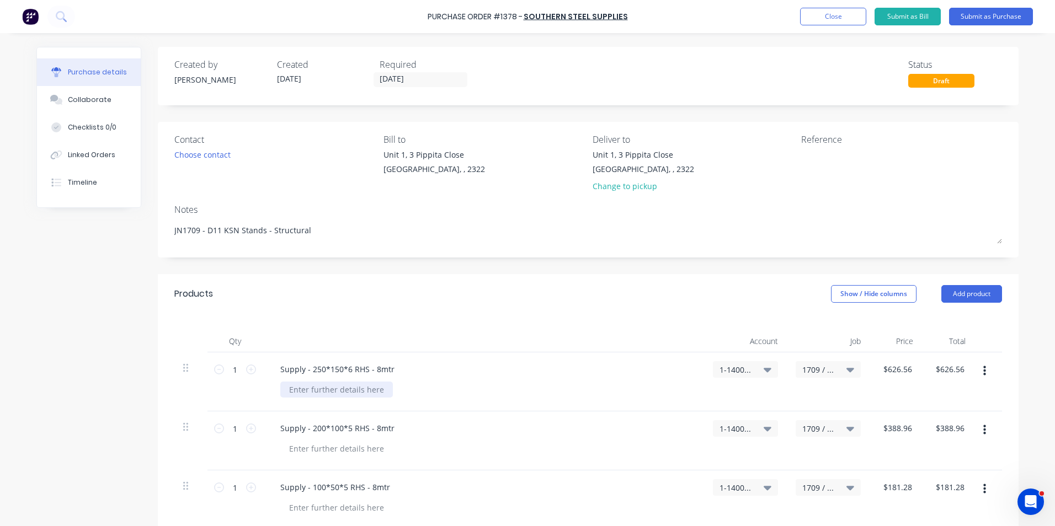
type textarea "x"
click at [321, 389] on div at bounding box center [336, 390] width 113 height 16
click at [328, 390] on div "Quote ref" at bounding box center [306, 390] width 53 height 16
drag, startPoint x: 355, startPoint y: 388, endPoint x: 280, endPoint y: 388, distance: 75.0
click at [264, 388] on div "Supply - 250*150*6 RHS - 8mtr Quote ref Q334932" at bounding box center [483, 381] width 441 height 59
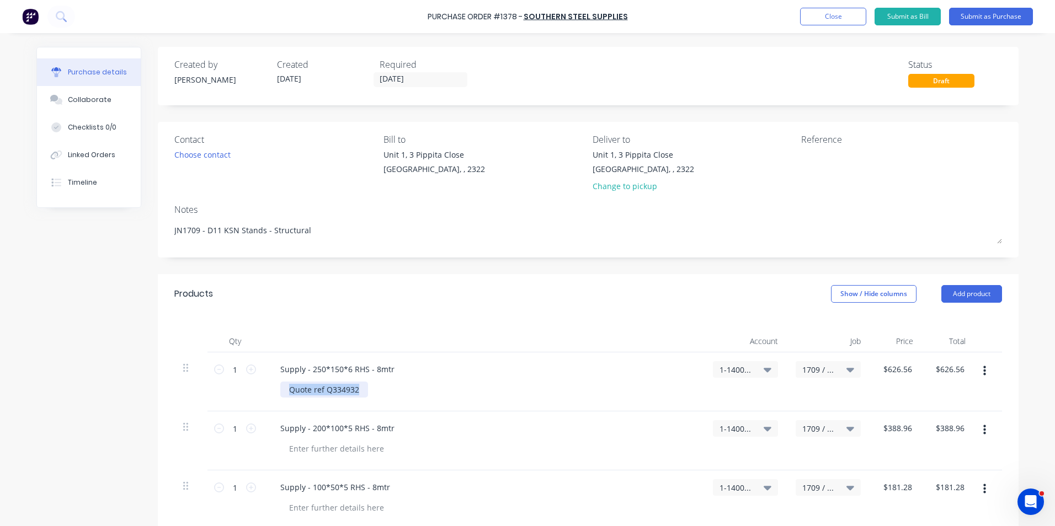
copy div "Quote ref Q334932"
type textarea "x"
click at [320, 446] on div at bounding box center [336, 449] width 113 height 16
paste div
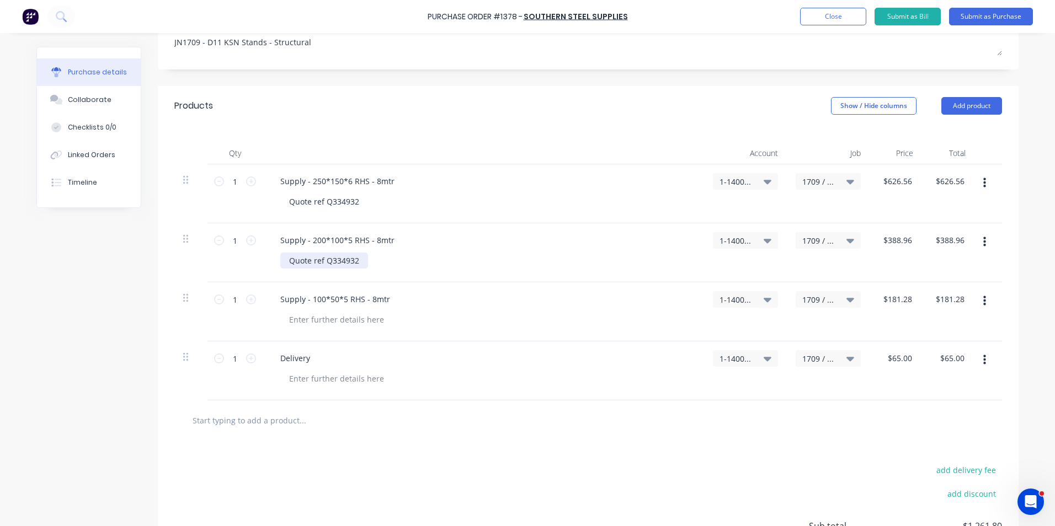
scroll to position [221, 0]
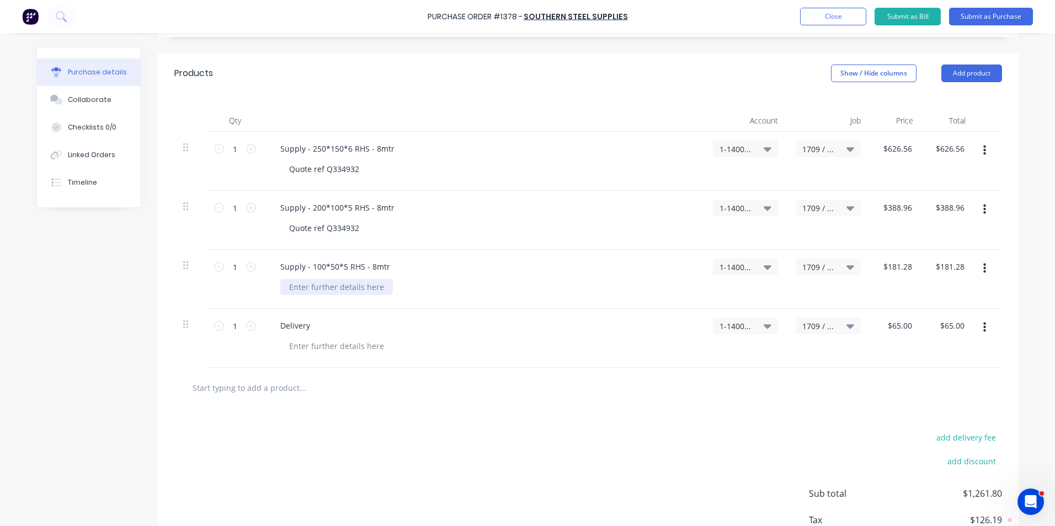
type textarea "x"
click at [311, 284] on div at bounding box center [336, 287] width 113 height 16
paste div
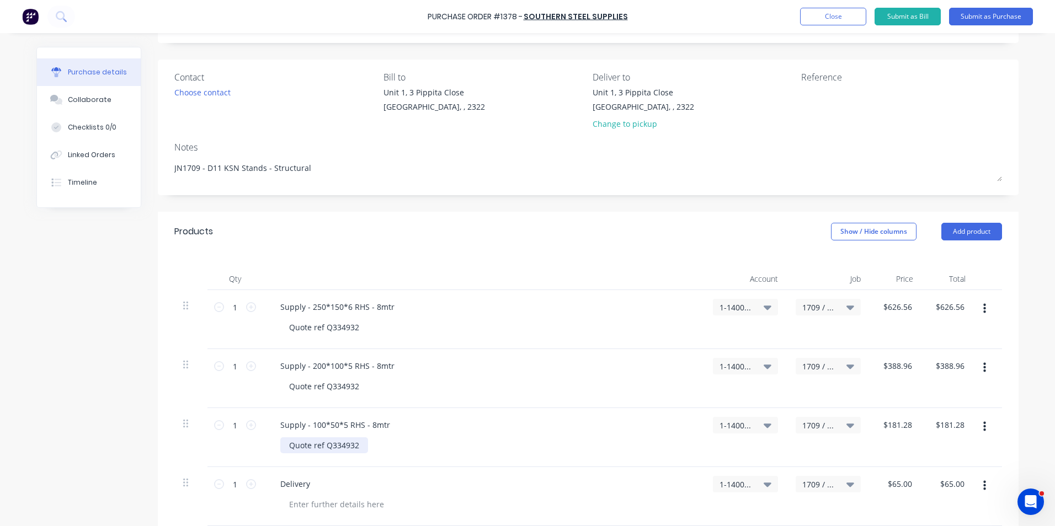
scroll to position [0, 0]
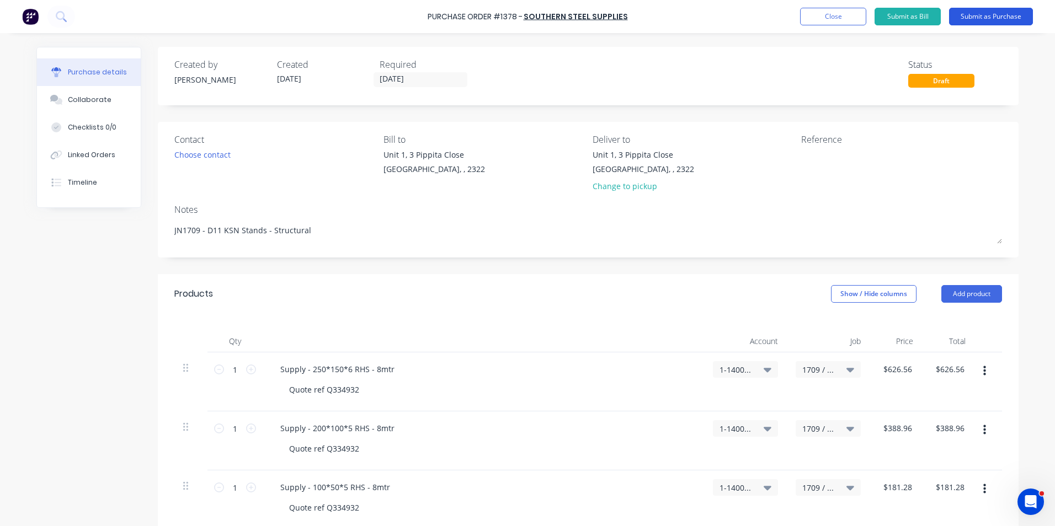
click at [993, 19] on button "Submit as Purchase" at bounding box center [991, 17] width 84 height 18
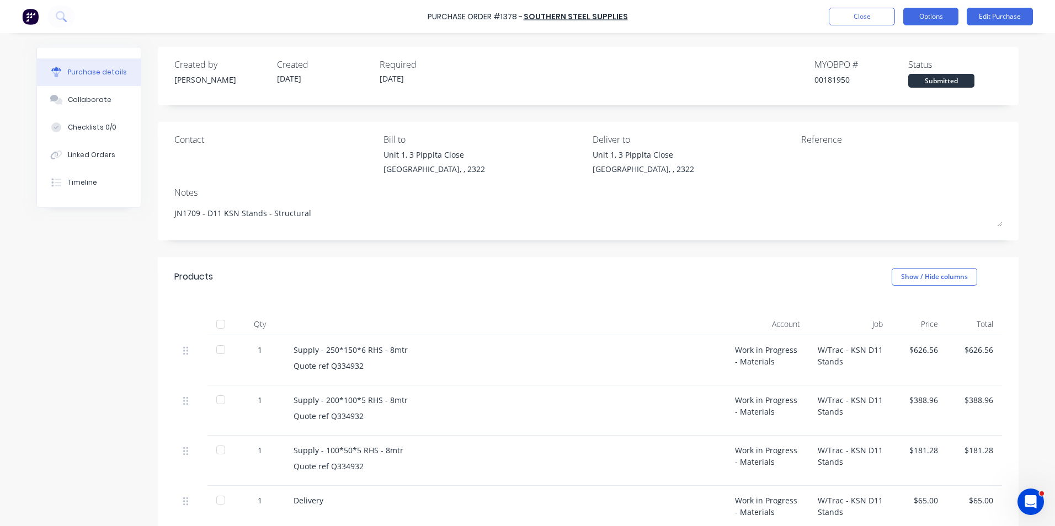
click at [934, 16] on button "Options" at bounding box center [930, 17] width 55 height 18
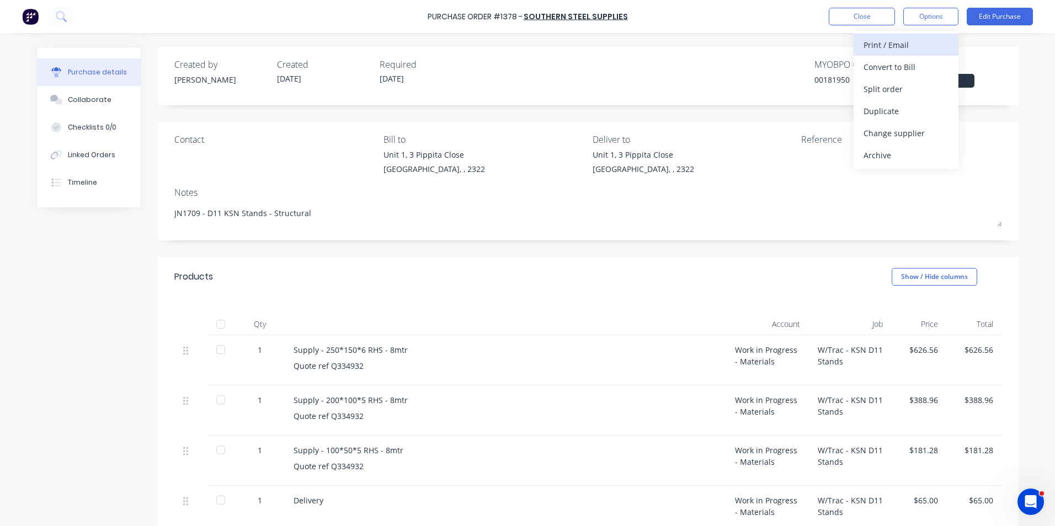
click at [885, 44] on div "Print / Email" at bounding box center [905, 45] width 85 height 16
click at [890, 65] on div "With pricing" at bounding box center [905, 67] width 85 height 16
type textarea "x"
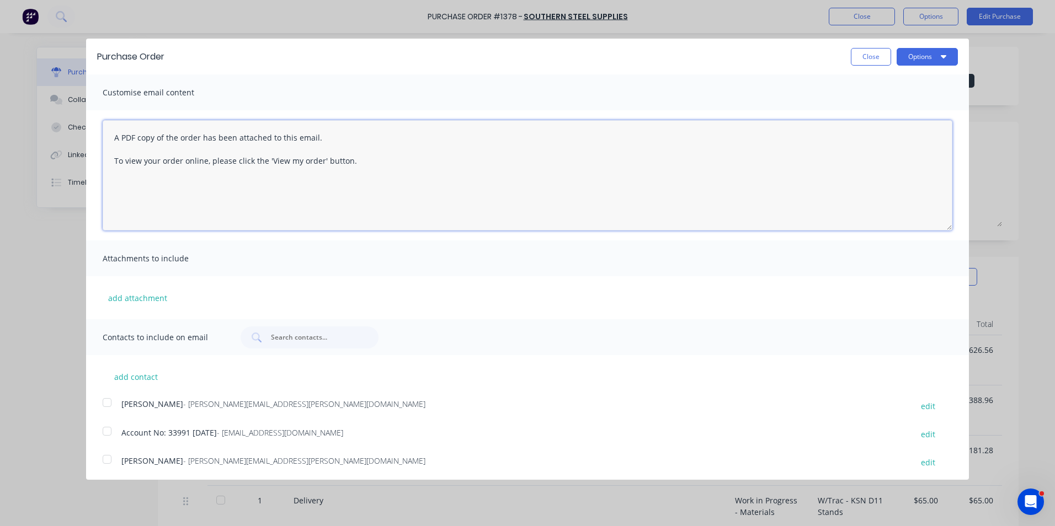
drag, startPoint x: 356, startPoint y: 159, endPoint x: 77, endPoint y: 136, distance: 280.6
click at [77, 136] on div "Purchase Order Close Options Customise email content A PDF copy of the order ha…" at bounding box center [527, 263] width 1055 height 526
type textarea "Hi Sales, PO attached as per your quote, please proceed any issues, let me know…"
click at [145, 298] on button "add attachment" at bounding box center [138, 298] width 70 height 17
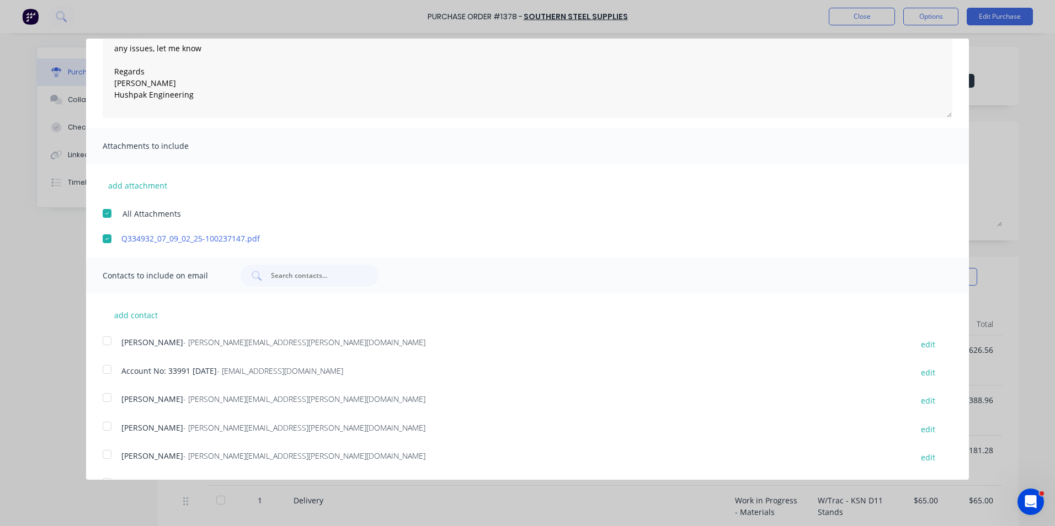
scroll to position [196, 0]
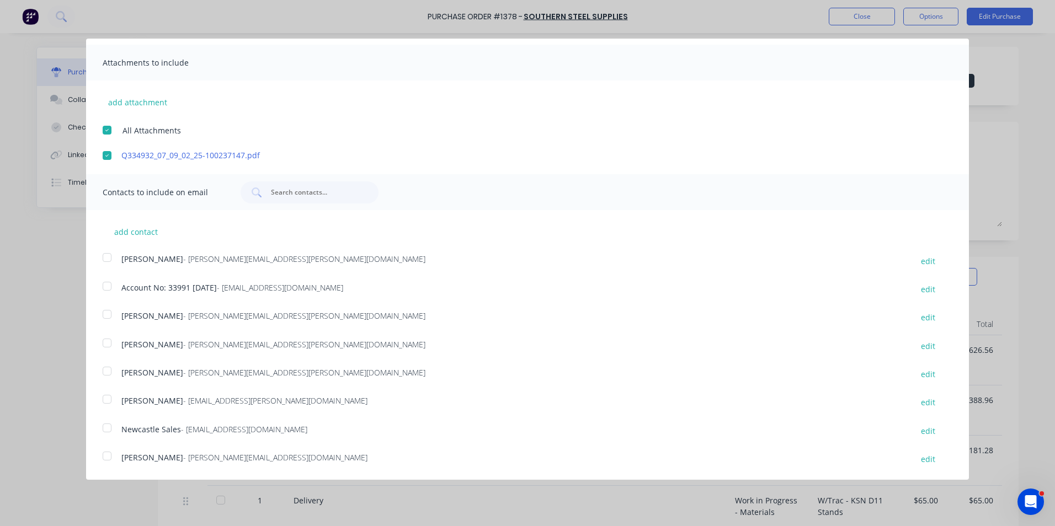
click at [106, 371] on div at bounding box center [107, 371] width 22 height 22
click at [110, 426] on div at bounding box center [107, 428] width 22 height 22
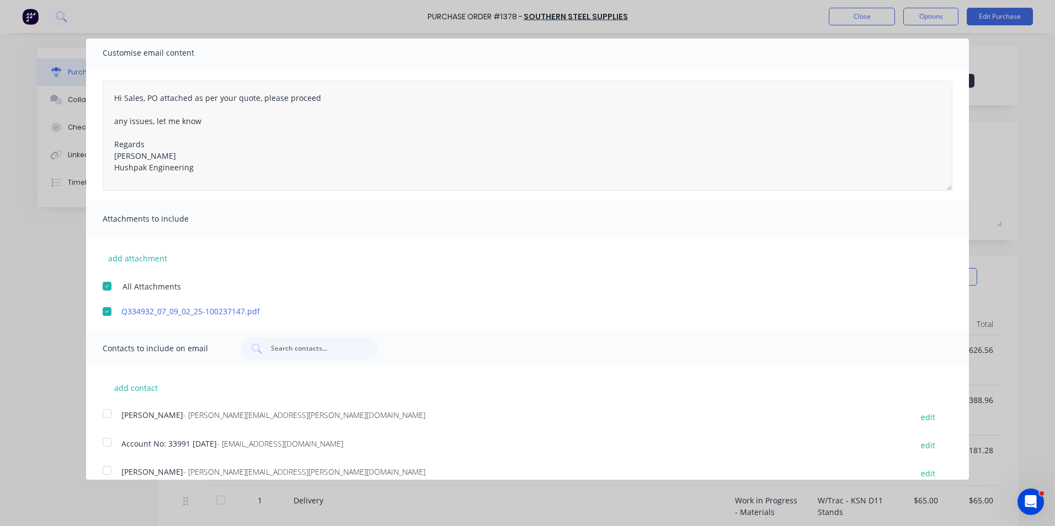
scroll to position [0, 0]
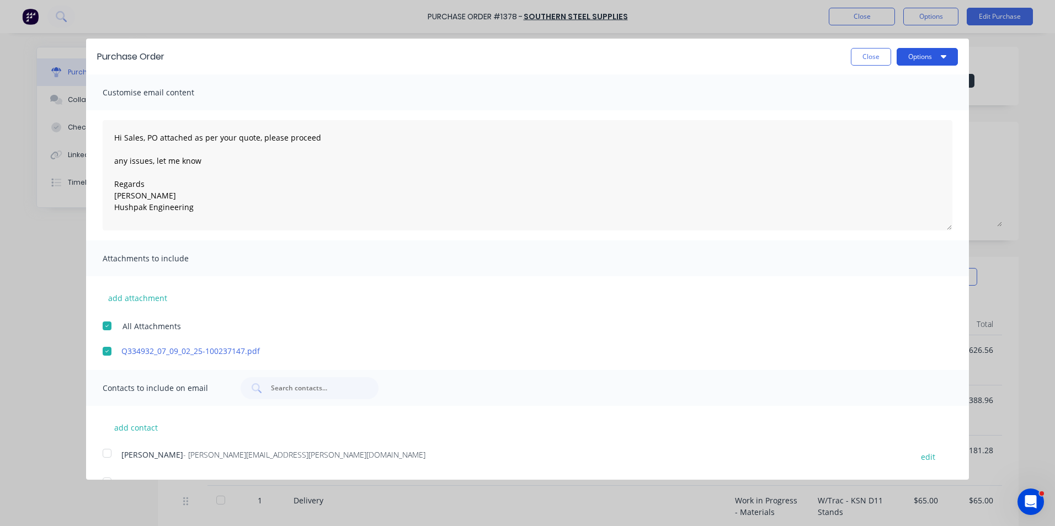
click at [909, 49] on button "Options" at bounding box center [926, 57] width 61 height 18
click at [869, 111] on div "Email" at bounding box center [905, 107] width 85 height 16
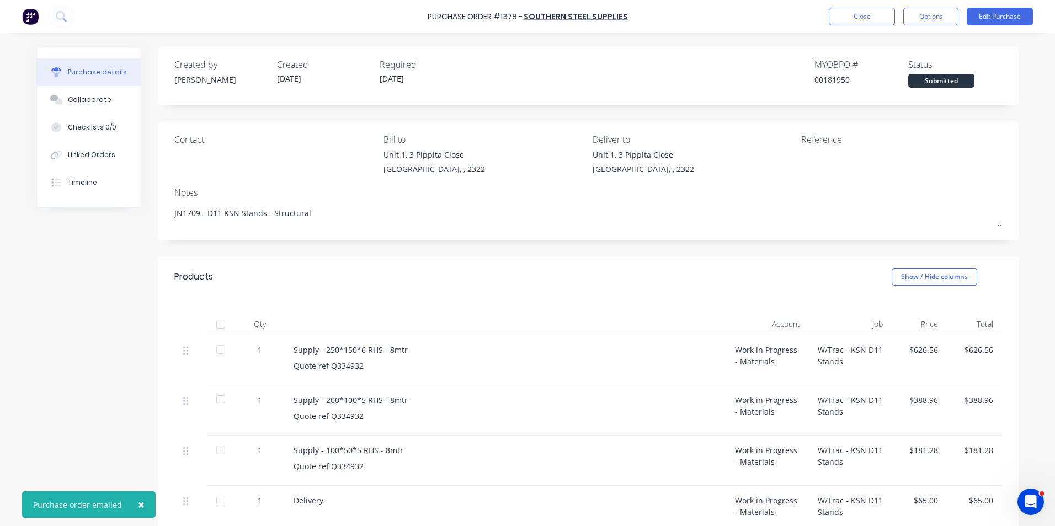
type textarea "x"
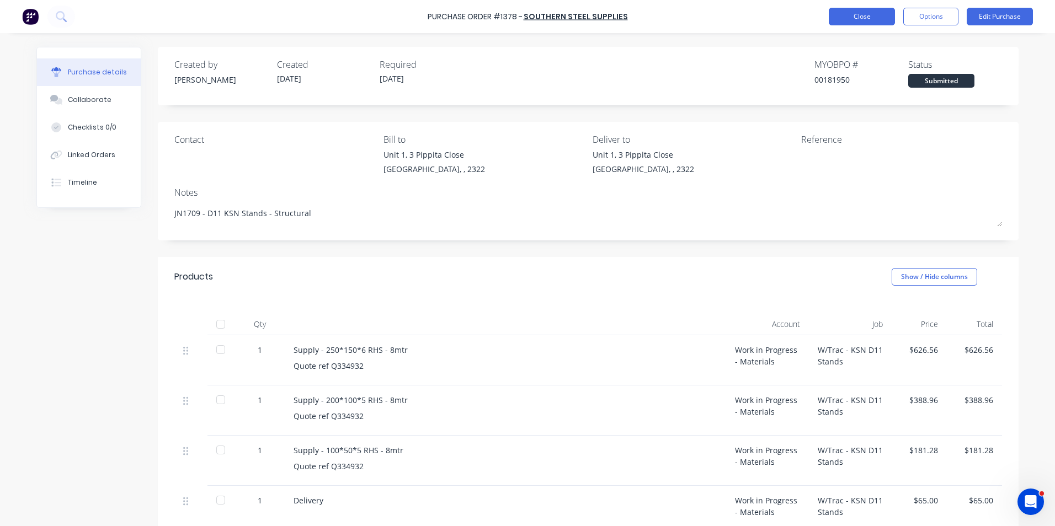
click at [868, 15] on button "Close" at bounding box center [862, 17] width 66 height 18
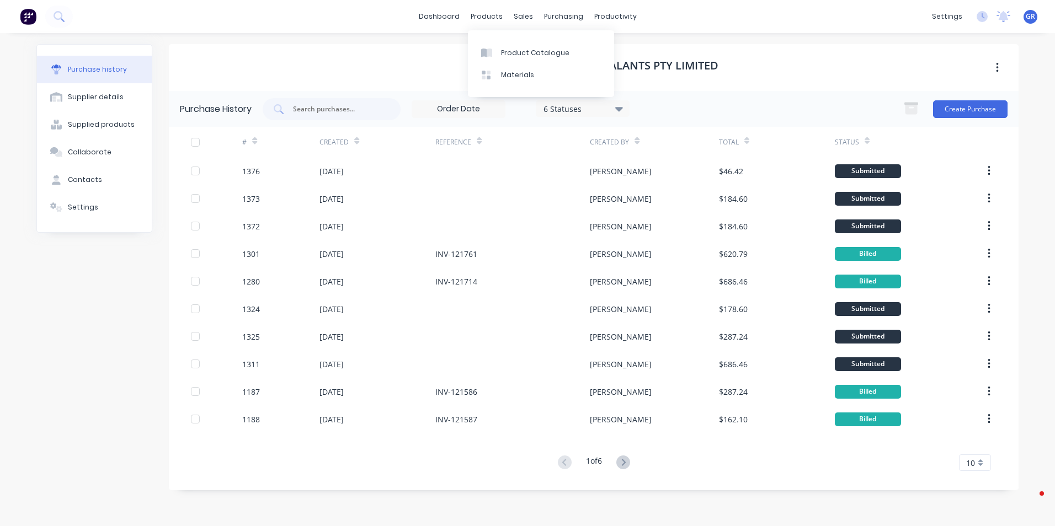
click at [517, 49] on div "Product Catalogue" at bounding box center [535, 53] width 68 height 10
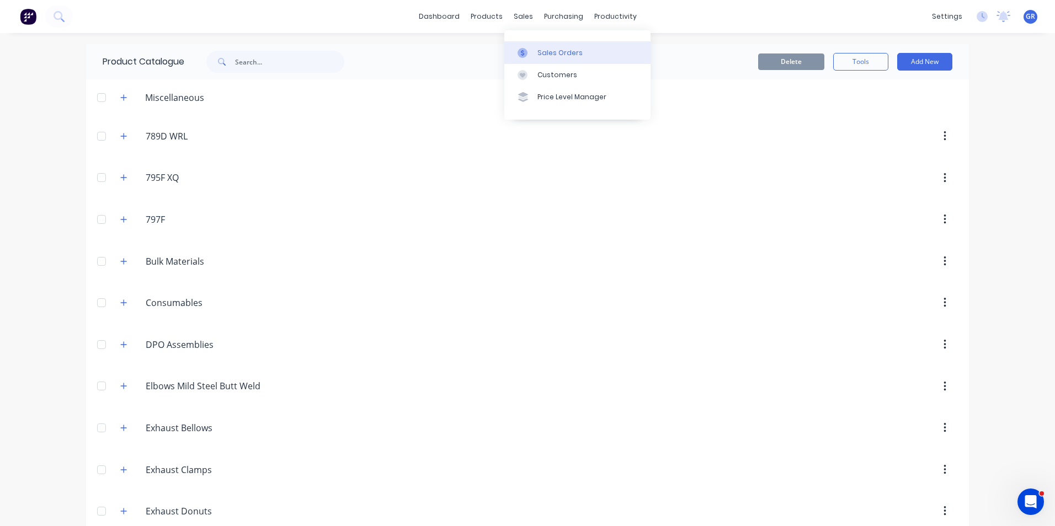
click at [560, 56] on div "Sales Orders" at bounding box center [559, 53] width 45 height 10
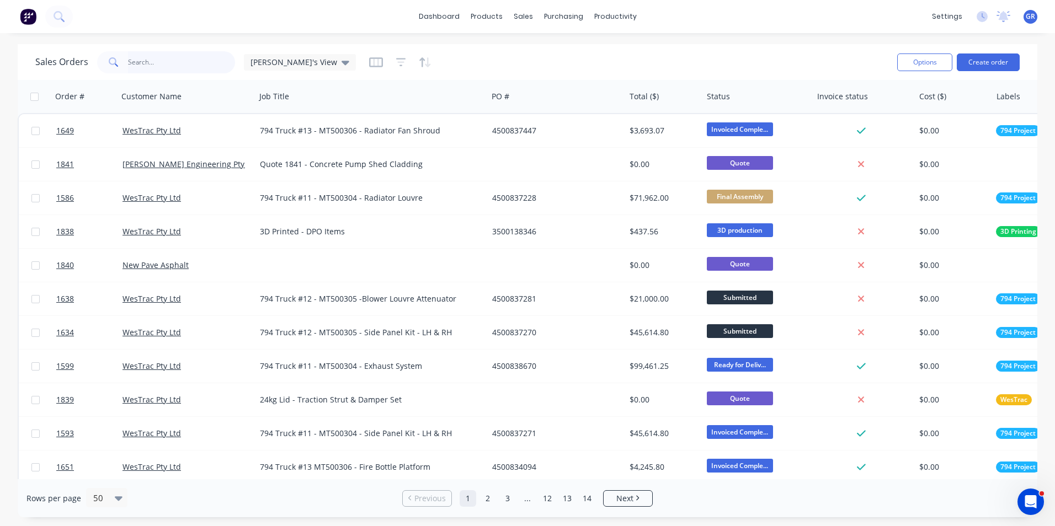
click at [162, 63] on input "text" at bounding box center [182, 62] width 108 height 22
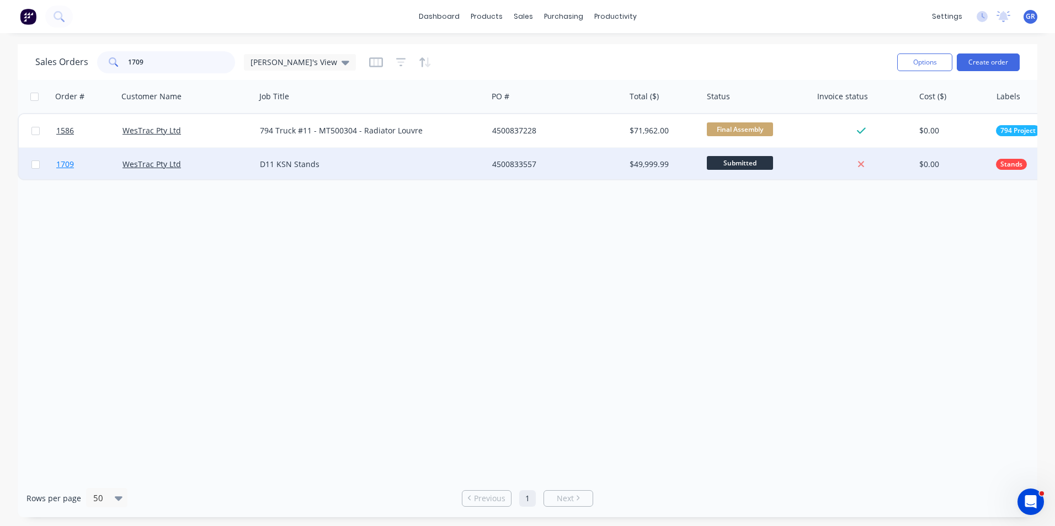
type input "1709"
click at [66, 166] on span "1709" at bounding box center [65, 164] width 18 height 11
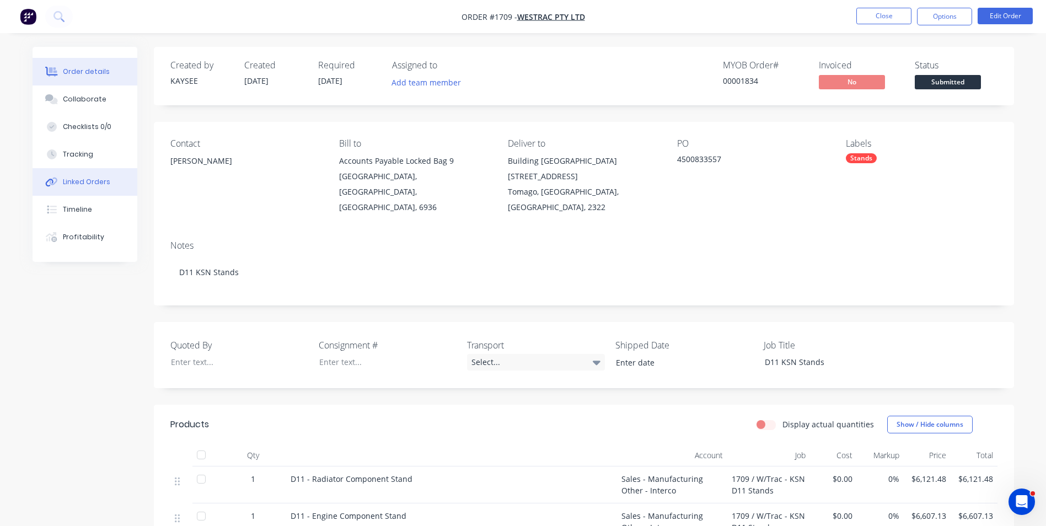
click at [97, 181] on div "Linked Orders" at bounding box center [86, 182] width 47 height 10
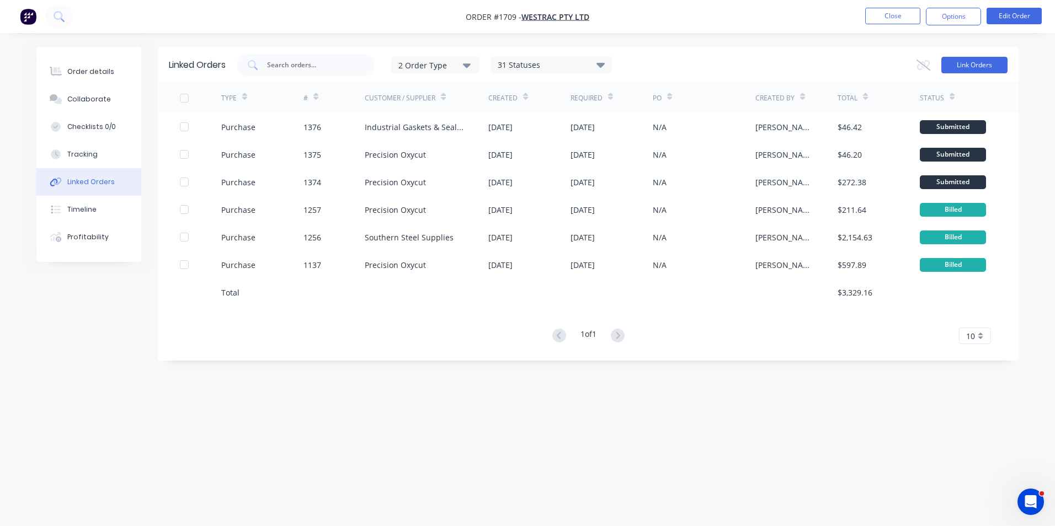
click at [984, 65] on button "Link Orders" at bounding box center [974, 65] width 66 height 17
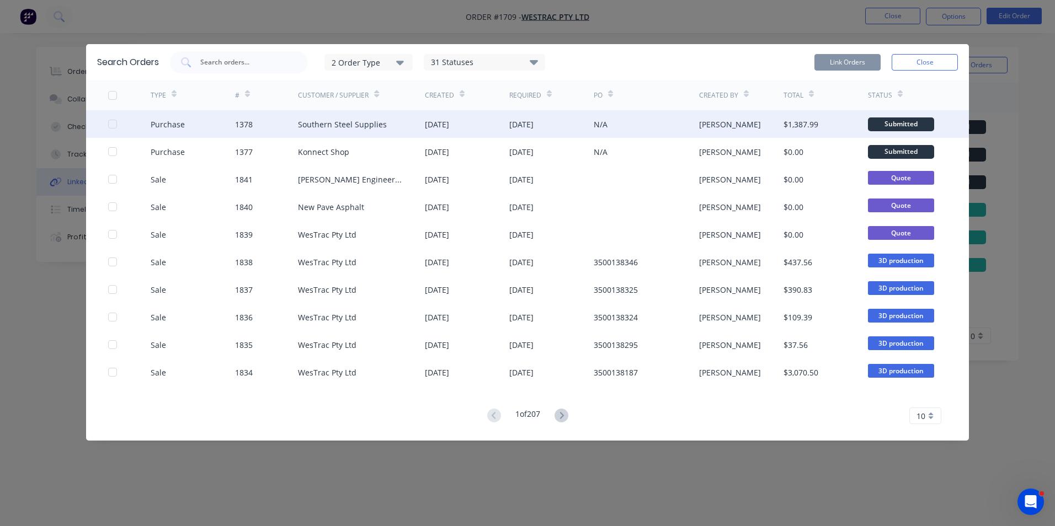
click at [110, 122] on div at bounding box center [112, 124] width 22 height 22
click at [845, 61] on button "Link Orders" at bounding box center [847, 62] width 66 height 17
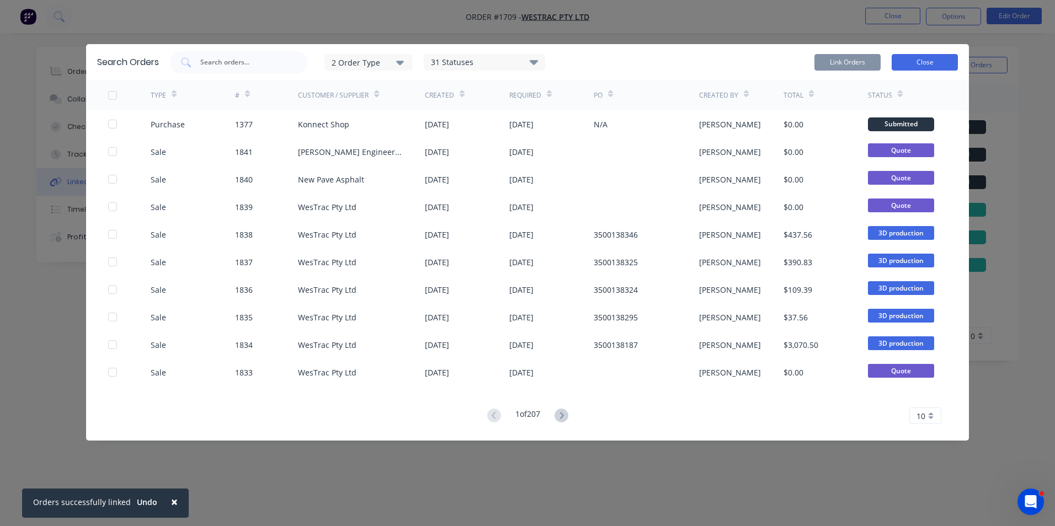
click at [927, 63] on button "Close" at bounding box center [924, 62] width 66 height 17
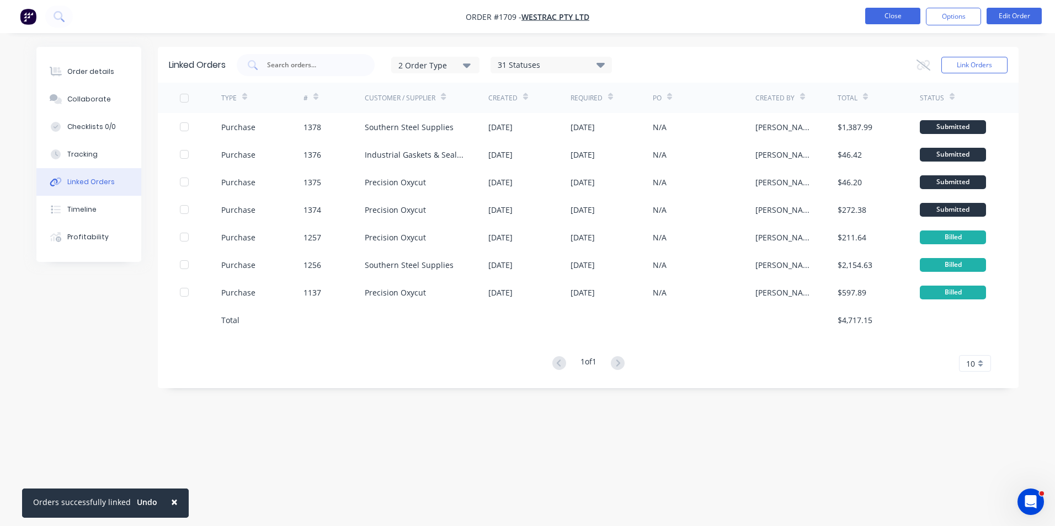
click at [897, 19] on button "Close" at bounding box center [892, 16] width 55 height 17
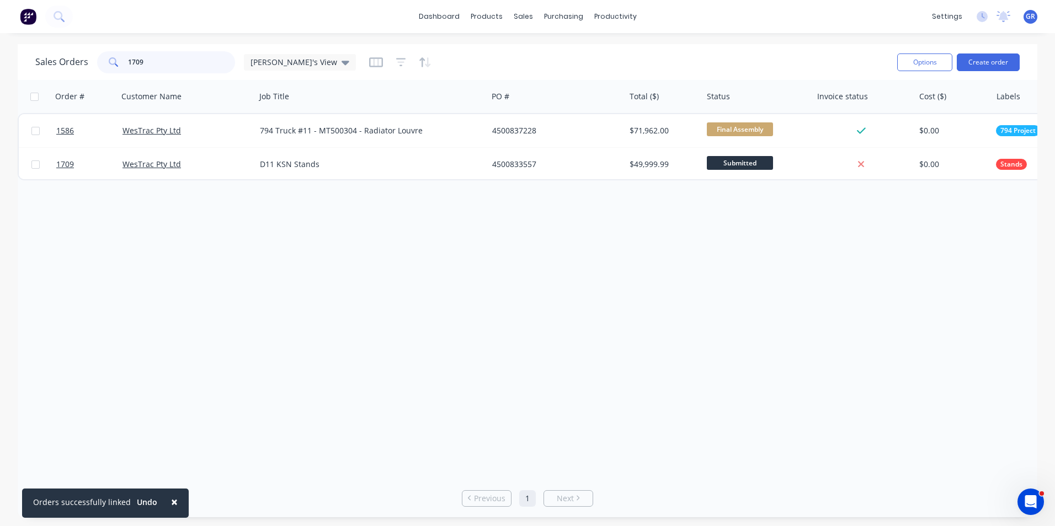
drag, startPoint x: 151, startPoint y: 66, endPoint x: 121, endPoint y: 63, distance: 30.5
click at [121, 63] on div "1709" at bounding box center [166, 62] width 138 height 22
